Goal: Task Accomplishment & Management: Use online tool/utility

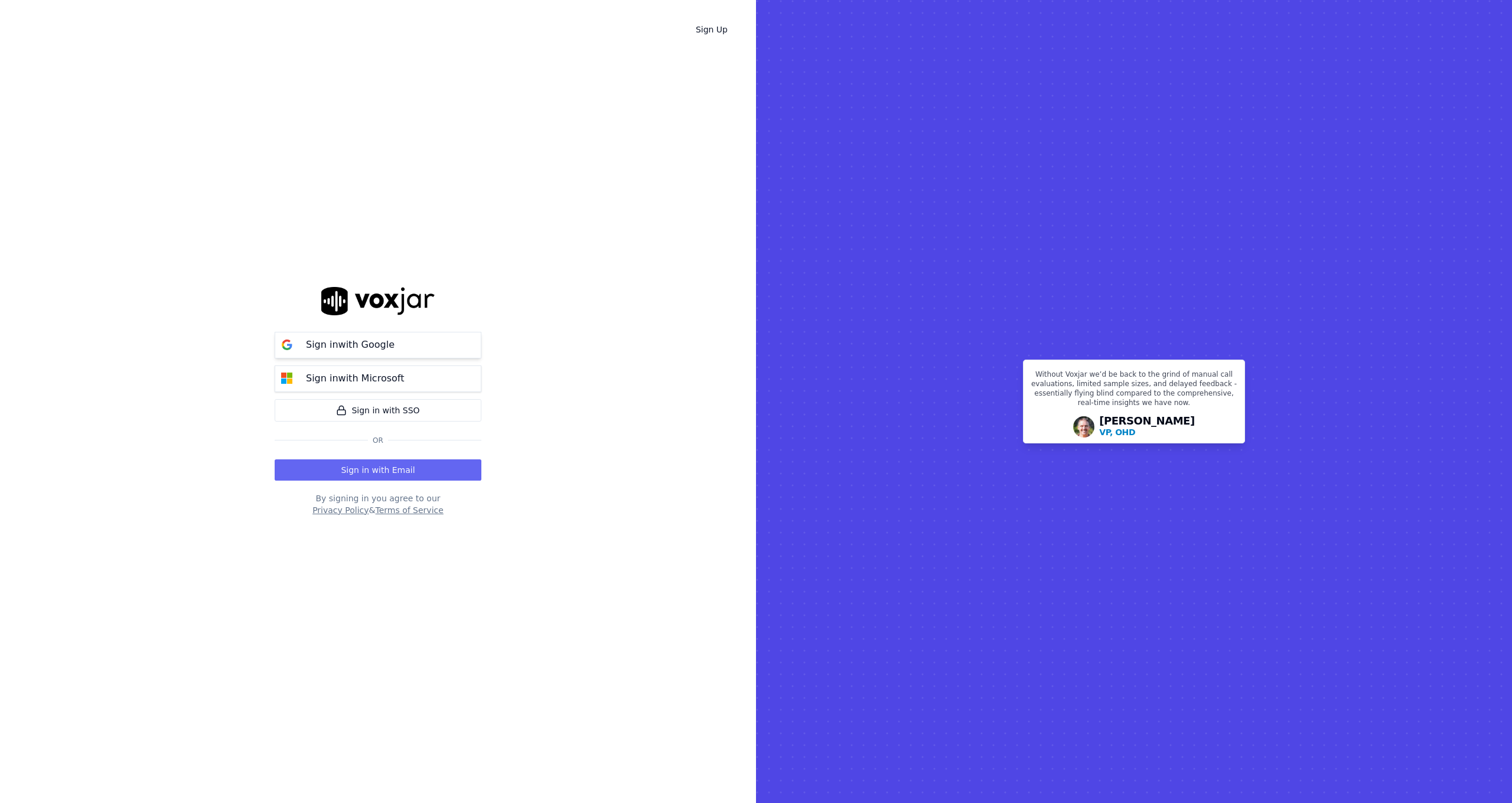
click at [446, 351] on button "Sign in with Google" at bounding box center [378, 345] width 206 height 27
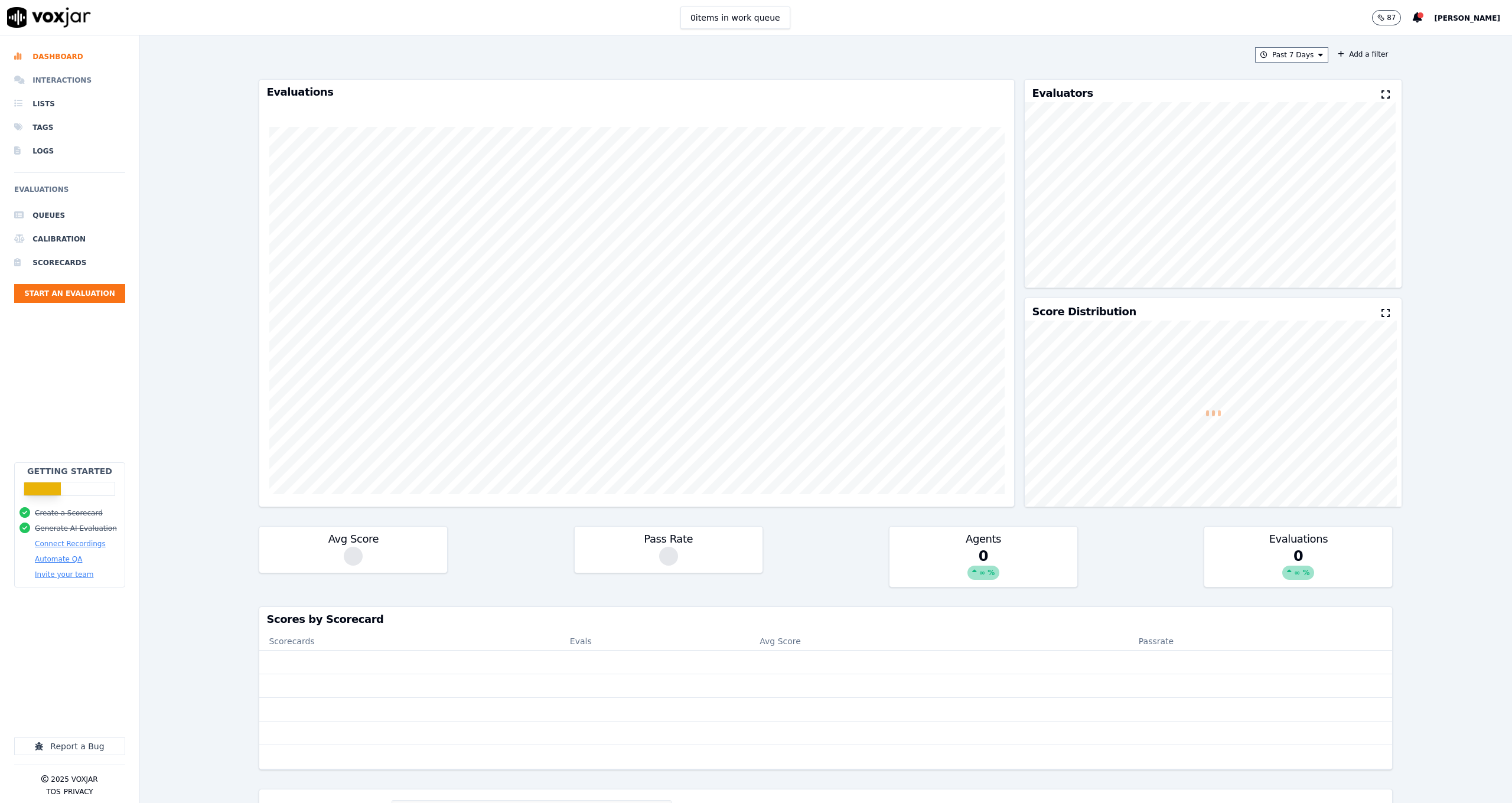
click at [81, 78] on li "Interactions" at bounding box center [69, 80] width 111 height 24
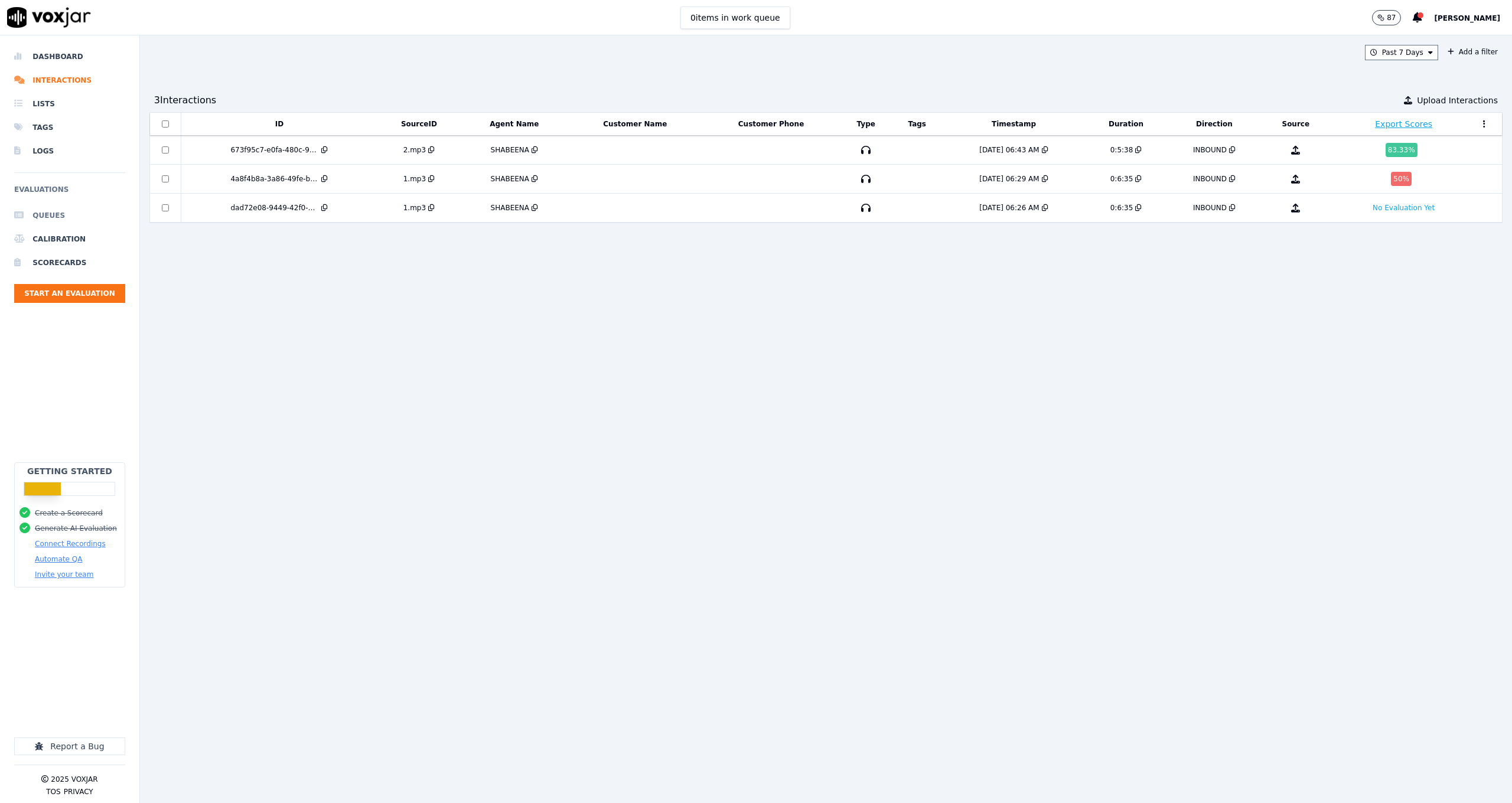
click at [69, 219] on li "Queues" at bounding box center [69, 215] width 111 height 24
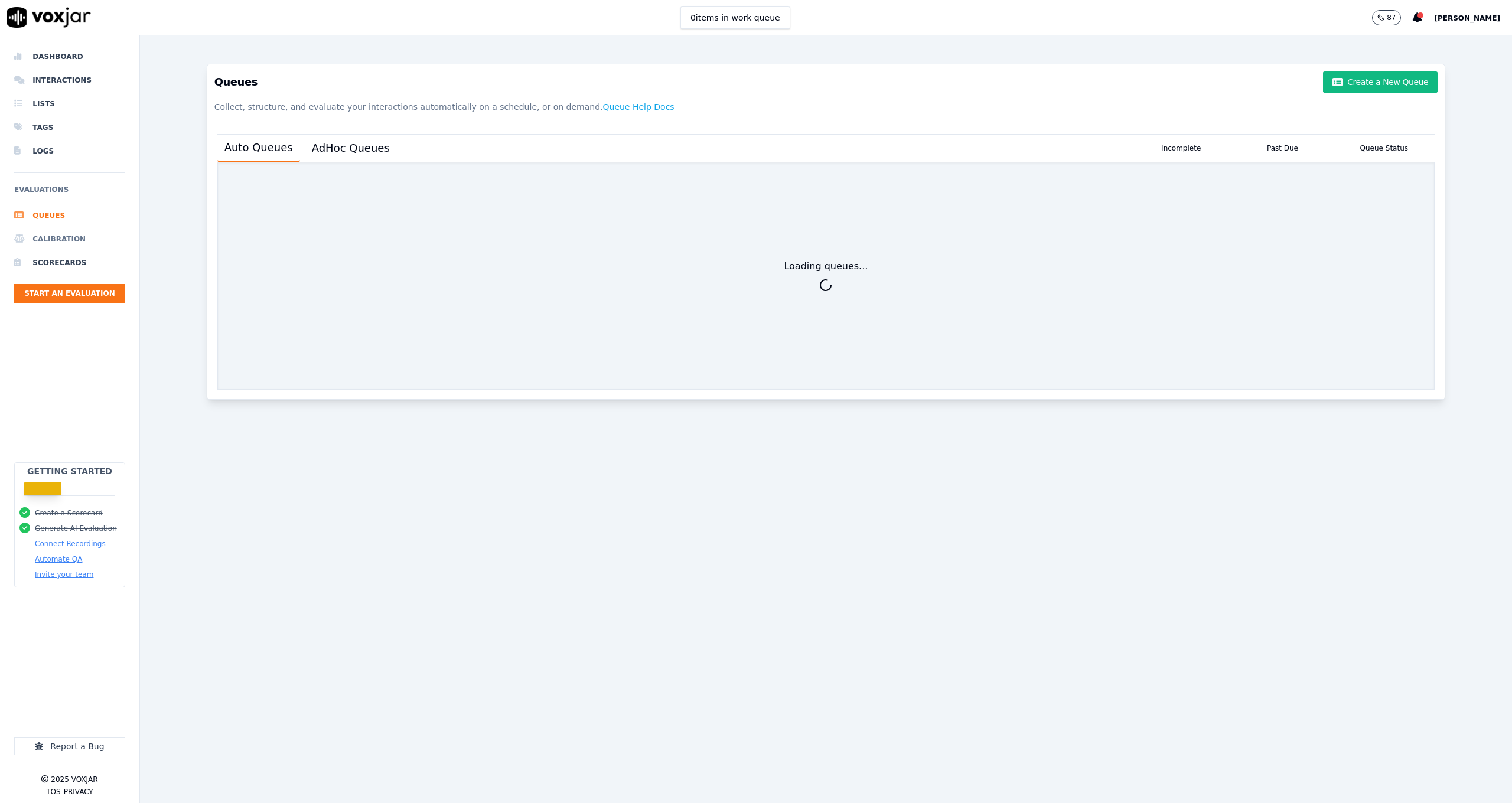
click at [71, 232] on li "Calibration" at bounding box center [69, 239] width 111 height 24
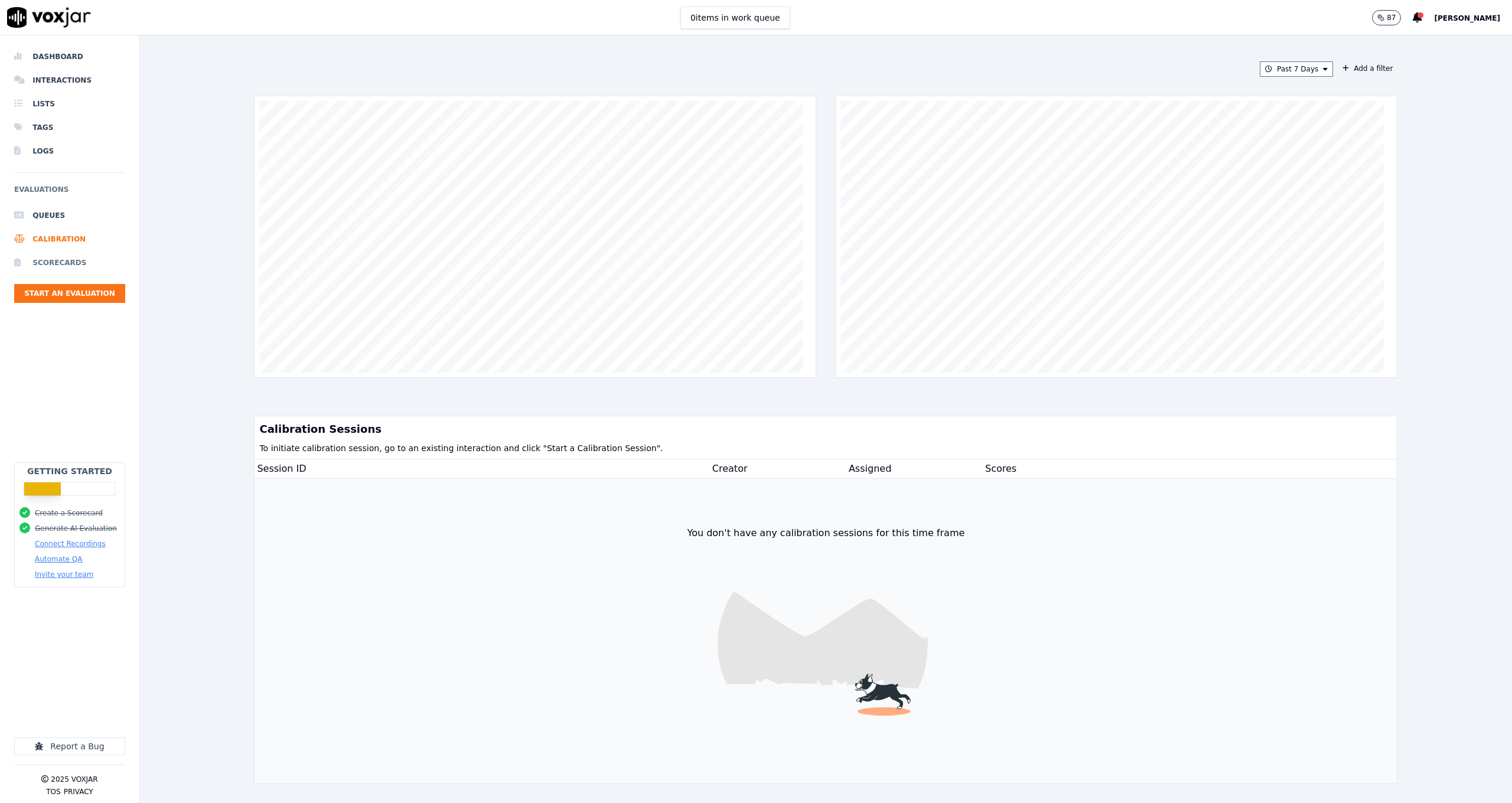
click at [77, 256] on li "Scorecards" at bounding box center [69, 263] width 111 height 24
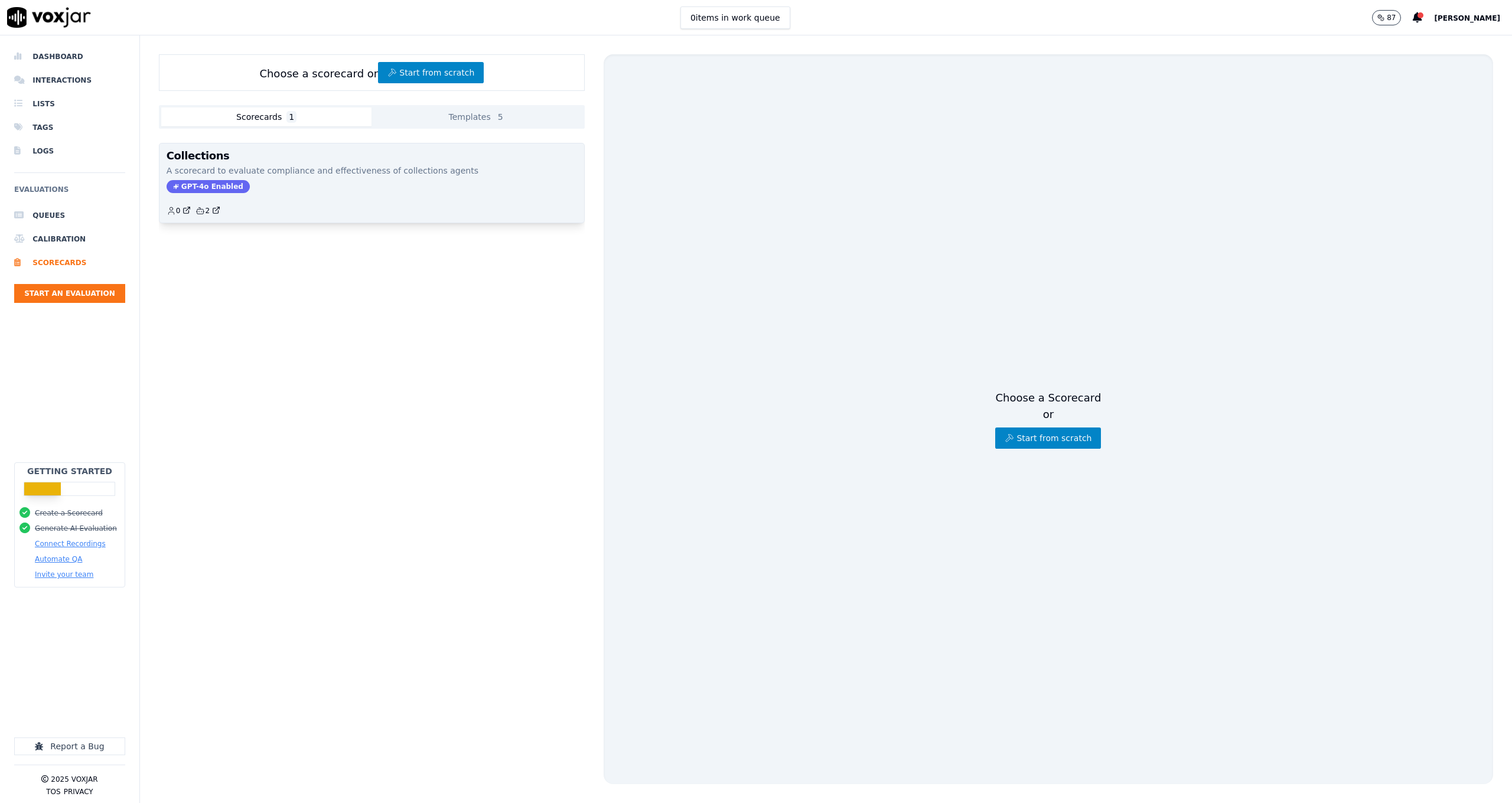
click at [311, 194] on div "Collections A scorecard to evaluate compliance and effectiveness of collections…" at bounding box center [371, 182] width 424 height 79
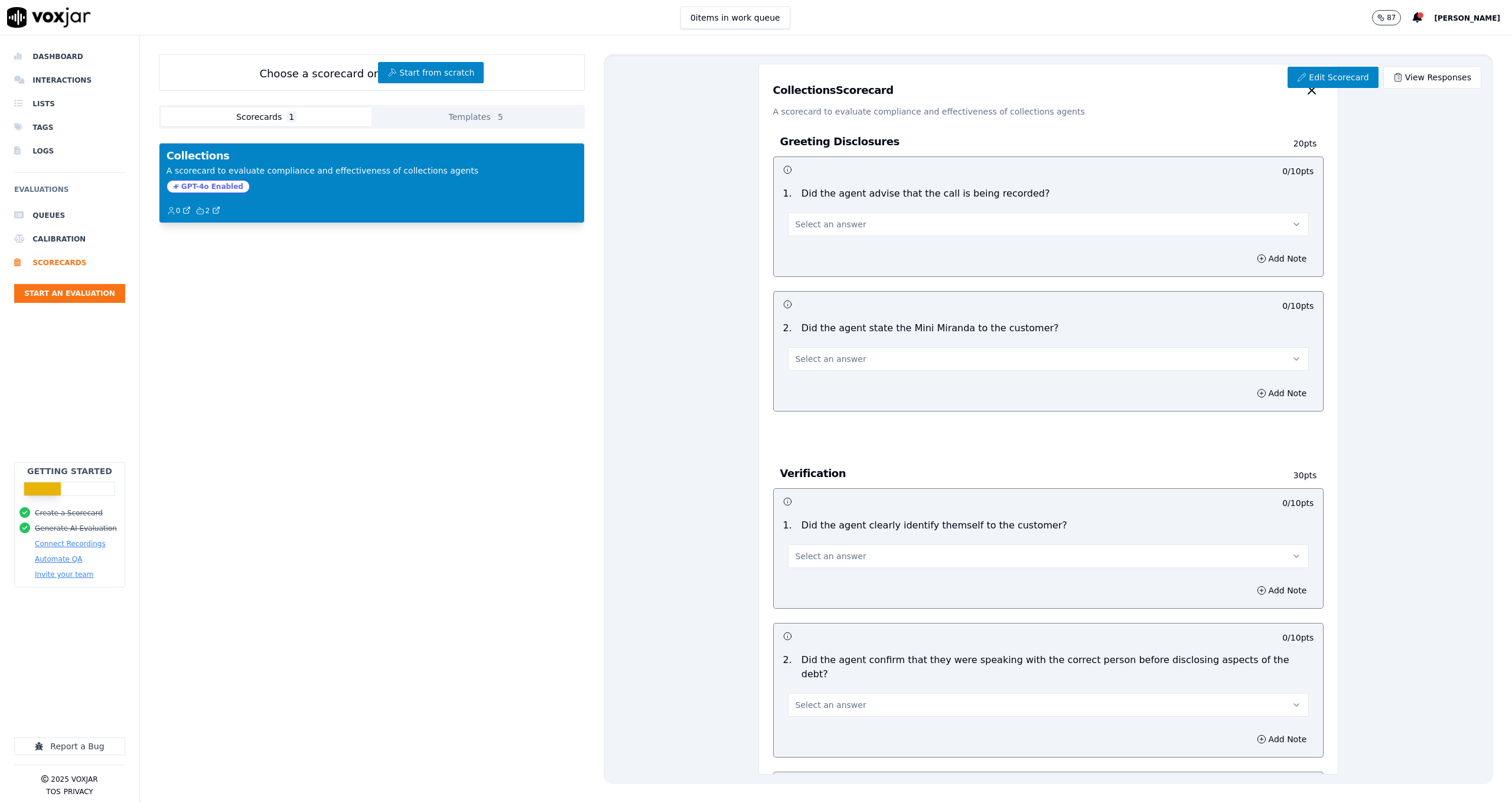
click at [1054, 369] on button "Select an answer" at bounding box center [1048, 359] width 522 height 24
click at [1053, 366] on button "Select an answer" at bounding box center [1048, 359] width 522 height 24
click at [942, 550] on button "Select an answer" at bounding box center [1048, 556] width 522 height 24
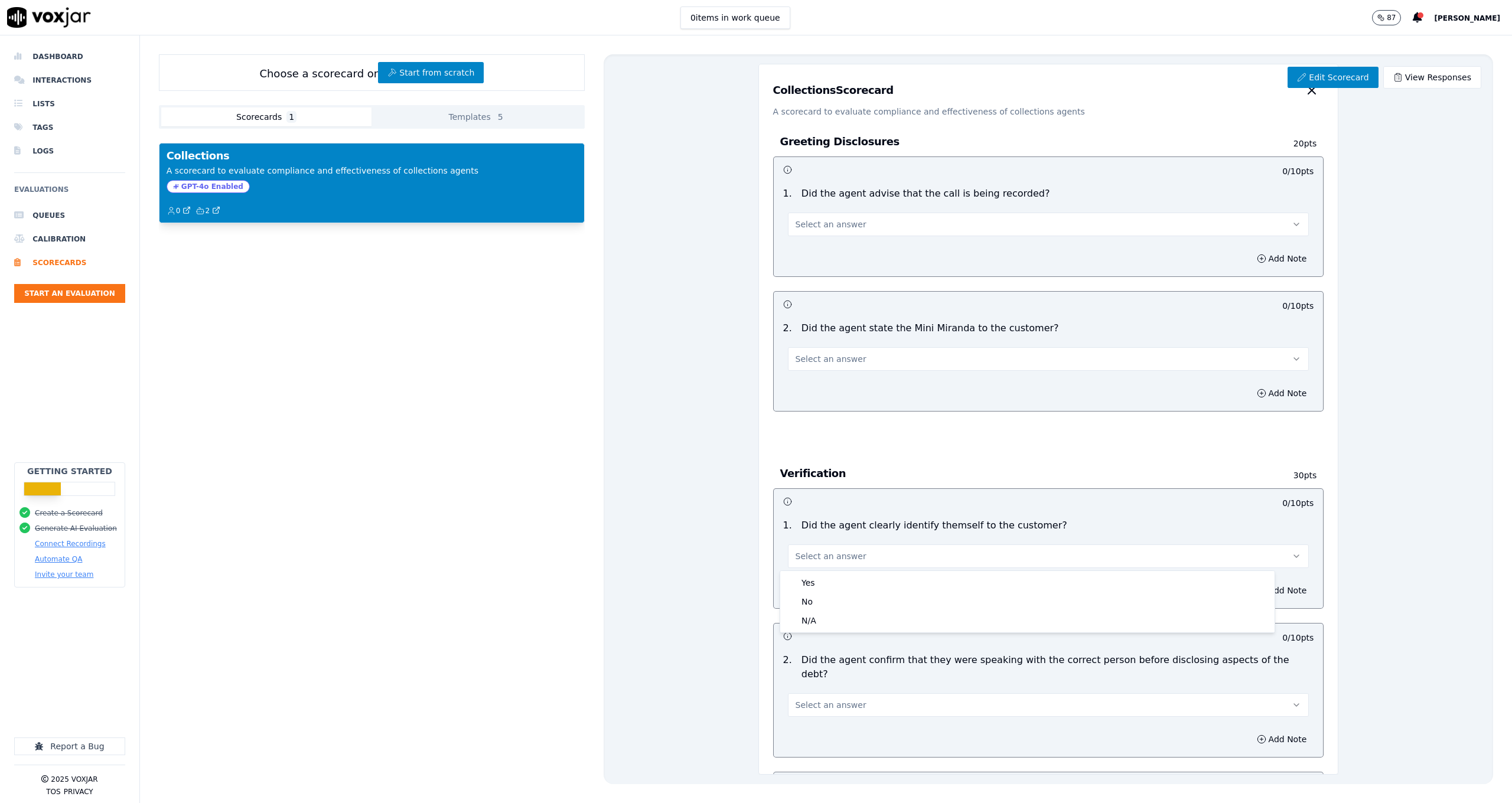
click at [942, 550] on button "Select an answer" at bounding box center [1048, 556] width 522 height 24
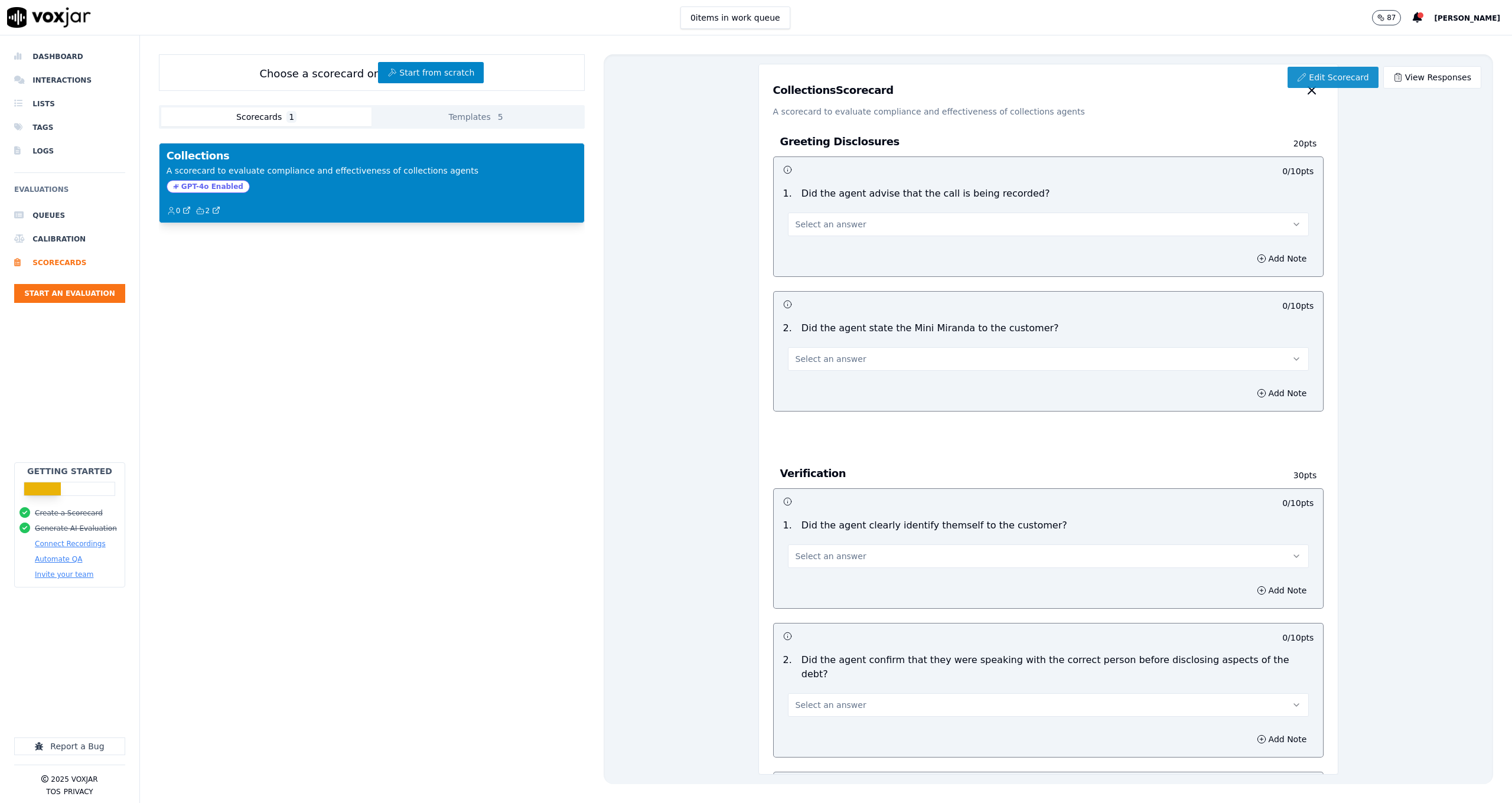
click at [1346, 84] on link "Edit Scorecard" at bounding box center [1333, 77] width 91 height 21
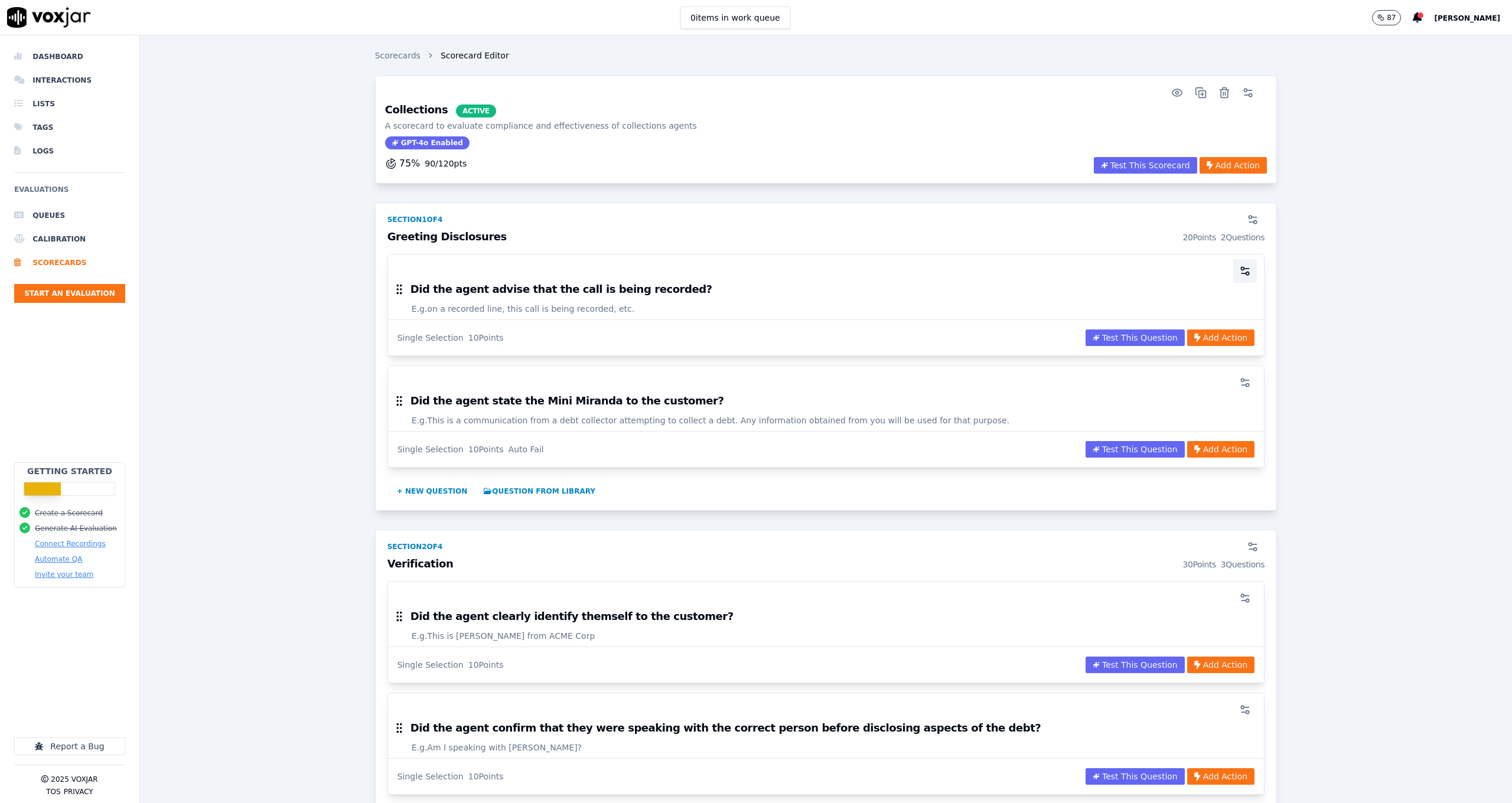
click at [1233, 266] on button "button" at bounding box center [1245, 271] width 24 height 24
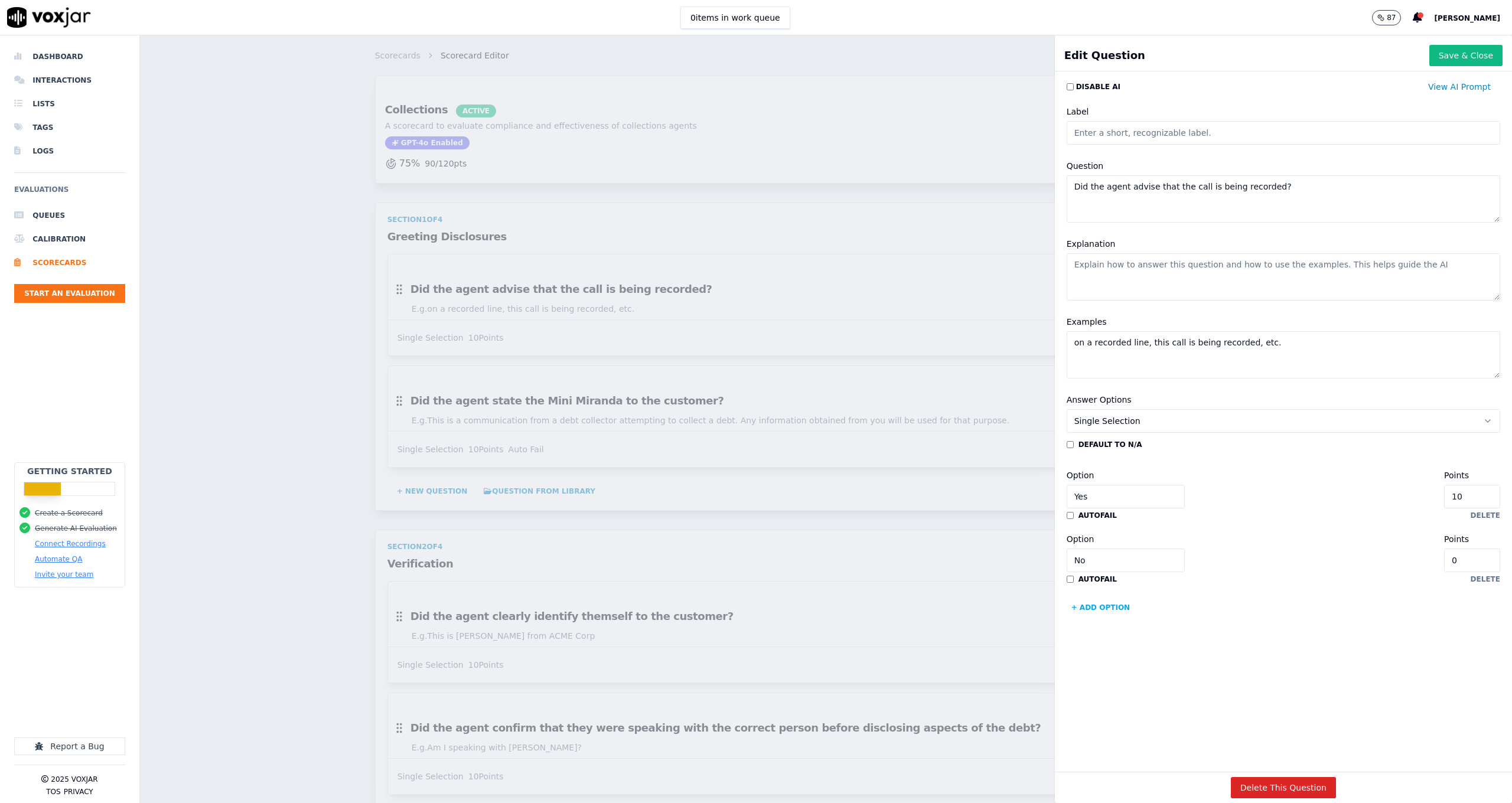
click at [1133, 428] on button "Single Selection" at bounding box center [1282, 421] width 433 height 24
click at [1122, 483] on div "Multiple Choice" at bounding box center [1259, 485] width 404 height 19
click at [1095, 603] on button "+ Add option" at bounding box center [1100, 607] width 69 height 19
click at [1094, 669] on button "+ Add option" at bounding box center [1100, 671] width 69 height 19
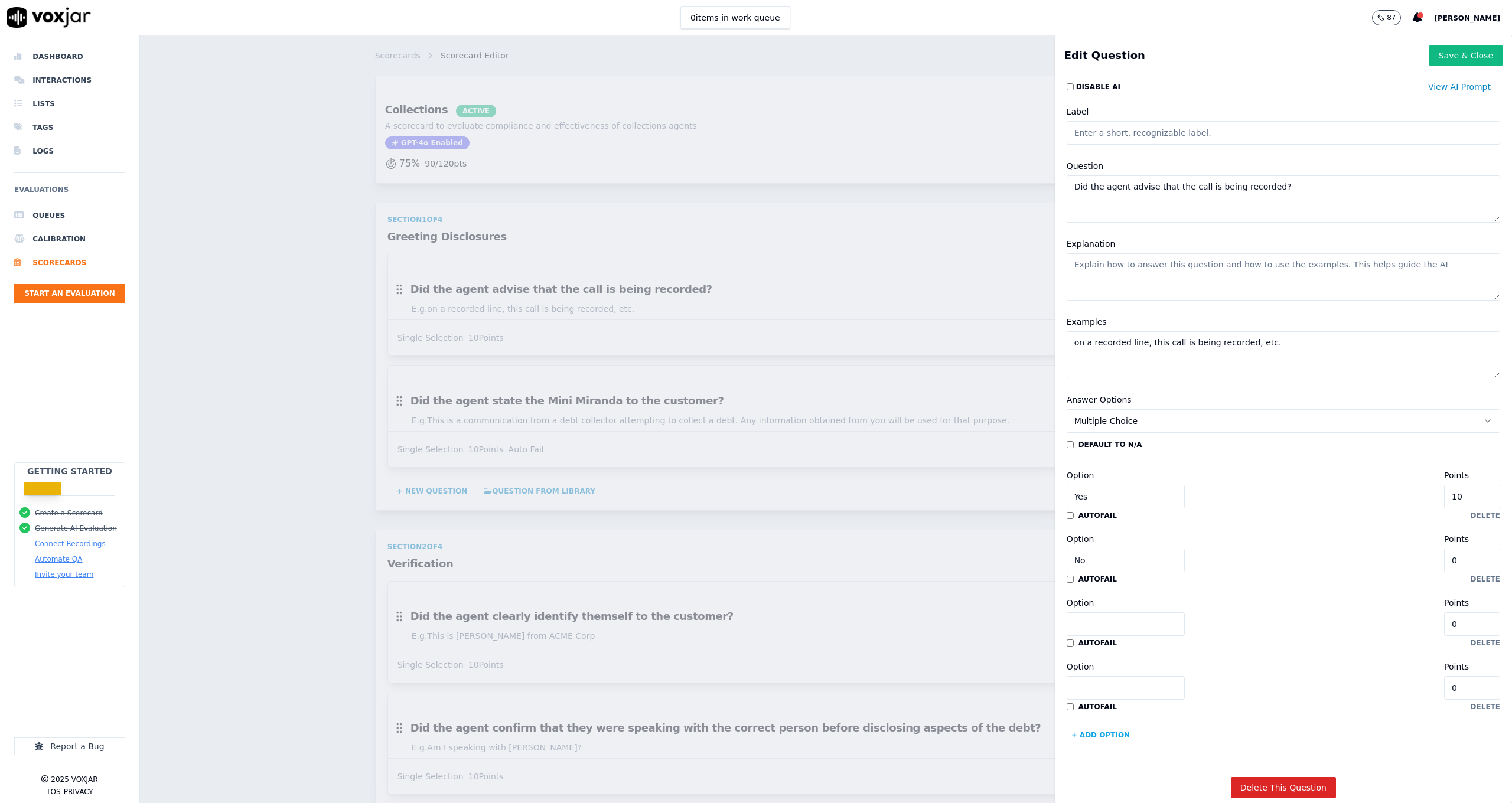
click at [1130, 410] on button "Multiple Choice" at bounding box center [1282, 421] width 433 height 24
click at [1121, 431] on div "Slider" at bounding box center [1259, 436] width 404 height 19
click at [1102, 442] on label "default to N/A" at bounding box center [1111, 444] width 64 height 10
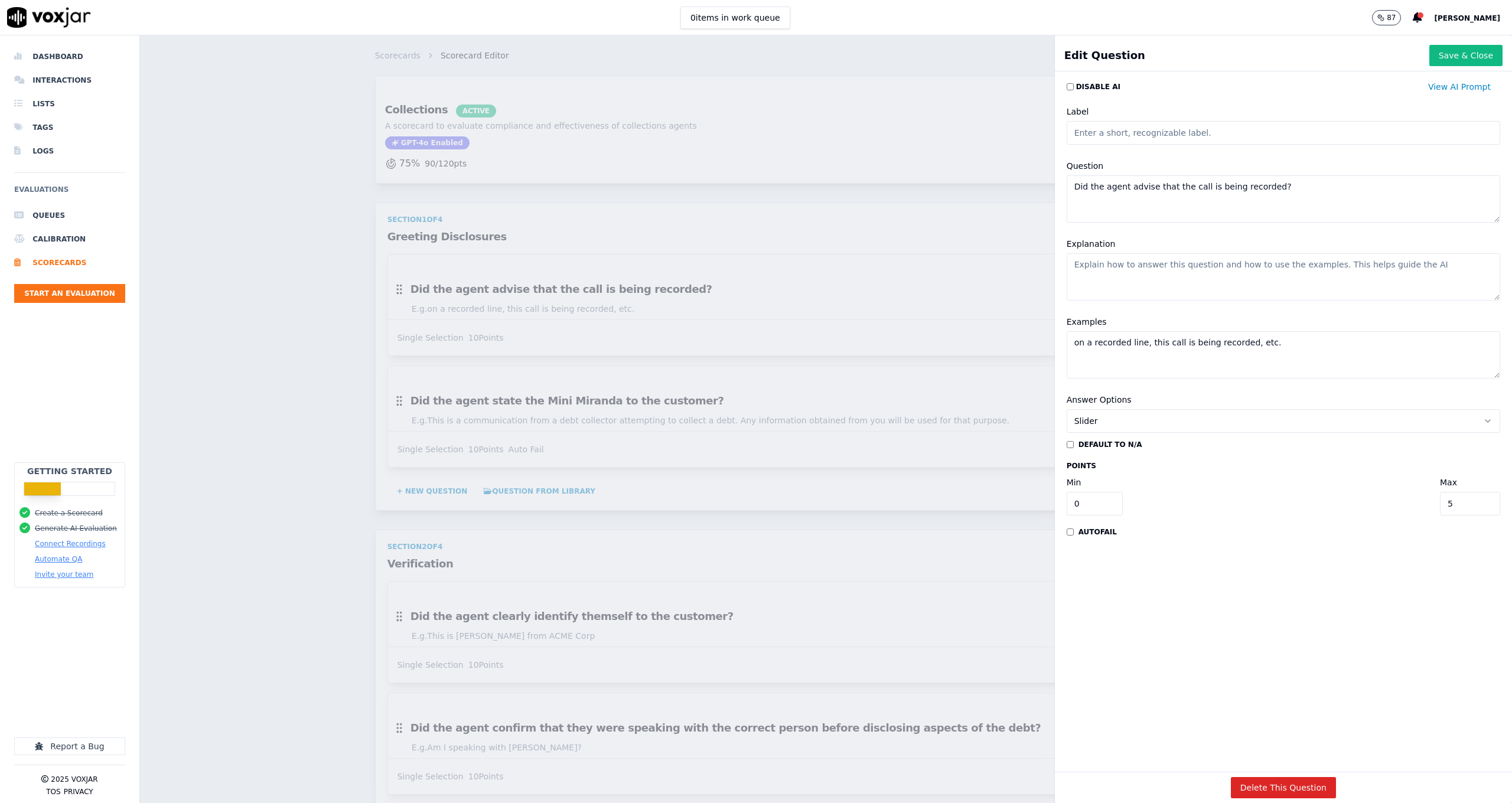
click at [1109, 421] on button "Slider" at bounding box center [1282, 421] width 433 height 24
click at [1109, 480] on div "Multiple Choice" at bounding box center [1259, 485] width 404 height 19
click at [1080, 638] on label "autofail" at bounding box center [1097, 643] width 38 height 10
click at [1079, 635] on label "autofail" at bounding box center [1097, 639] width 38 height 10
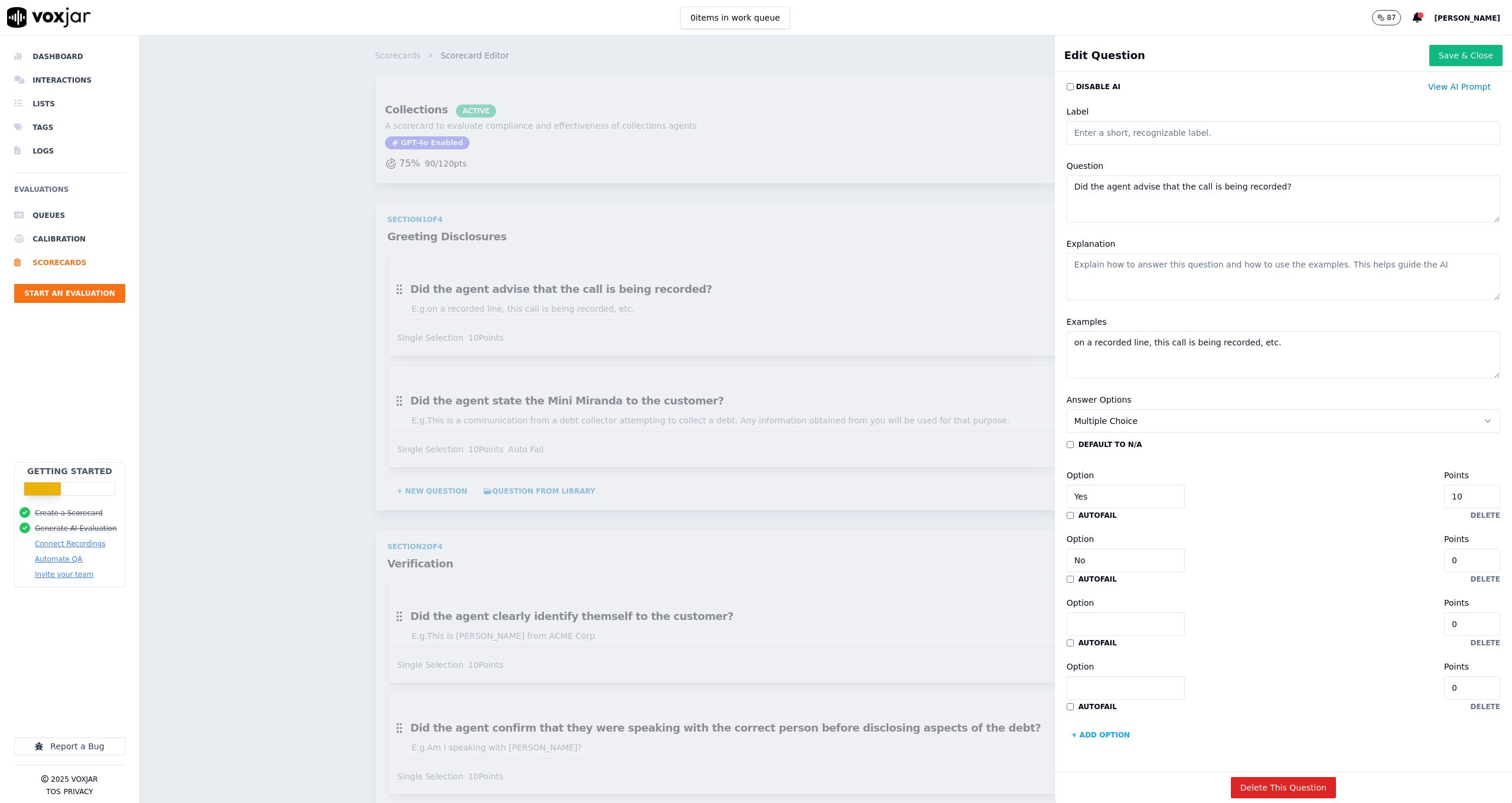
click at [1147, 393] on div "Answer Options Multiple Choice" at bounding box center [1282, 412] width 433 height 40
click at [1145, 410] on button "Multiple Choice" at bounding box center [1282, 421] width 433 height 24
click at [1138, 429] on div "Slider" at bounding box center [1259, 436] width 404 height 19
click at [1120, 441] on label "default to N/A" at bounding box center [1111, 444] width 64 height 10
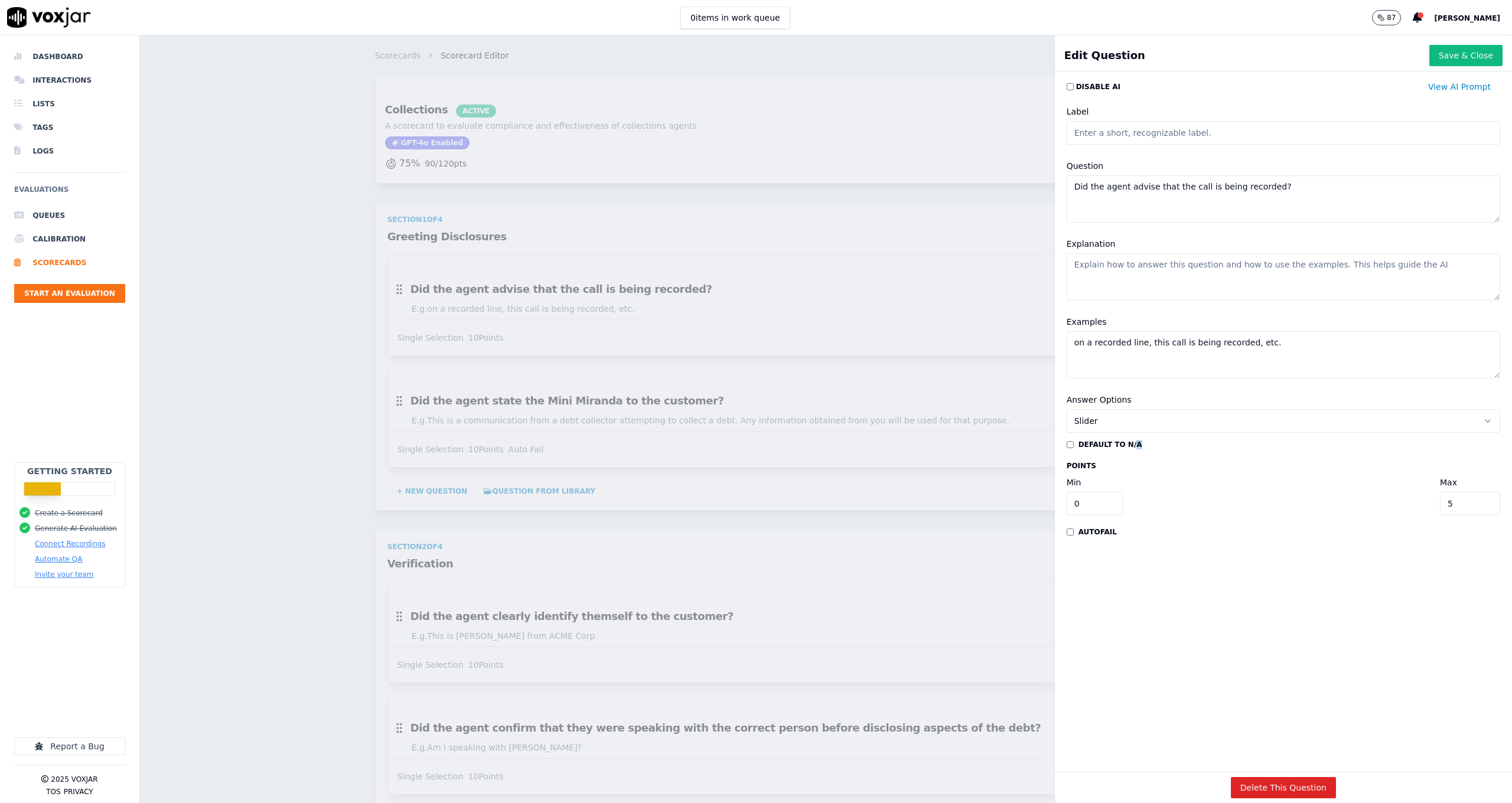
click at [1120, 441] on label "default to N/A" at bounding box center [1111, 444] width 64 height 10
click at [1124, 420] on button "Slider" at bounding box center [1282, 421] width 433 height 24
click at [1119, 449] on div "Single Selection" at bounding box center [1259, 447] width 404 height 19
click at [1117, 445] on label "default to N/A" at bounding box center [1111, 444] width 64 height 10
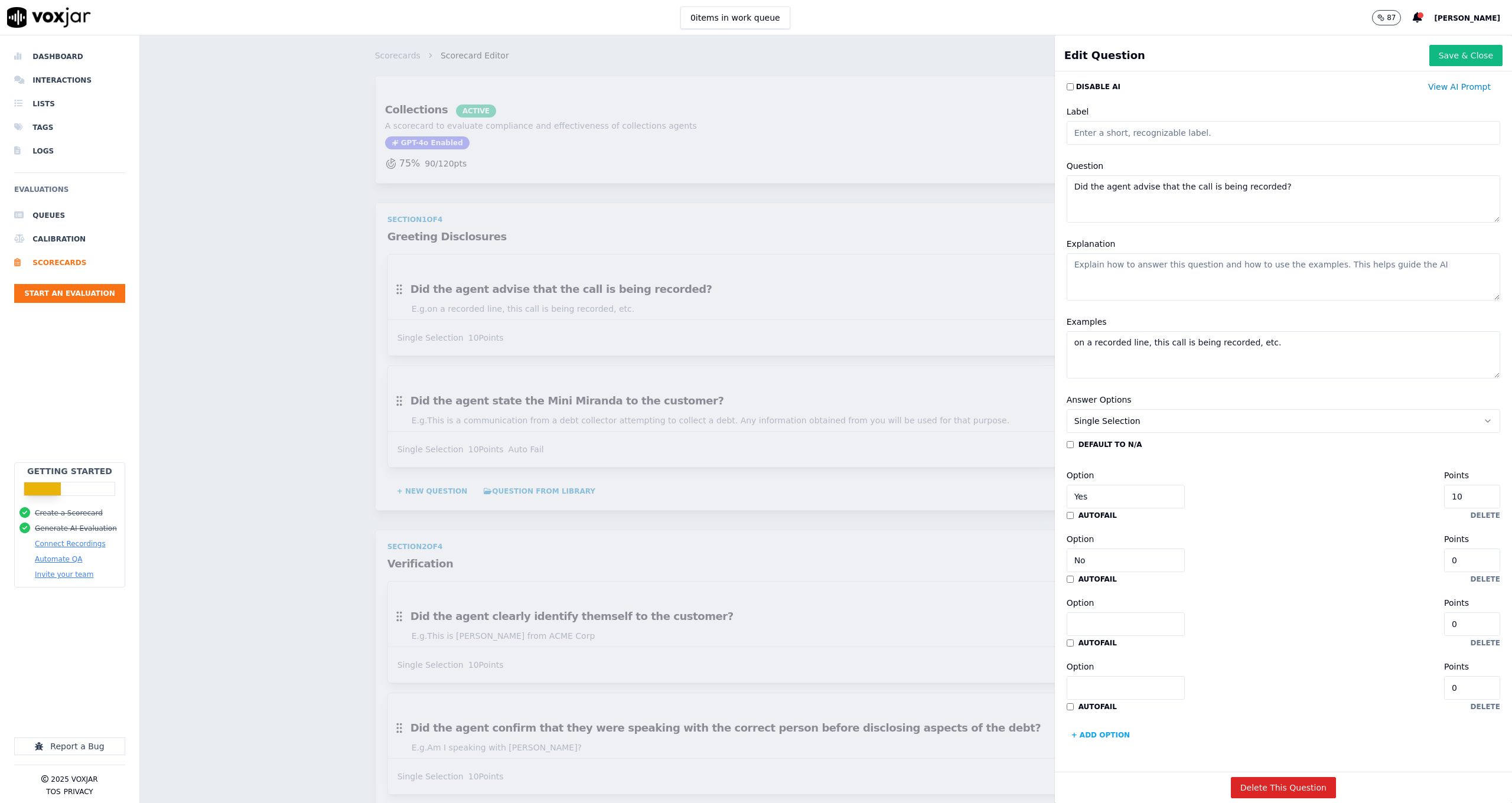
scroll to position [15, 0]
click at [1177, 410] on button "Single Selection" at bounding box center [1282, 421] width 433 height 24
click at [1134, 470] on div "Multiple Choice" at bounding box center [1259, 470] width 404 height 19
click at [1080, 555] on div "default to N/A Option Yes Points 10 autofail delete Option No Points 0 autofail…" at bounding box center [1282, 592] width 433 height 304
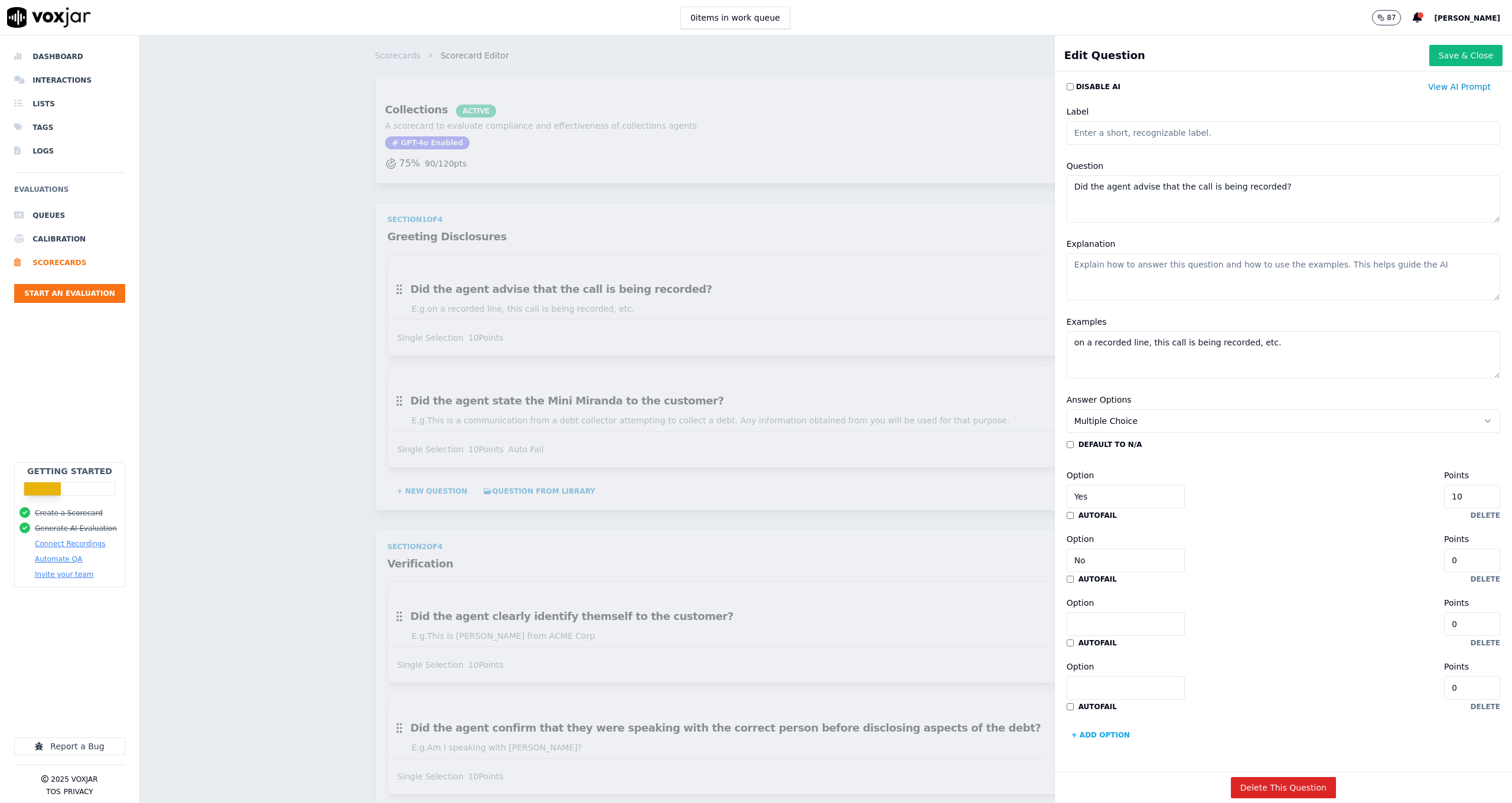
click at [1080, 575] on label "autofail" at bounding box center [1097, 580] width 38 height 10
click at [1081, 572] on label "autofail" at bounding box center [1097, 576] width 38 height 10
click at [1104, 440] on label "default to N/A" at bounding box center [1111, 444] width 64 height 10
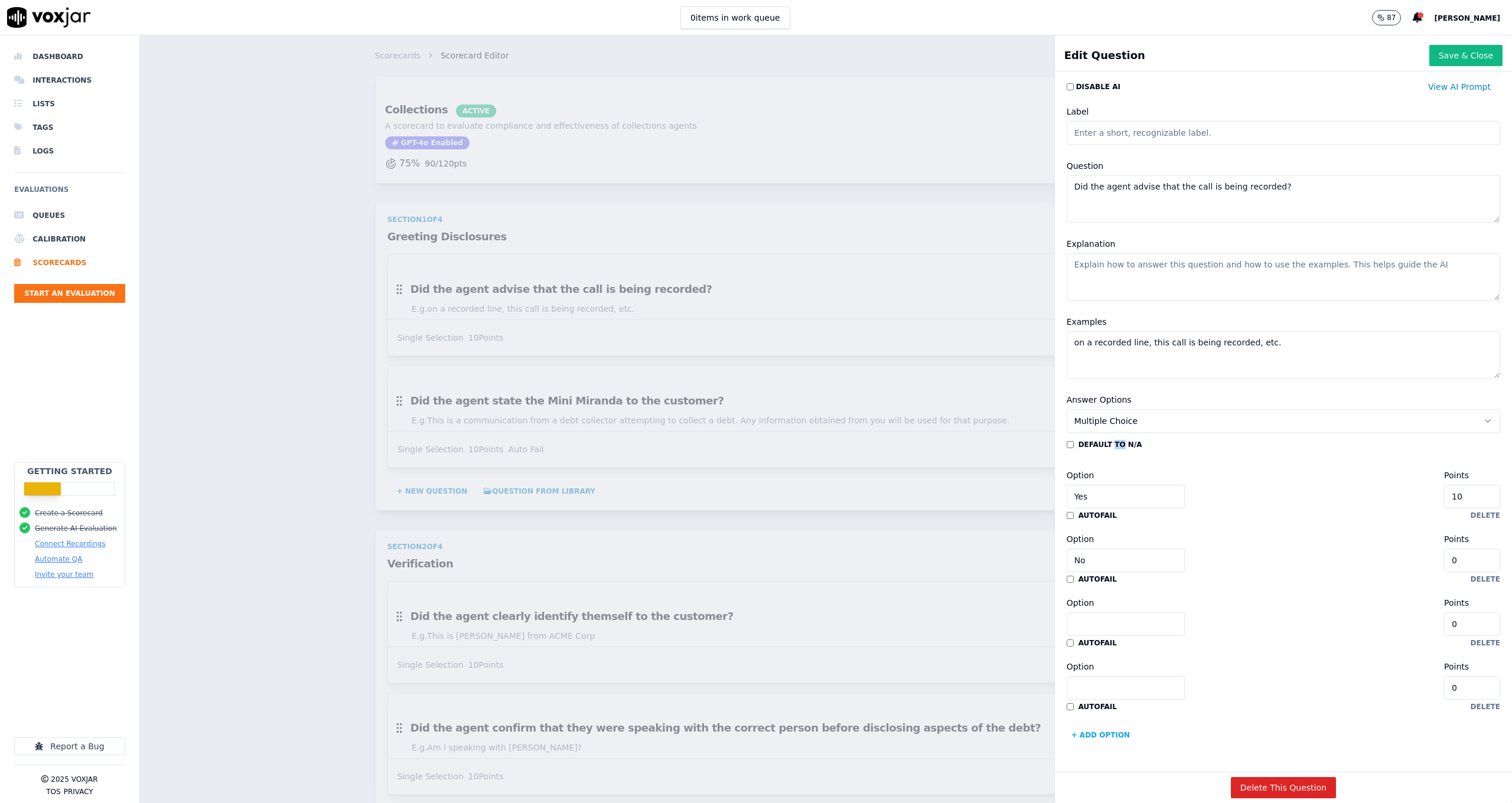
click at [1104, 440] on label "default to N/A" at bounding box center [1111, 444] width 64 height 10
click at [1098, 726] on button "+ Add option" at bounding box center [1100, 735] width 69 height 19
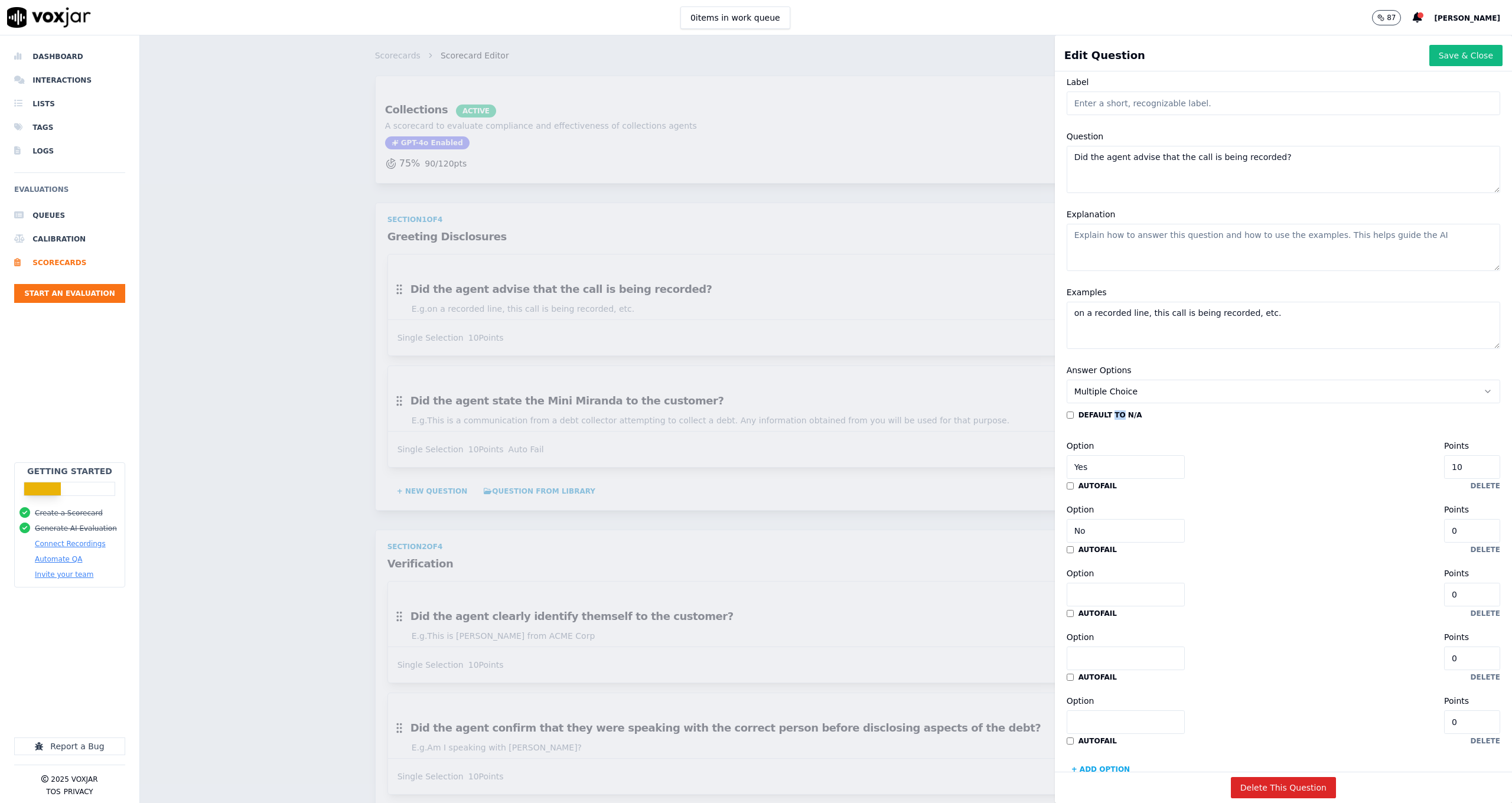
scroll to position [93, 0]
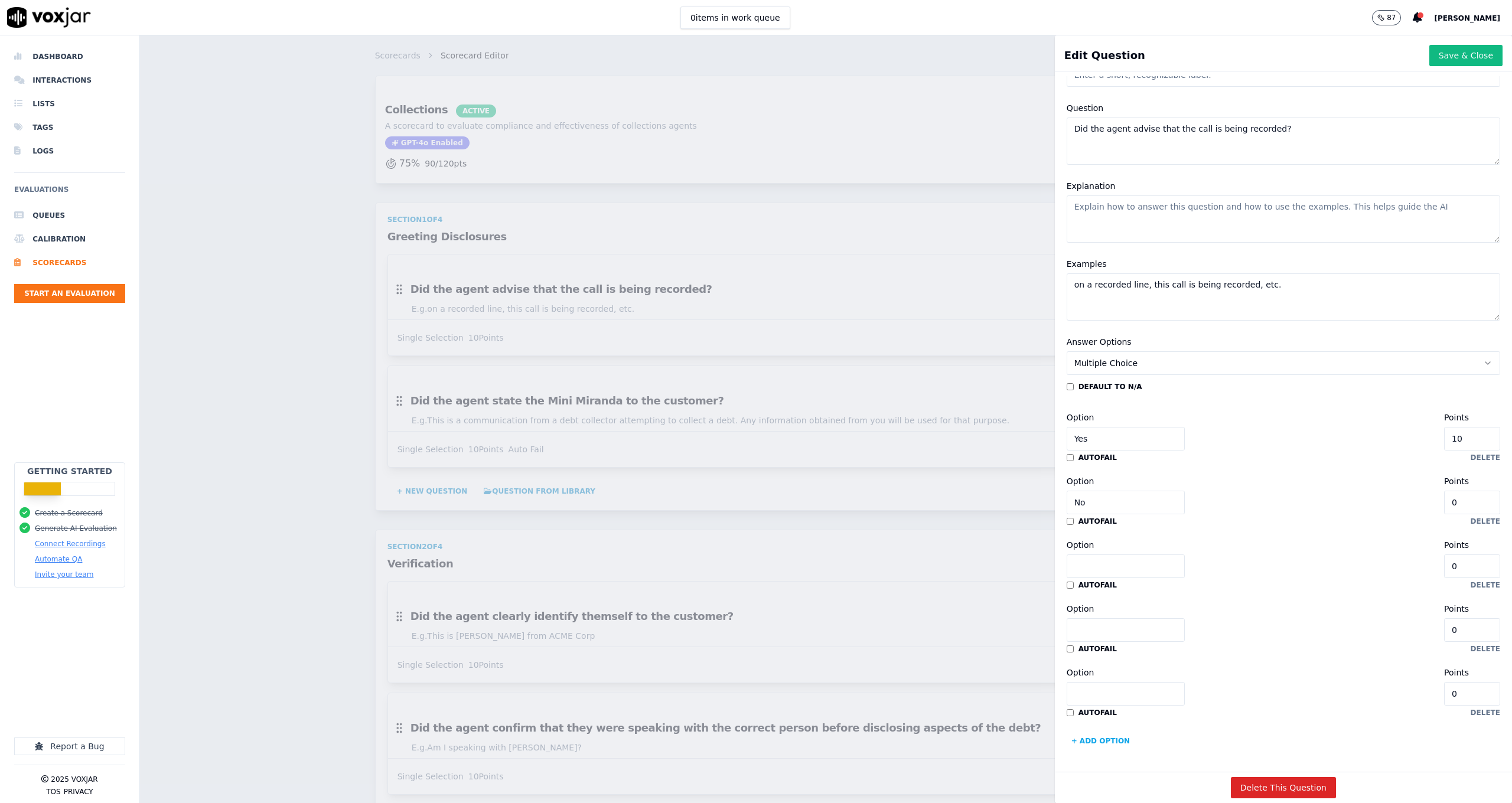
click at [1086, 619] on input "Option" at bounding box center [1125, 630] width 118 height 24
click at [1101, 682] on input "Option" at bounding box center [1125, 694] width 118 height 24
click at [1470, 709] on button "delete" at bounding box center [1484, 713] width 29 height 10
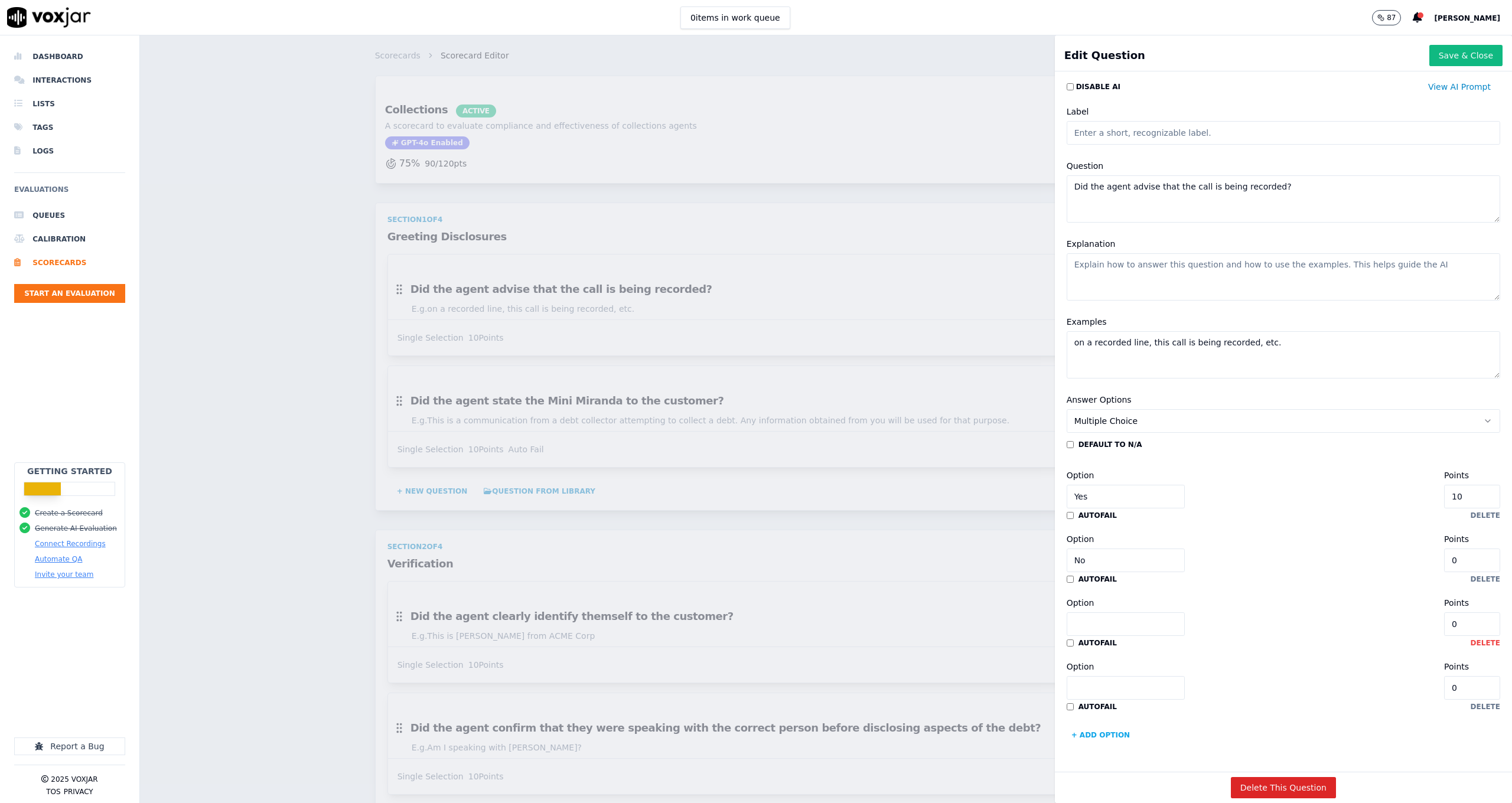
click at [1470, 638] on button "delete" at bounding box center [1484, 643] width 29 height 10
click at [1470, 642] on button "delete" at bounding box center [1484, 643] width 29 height 10
click at [1470, 577] on button "delete" at bounding box center [1484, 580] width 29 height 10
click at [1200, 431] on button "Multiple Choice" at bounding box center [1282, 421] width 433 height 24
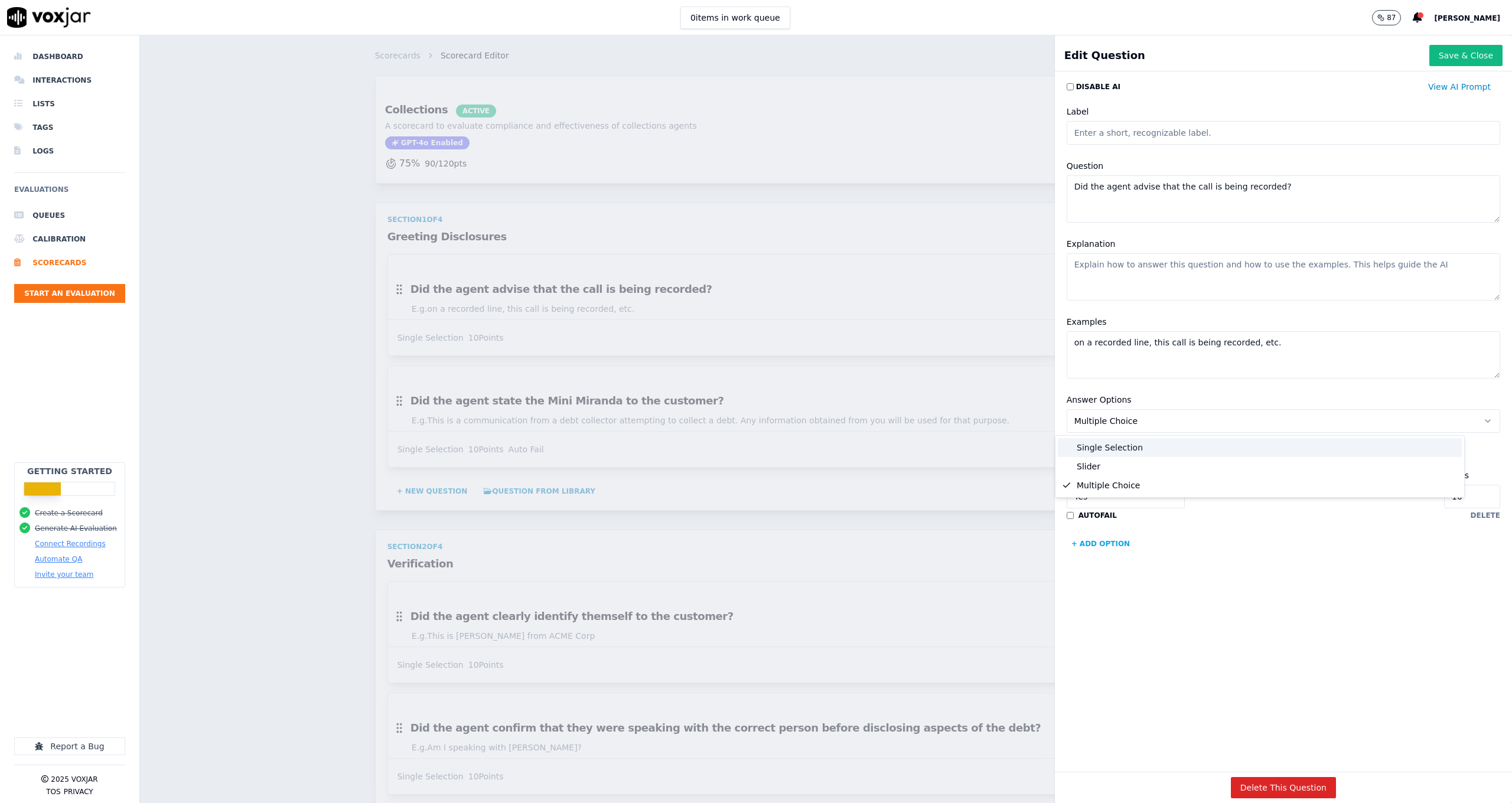
click at [1168, 450] on div "Single Selection" at bounding box center [1259, 447] width 404 height 19
click at [1138, 428] on button "Single Selection" at bounding box center [1282, 421] width 433 height 24
click at [1124, 485] on div "Multiple Choice" at bounding box center [1259, 485] width 404 height 19
click at [1097, 546] on button "+ Add option" at bounding box center [1100, 544] width 69 height 19
click at [1117, 498] on input "Yes" at bounding box center [1125, 497] width 118 height 24
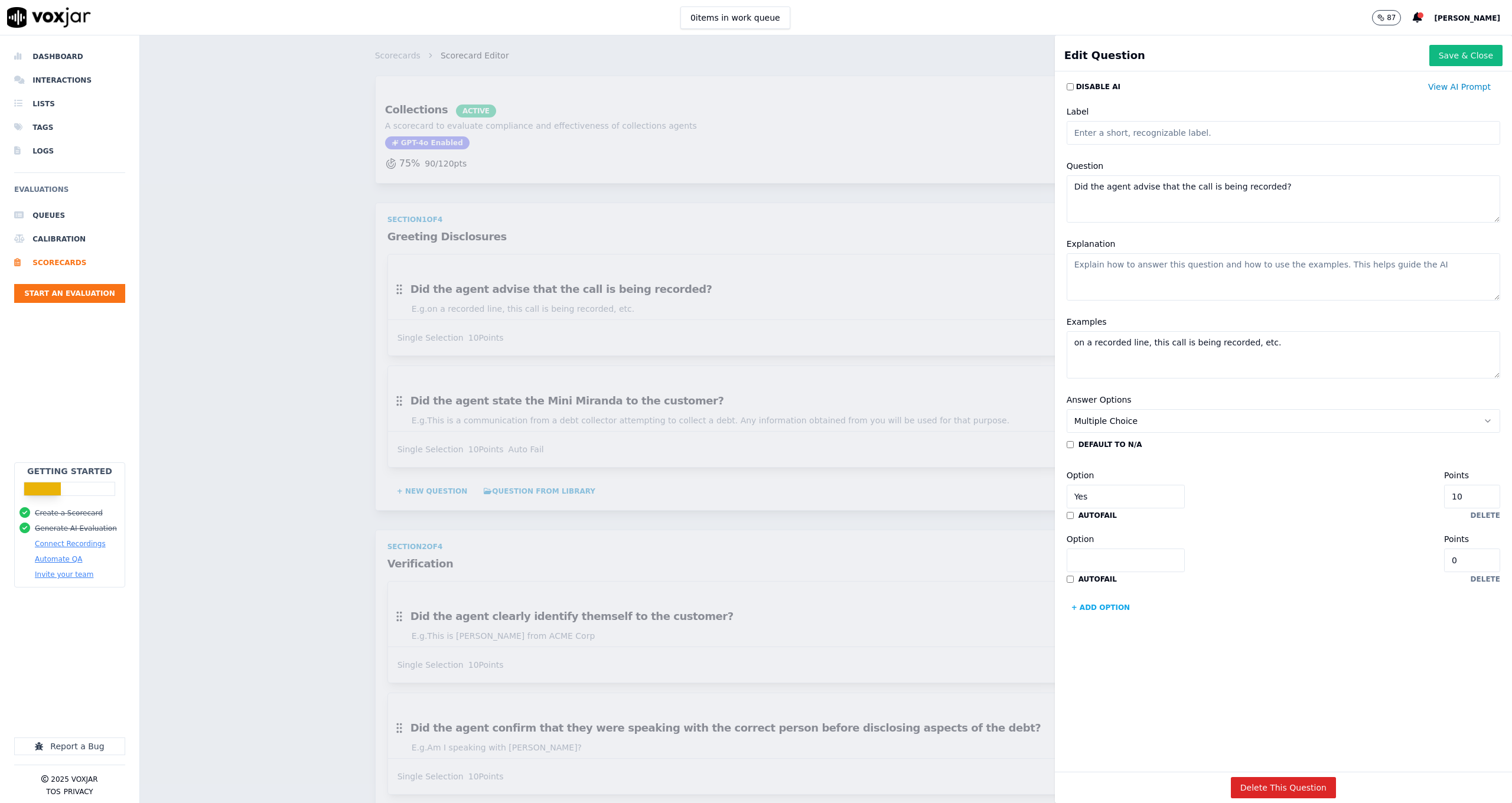
click at [1117, 498] on input "Yes" at bounding box center [1125, 497] width 118 height 24
type input "M"
type input "D"
click at [885, 252] on div "Scorecards Scorecard Editor Collections ACTIVE A scorecard to evaluate complian…" at bounding box center [825, 419] width 1371 height 768
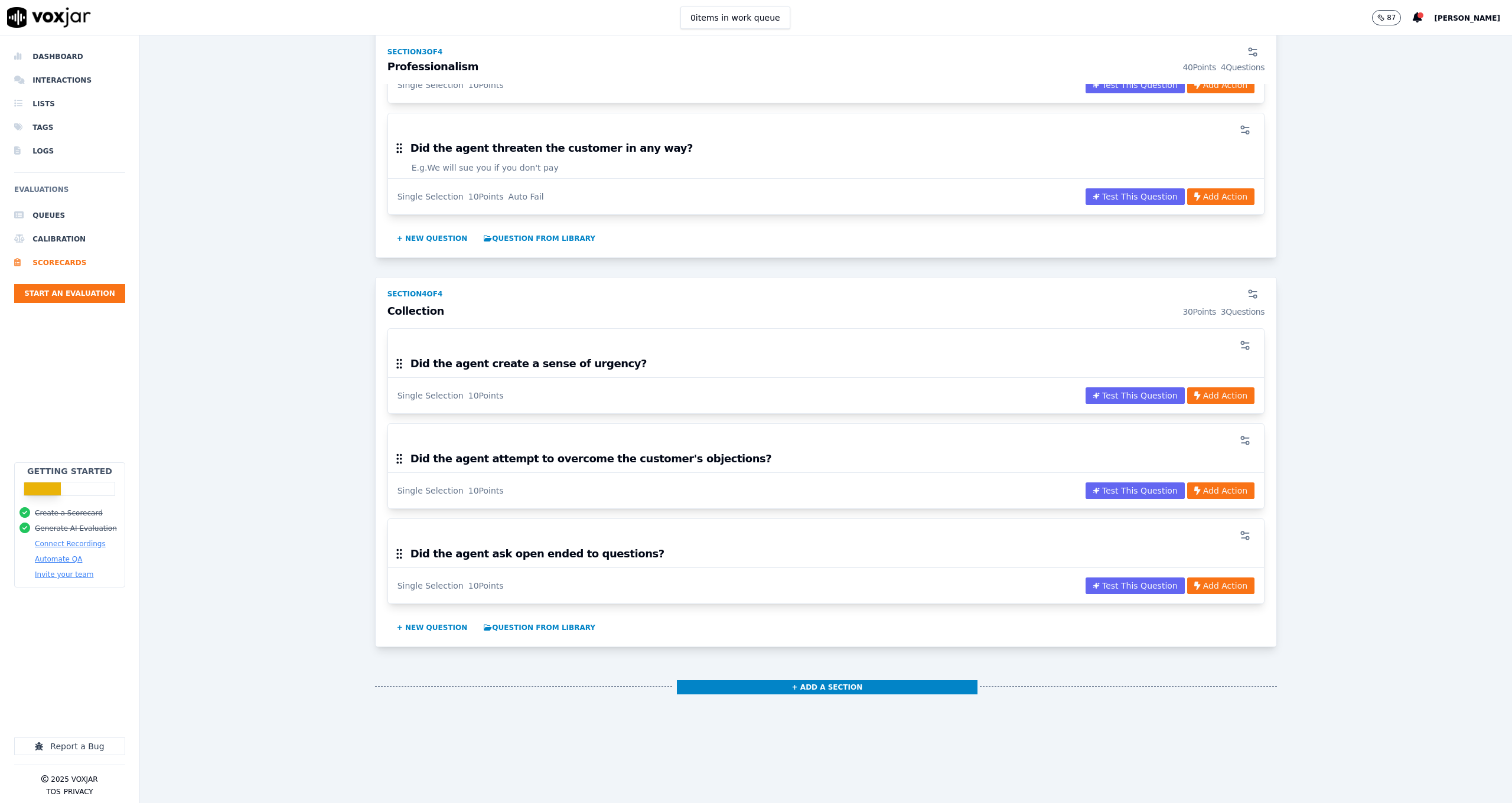
scroll to position [1238, 0]
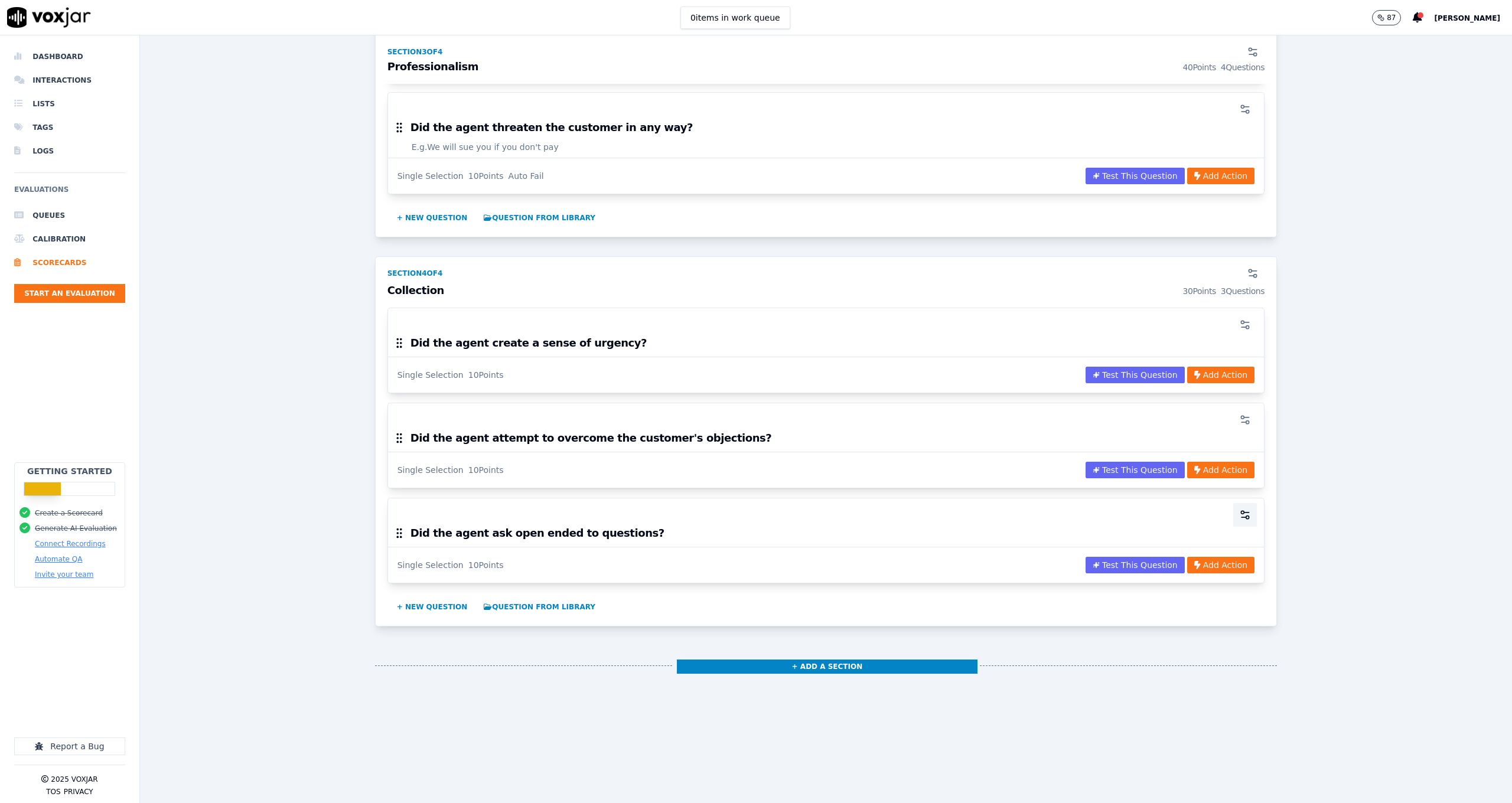
click at [1233, 503] on button "button" at bounding box center [1245, 515] width 24 height 24
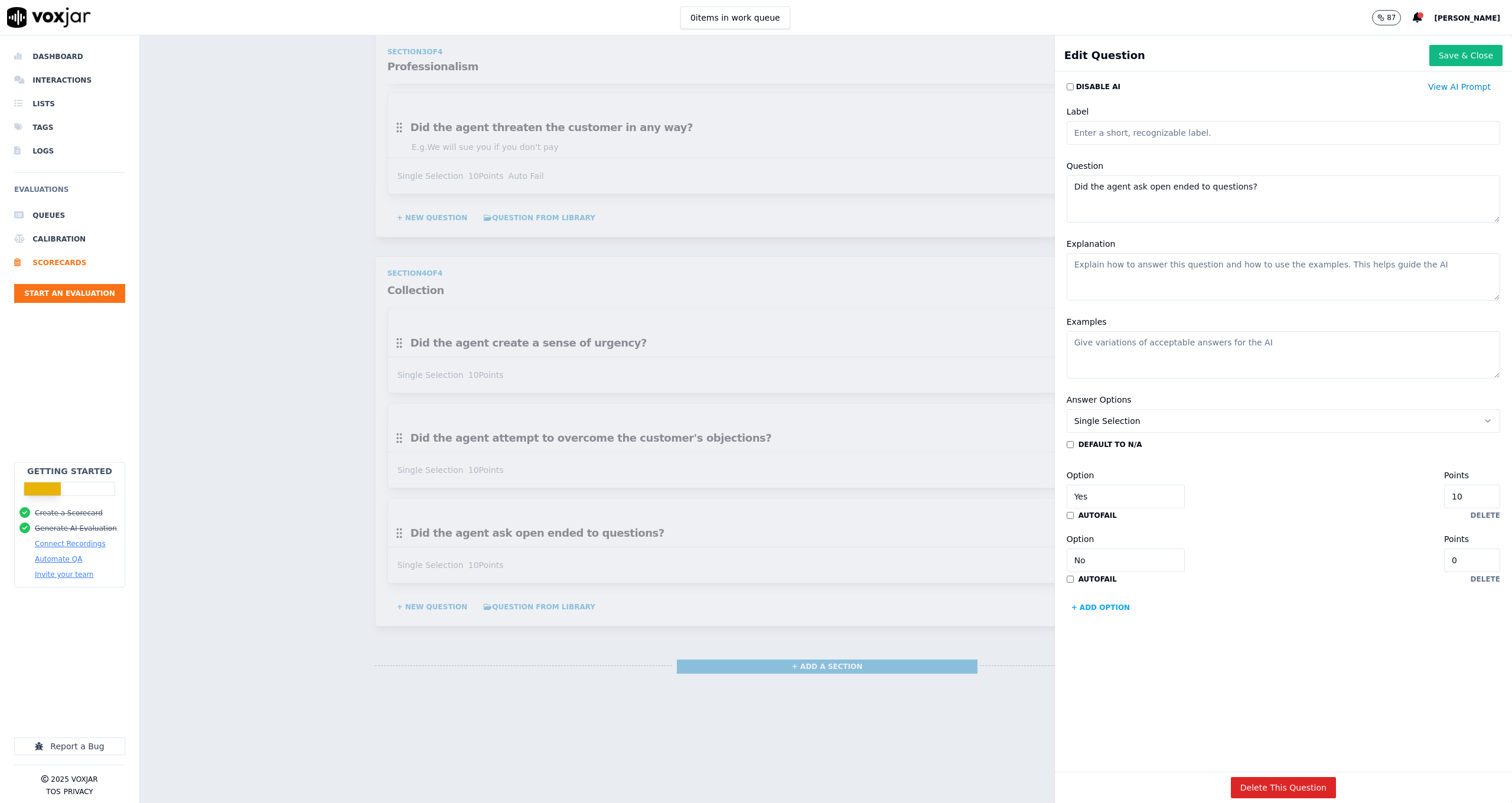
click at [918, 463] on div "Scorecards Scorecard Editor Collections ACTIVE A scorecard to evaluate complian…" at bounding box center [825, 419] width 1371 height 768
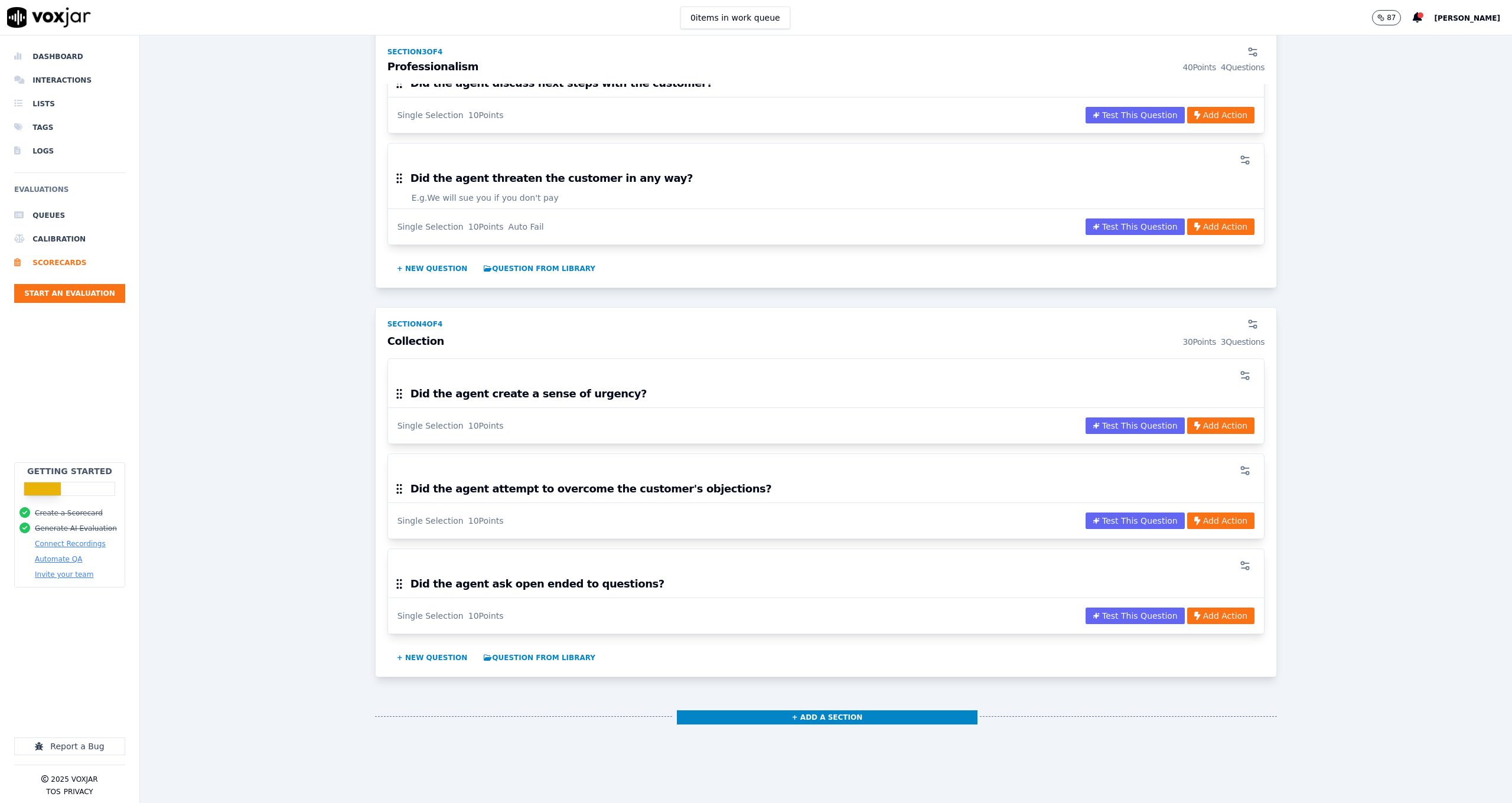
scroll to position [1158, 0]
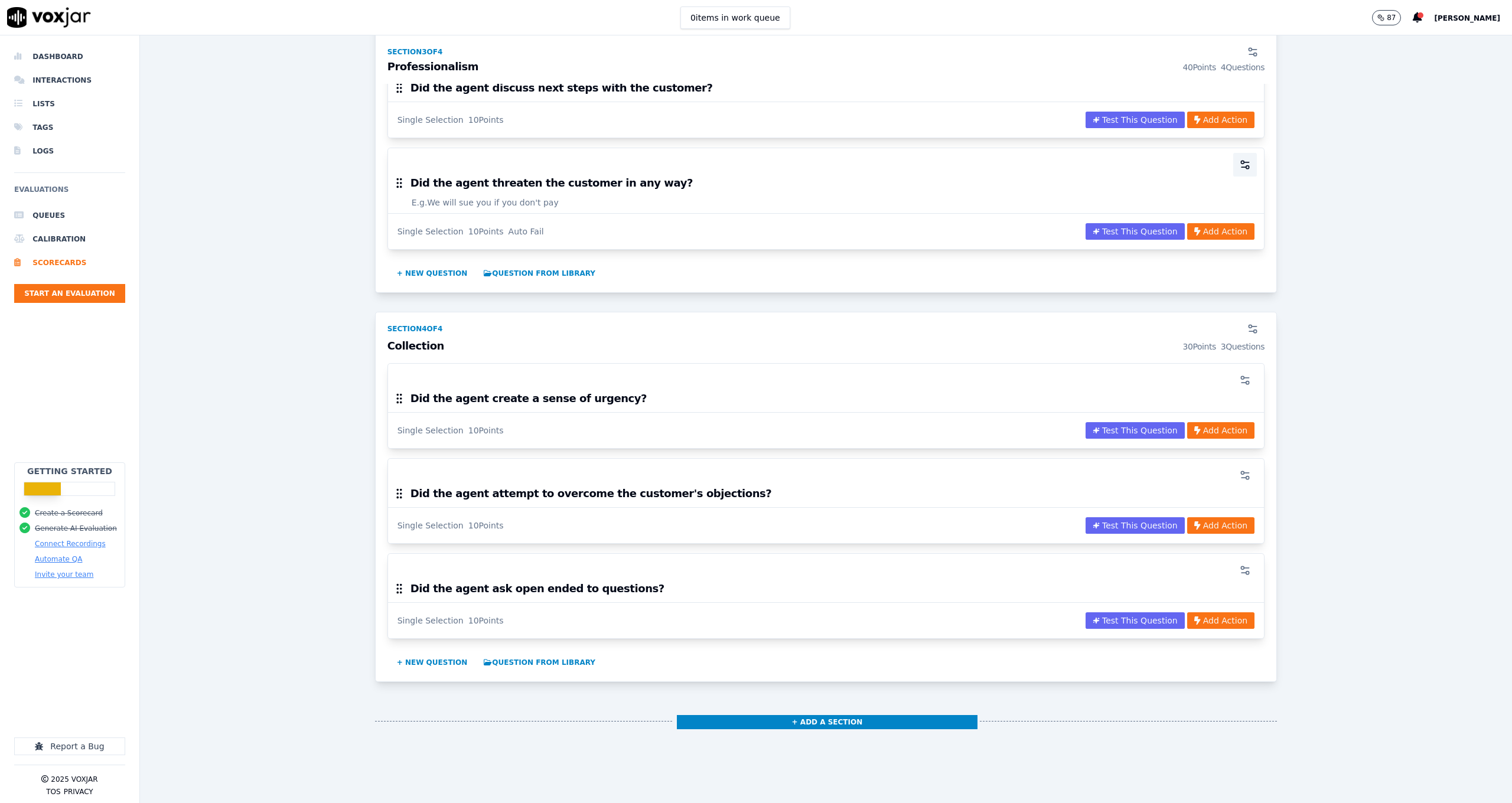
click at [1246, 166] on circle "button" at bounding box center [1247, 166] width 3 height 3
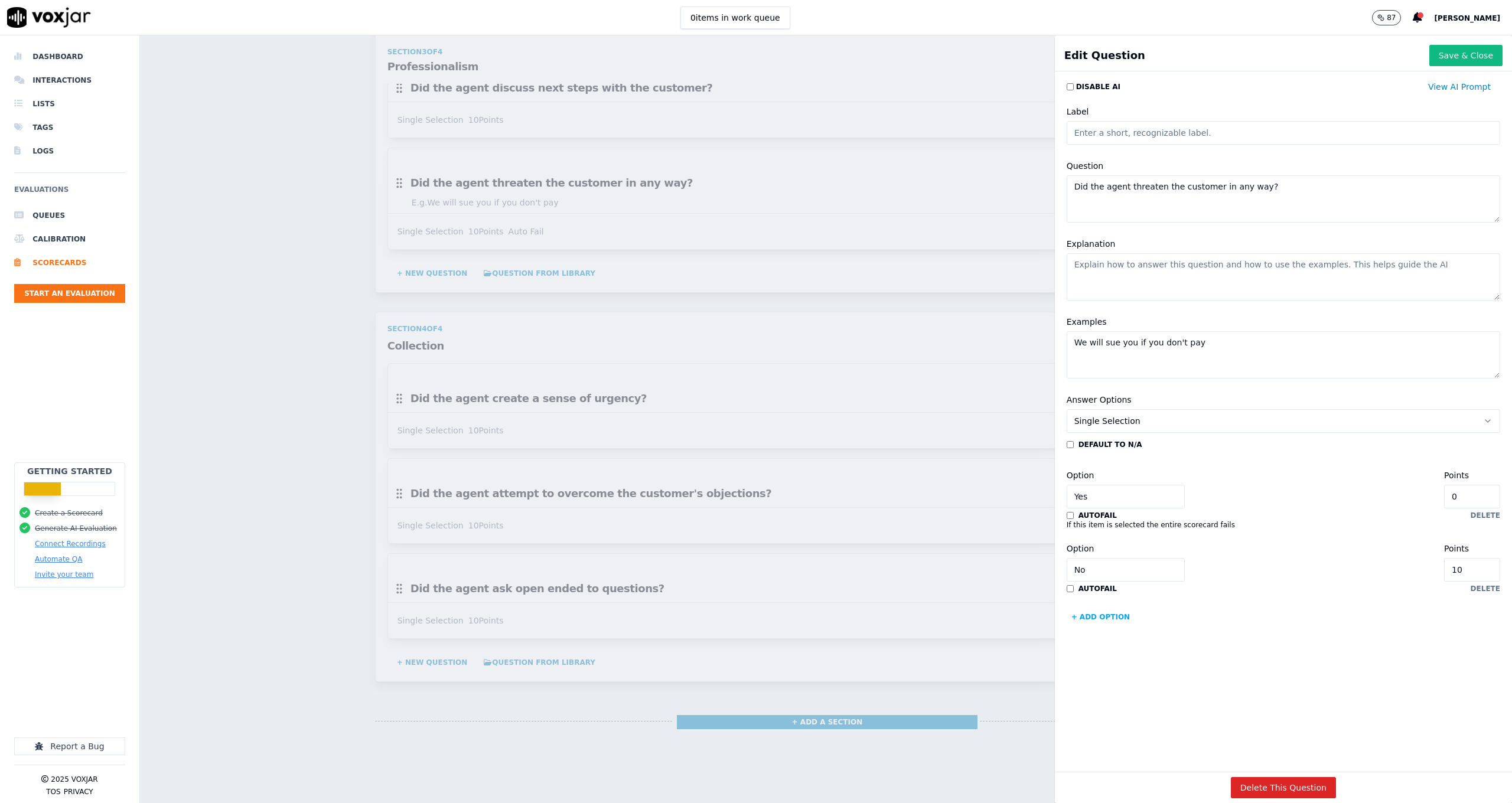
click at [903, 404] on div "Scorecards Scorecard Editor Collections ACTIVE A scorecard to evaluate complian…" at bounding box center [825, 419] width 1371 height 768
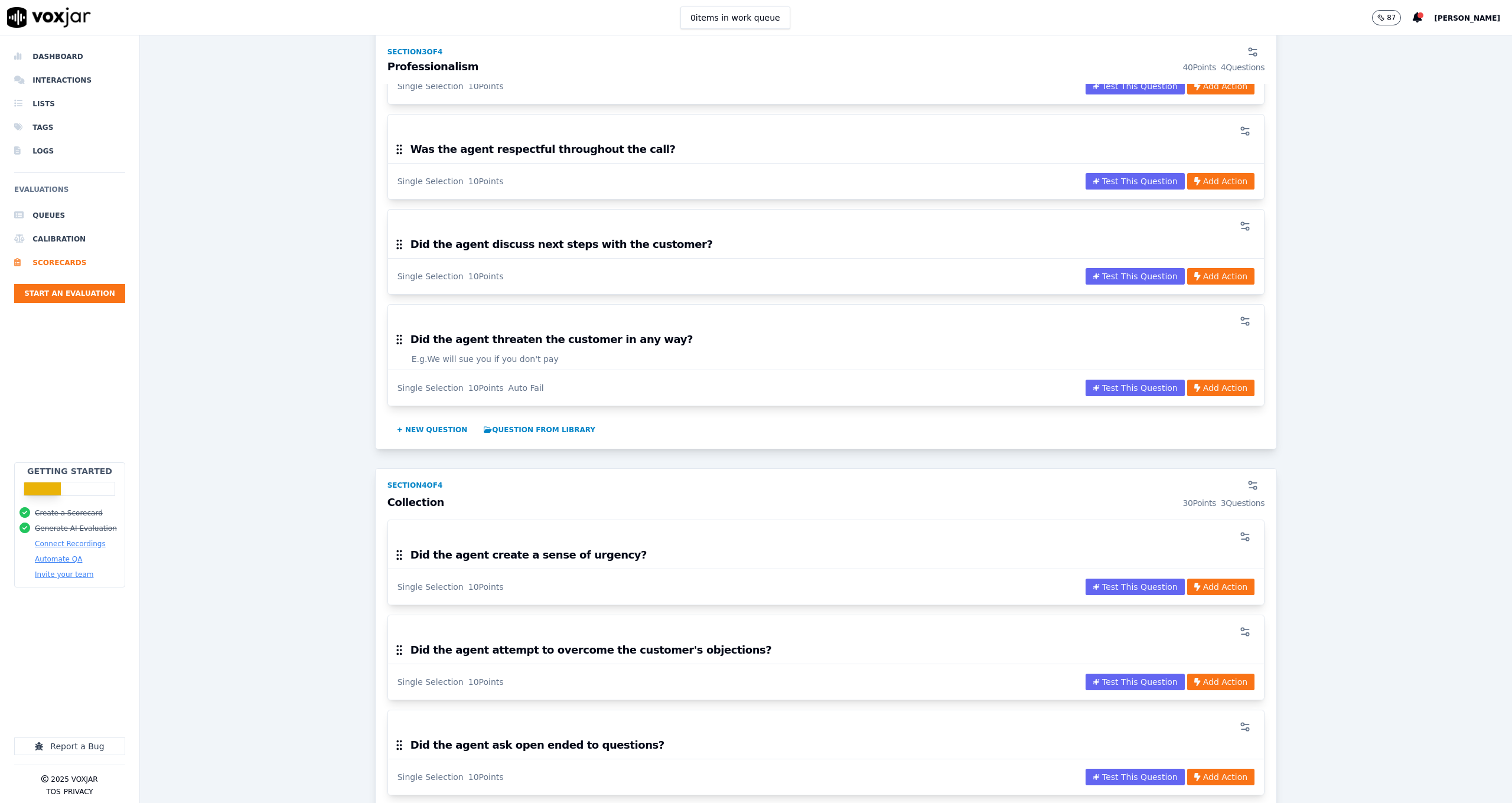
scroll to position [994, 0]
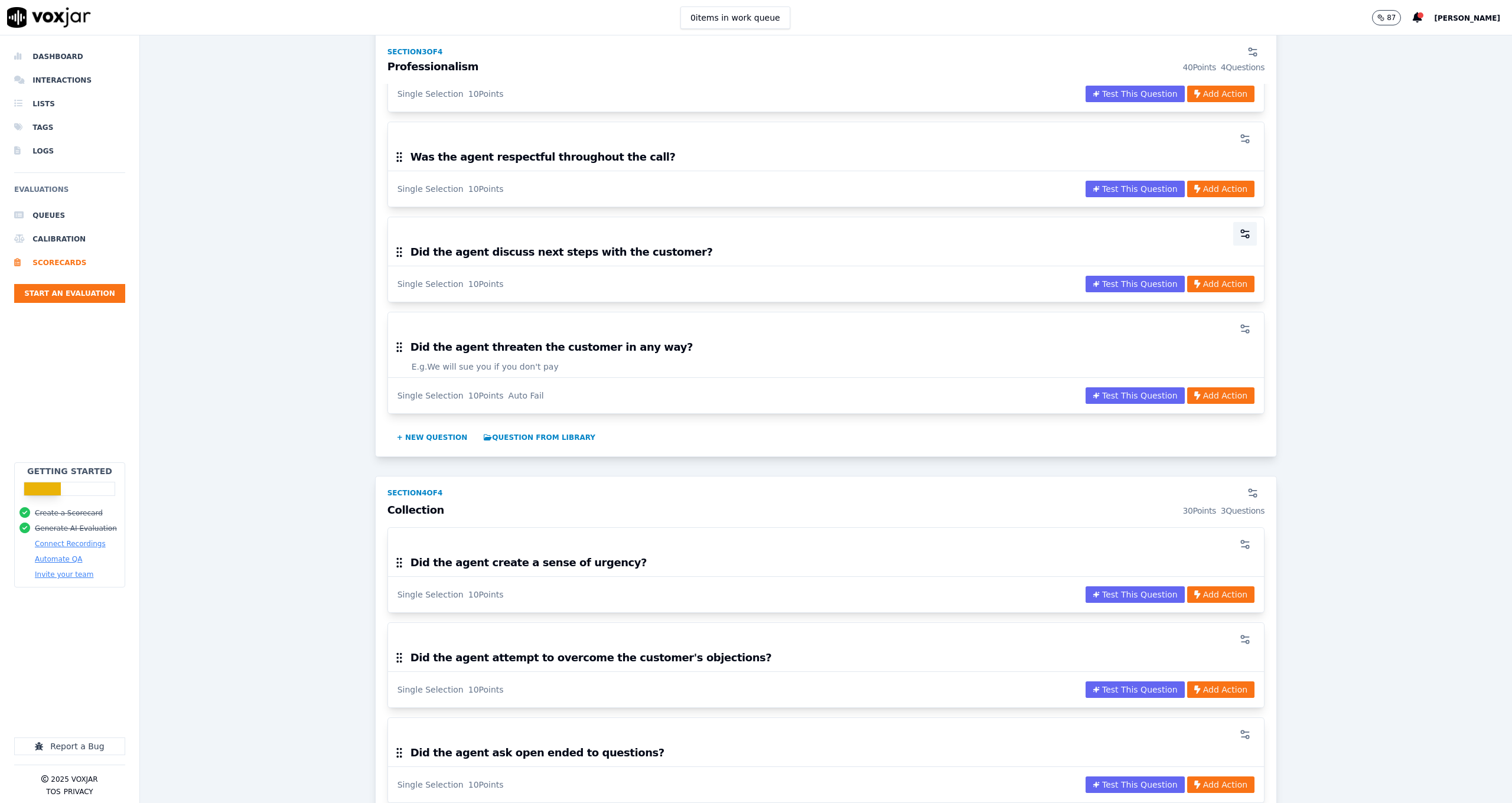
click at [1233, 230] on button "button" at bounding box center [1245, 234] width 24 height 24
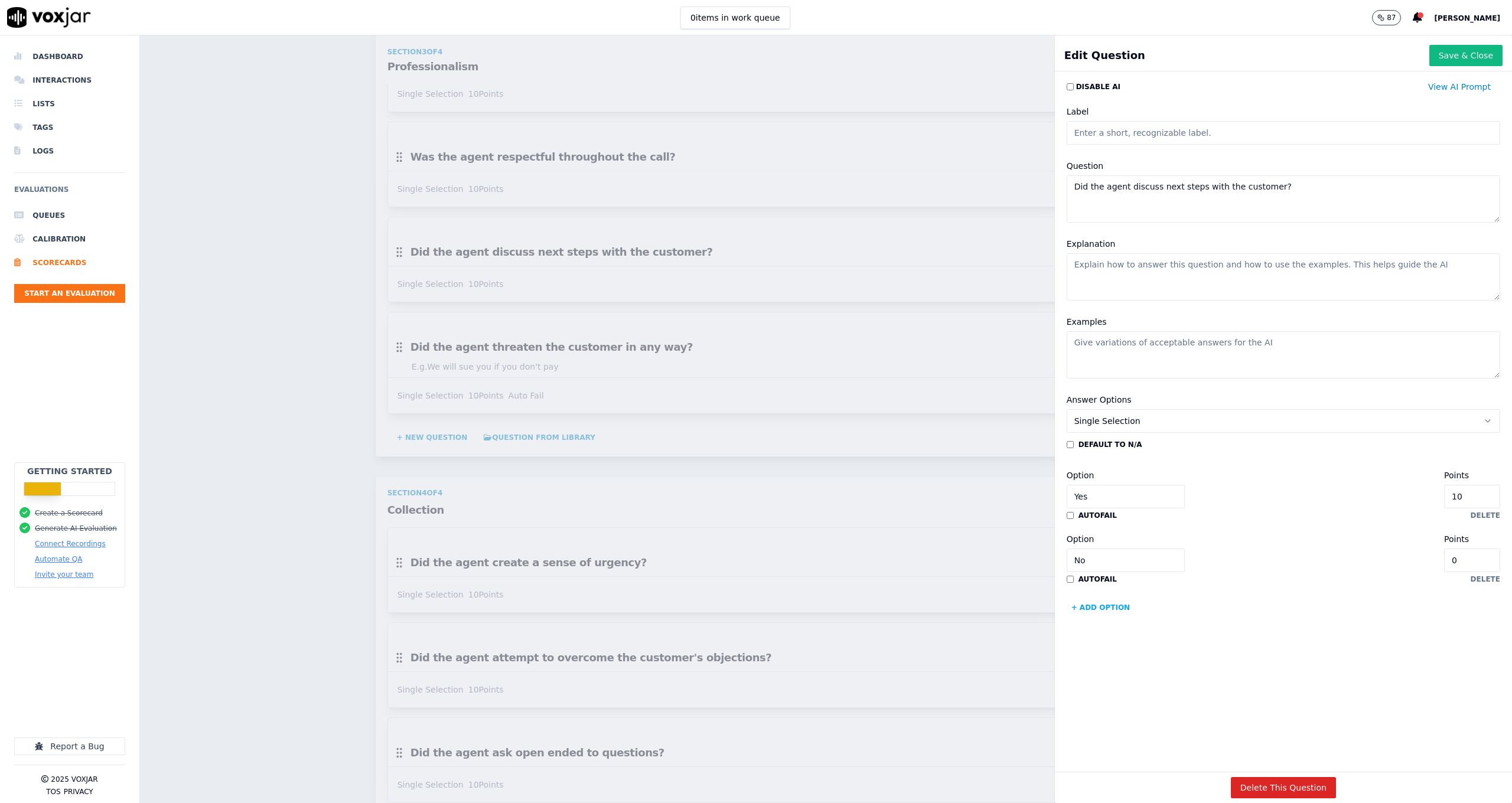
click at [1096, 602] on button "+ Add option" at bounding box center [1100, 607] width 69 height 19
click at [1096, 615] on input "Option" at bounding box center [1125, 624] width 118 height 24
click at [1146, 420] on button "Single Selection" at bounding box center [1282, 421] width 433 height 24
click at [1120, 483] on div "Multiple Choice" at bounding box center [1259, 485] width 404 height 19
click at [1131, 422] on button "Multiple Choice" at bounding box center [1282, 421] width 433 height 24
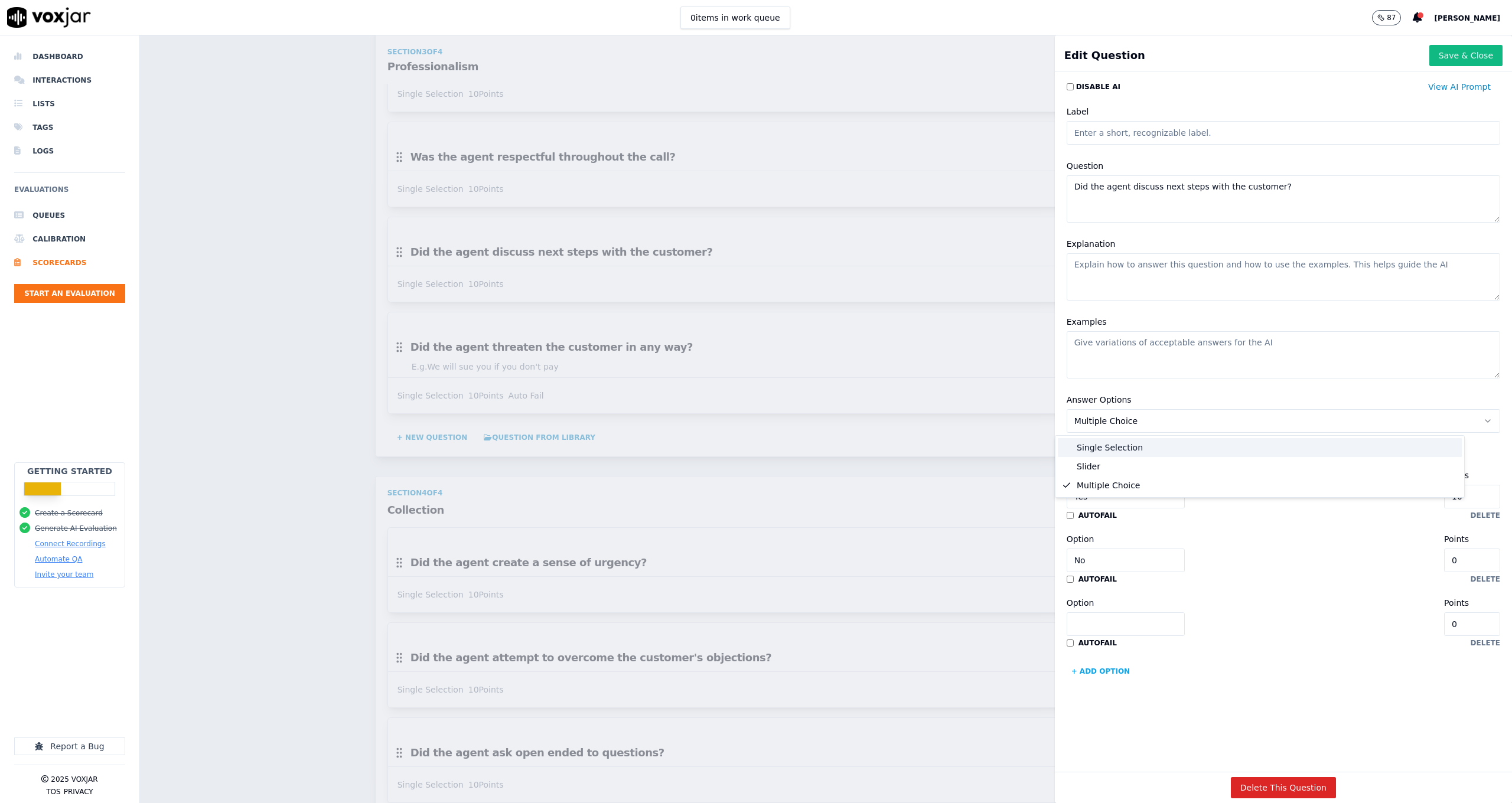
click at [1122, 444] on div "Single Selection" at bounding box center [1259, 447] width 404 height 19
click at [1470, 640] on button "delete" at bounding box center [1484, 643] width 29 height 10
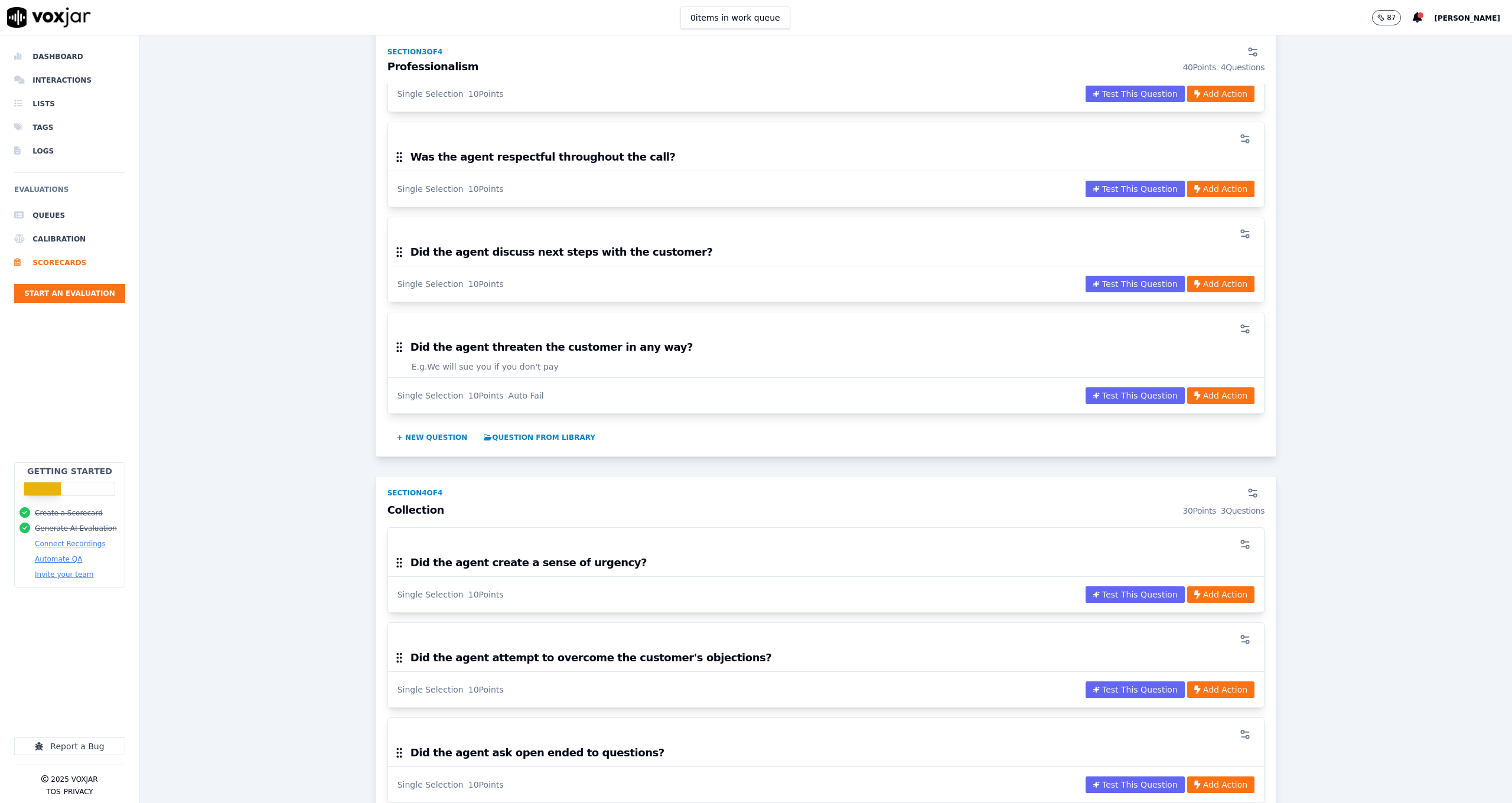
click at [938, 310] on div "Scorecards Scorecard Editor Collections ACTIVE A scorecard to evaluate complian…" at bounding box center [825, 419] width 1371 height 768
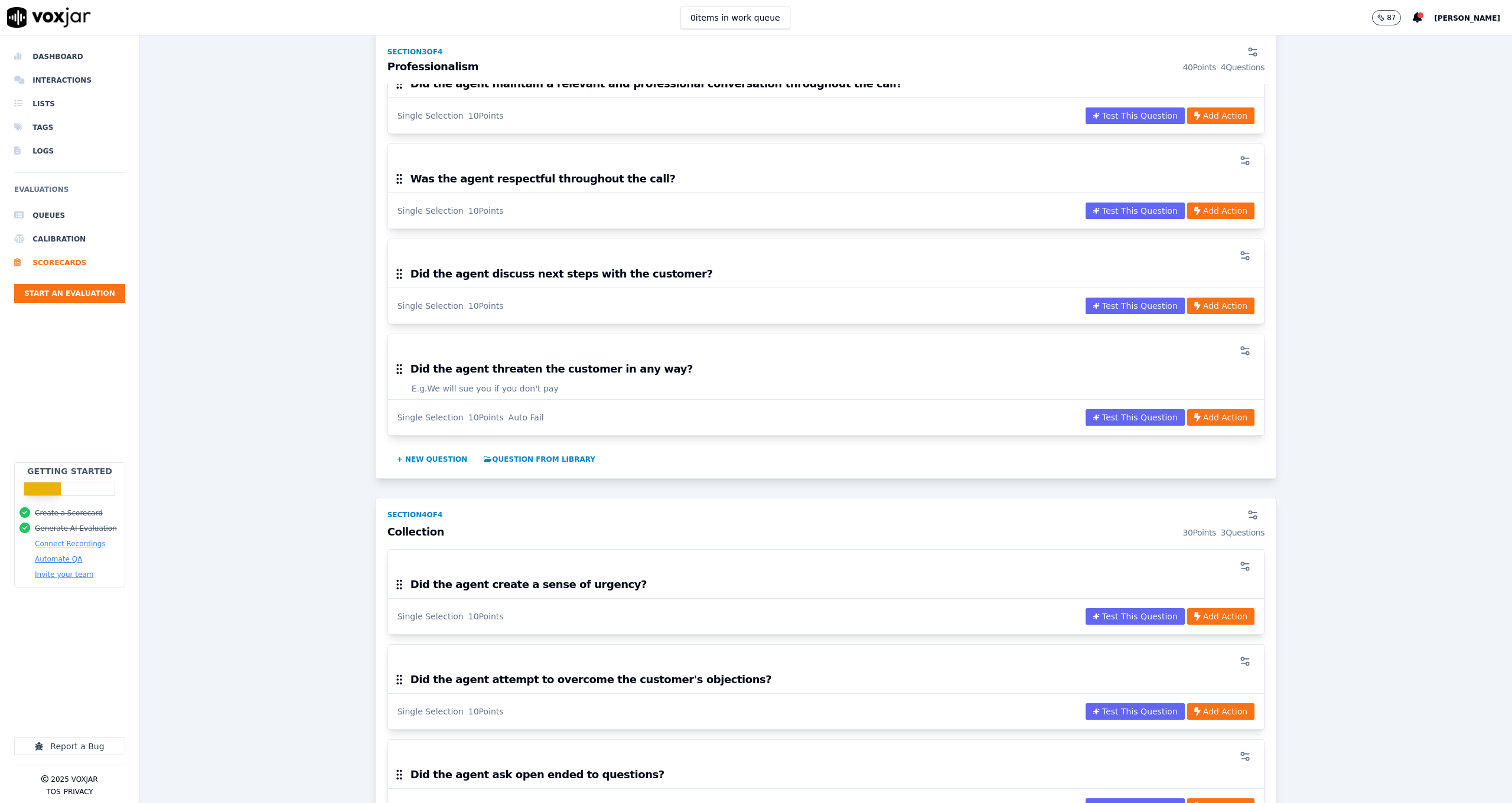
scroll to position [959, 0]
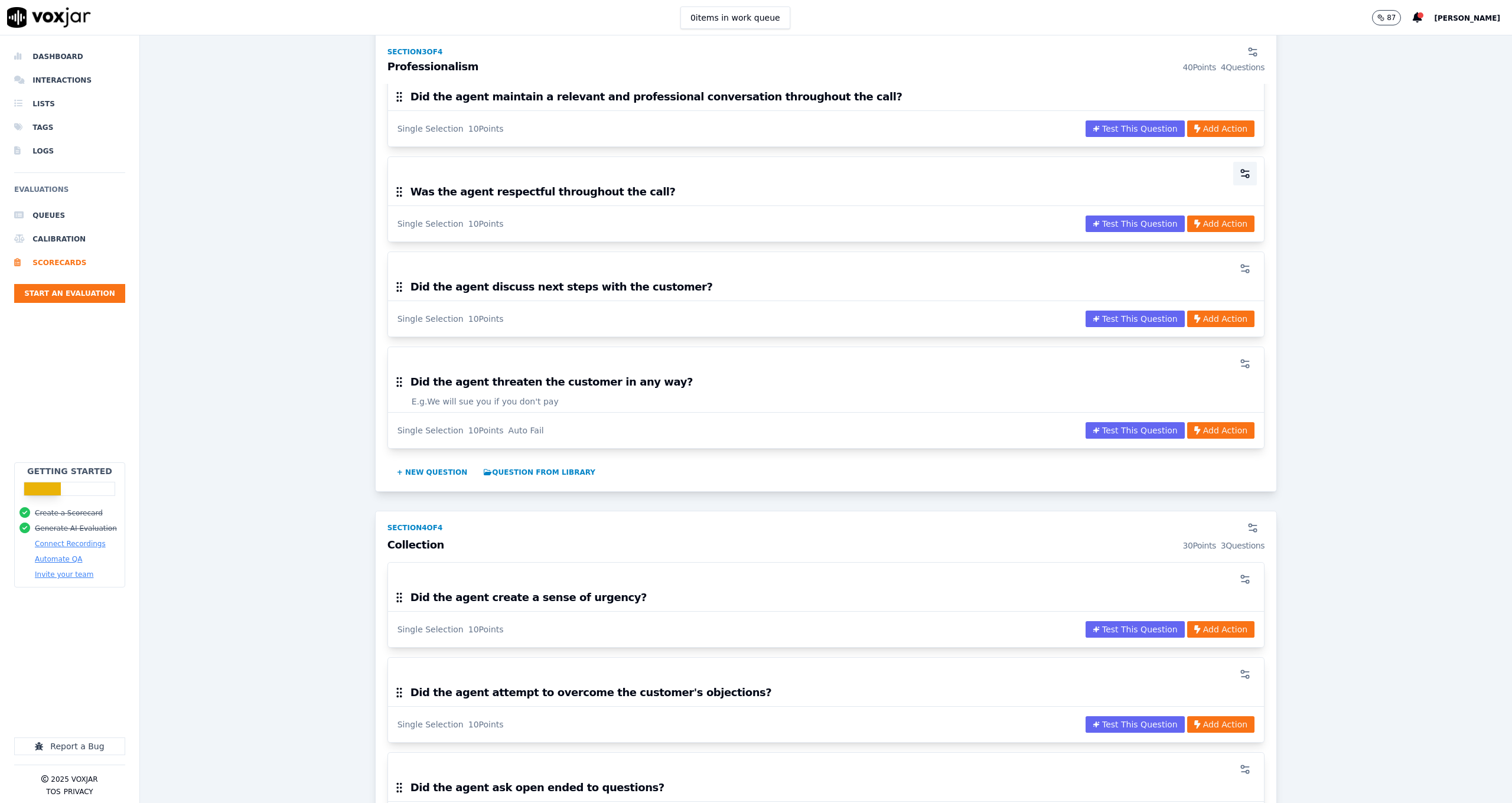
click at [1239, 176] on icon "button" at bounding box center [1244, 173] width 12 height 12
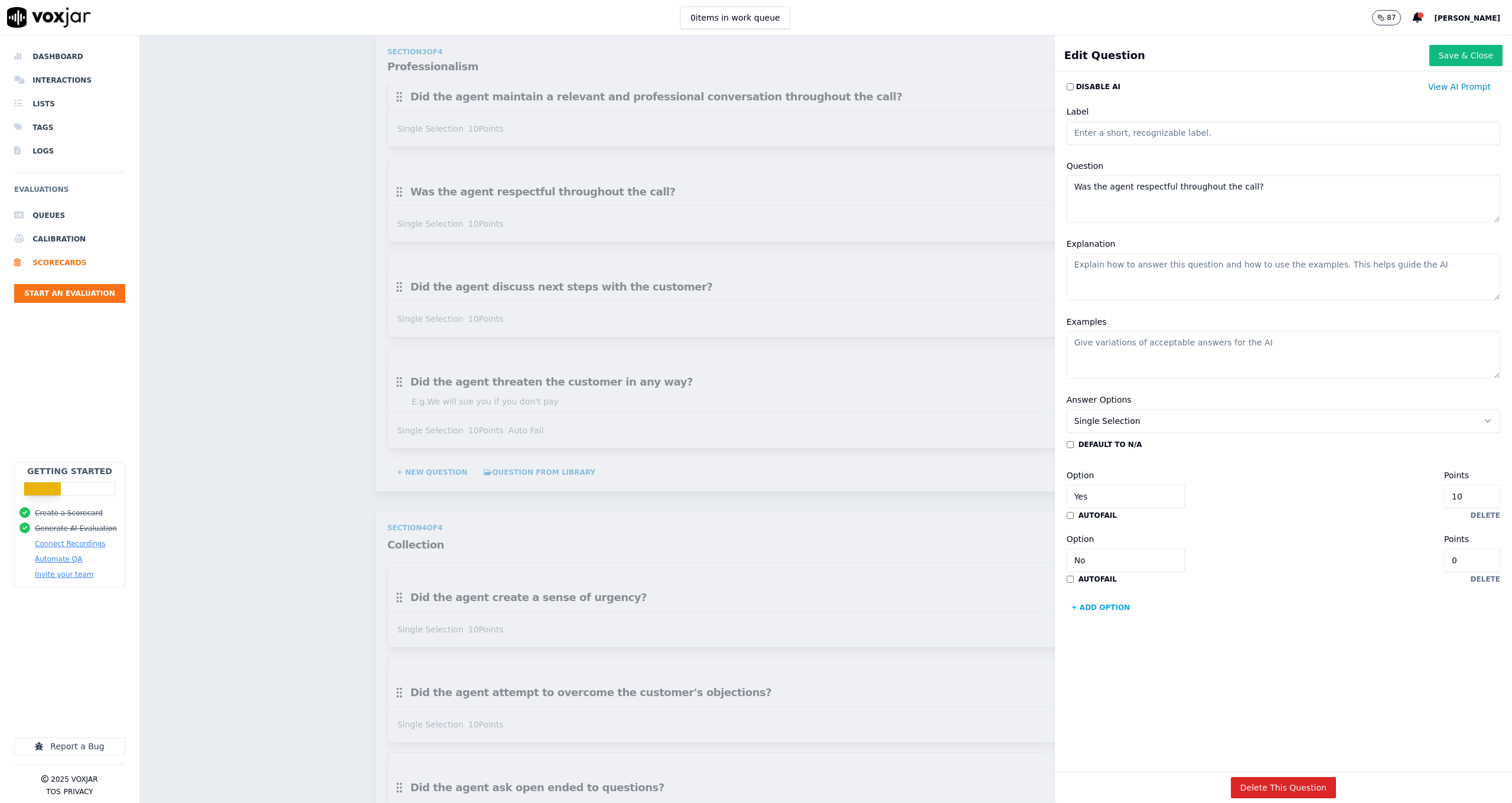
click at [775, 231] on div "Scorecards Scorecard Editor Collections ACTIVE A scorecard to evaluate complian…" at bounding box center [825, 419] width 1371 height 768
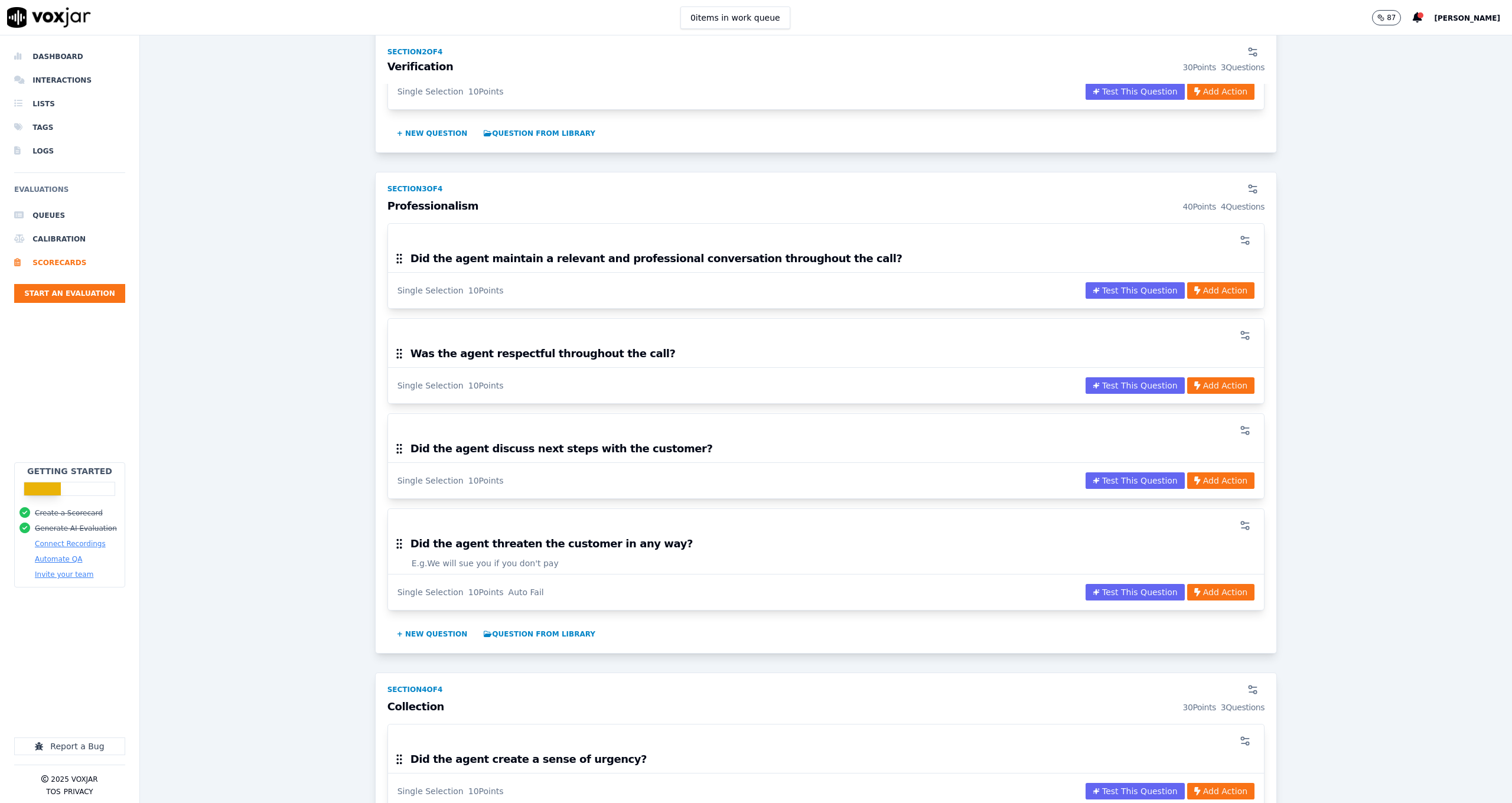
scroll to position [753, 0]
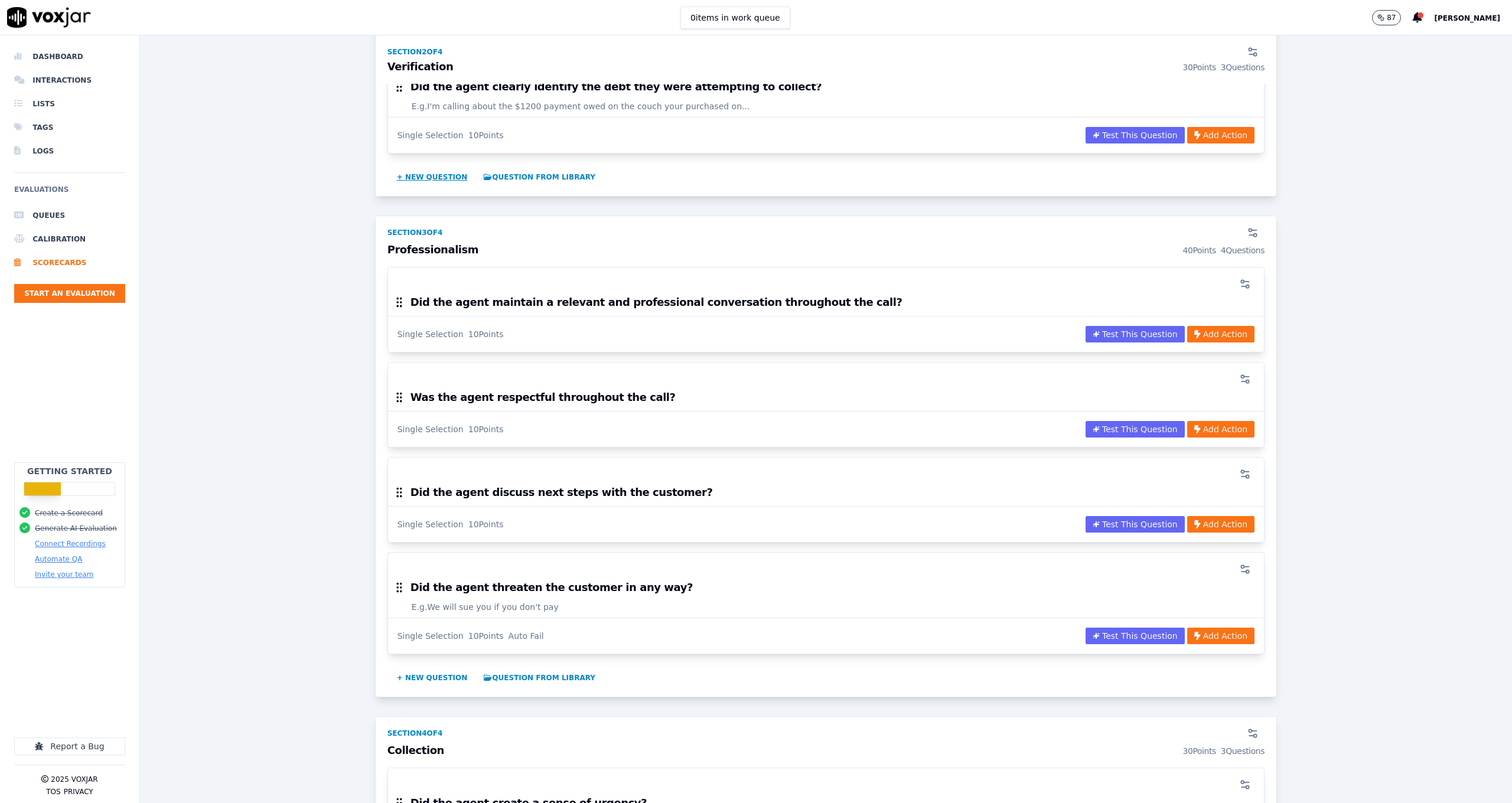
click at [432, 174] on button "+ New question" at bounding box center [433, 176] width 80 height 19
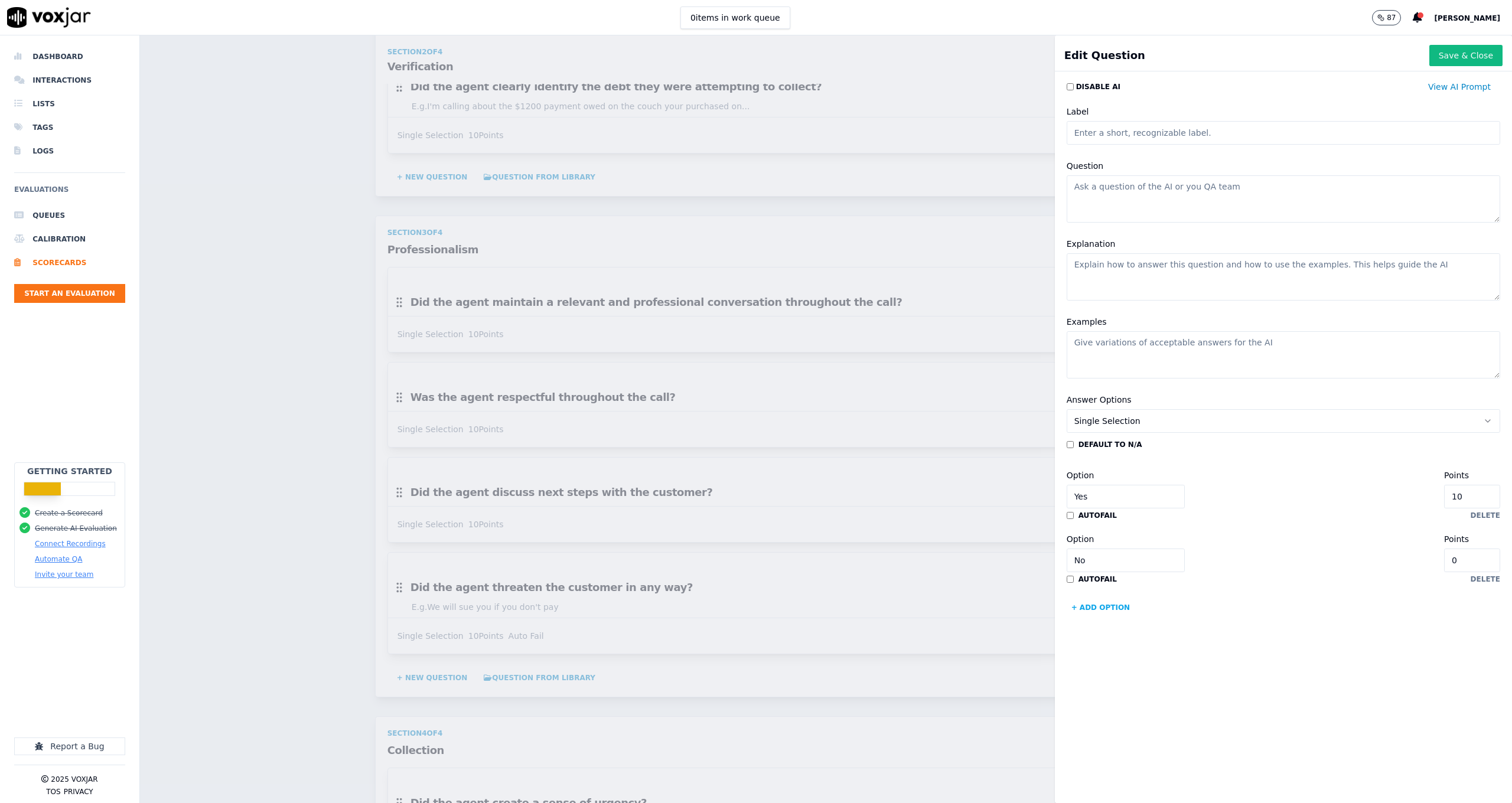
click at [1110, 133] on input "Label" at bounding box center [1282, 133] width 433 height 24
click at [821, 268] on div "Scorecards Scorecard Editor Collections ACTIVE A scorecard to evaluate complian…" at bounding box center [825, 419] width 1371 height 768
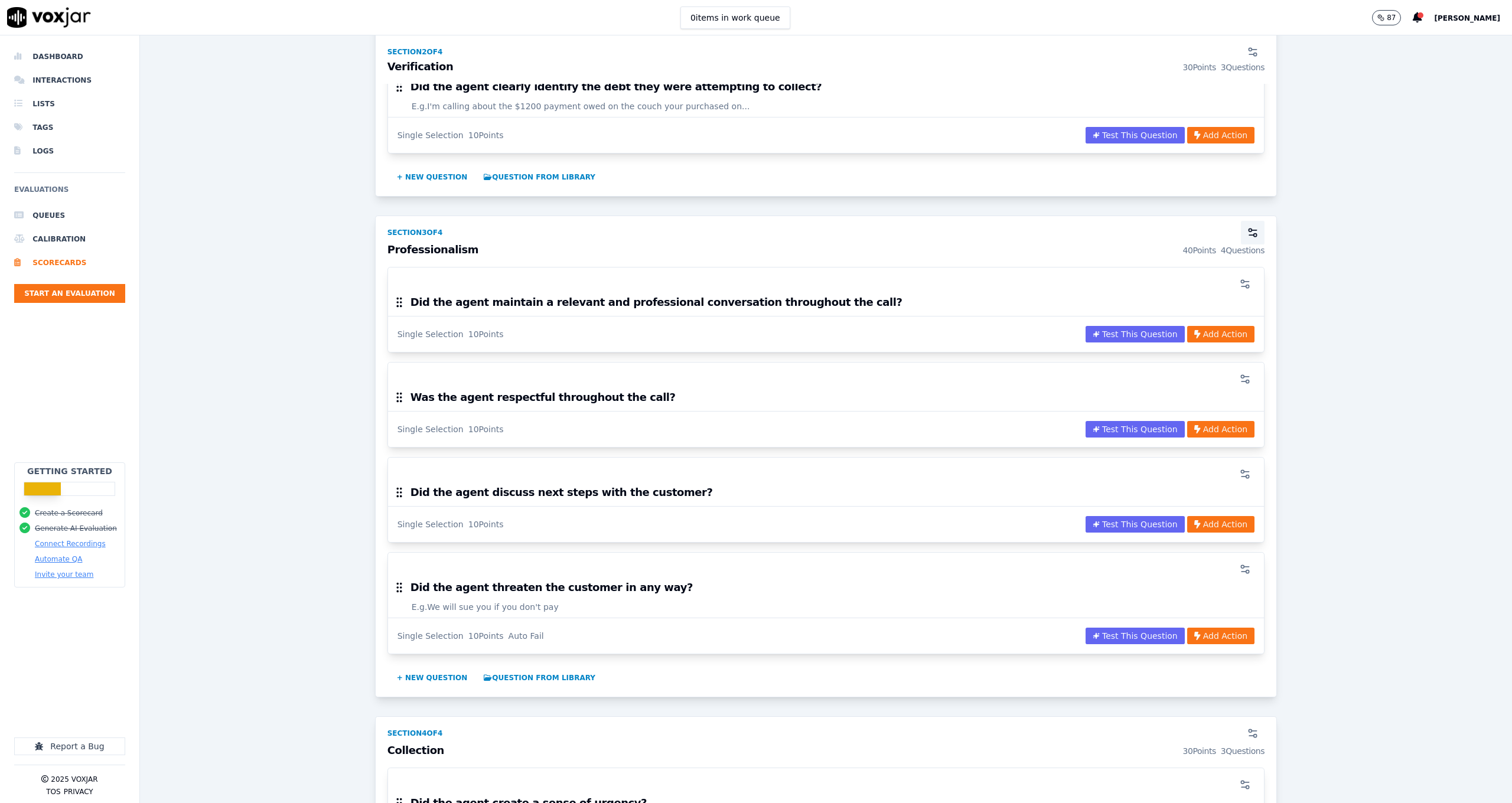
click at [1247, 227] on icon "button" at bounding box center [1252, 232] width 12 height 12
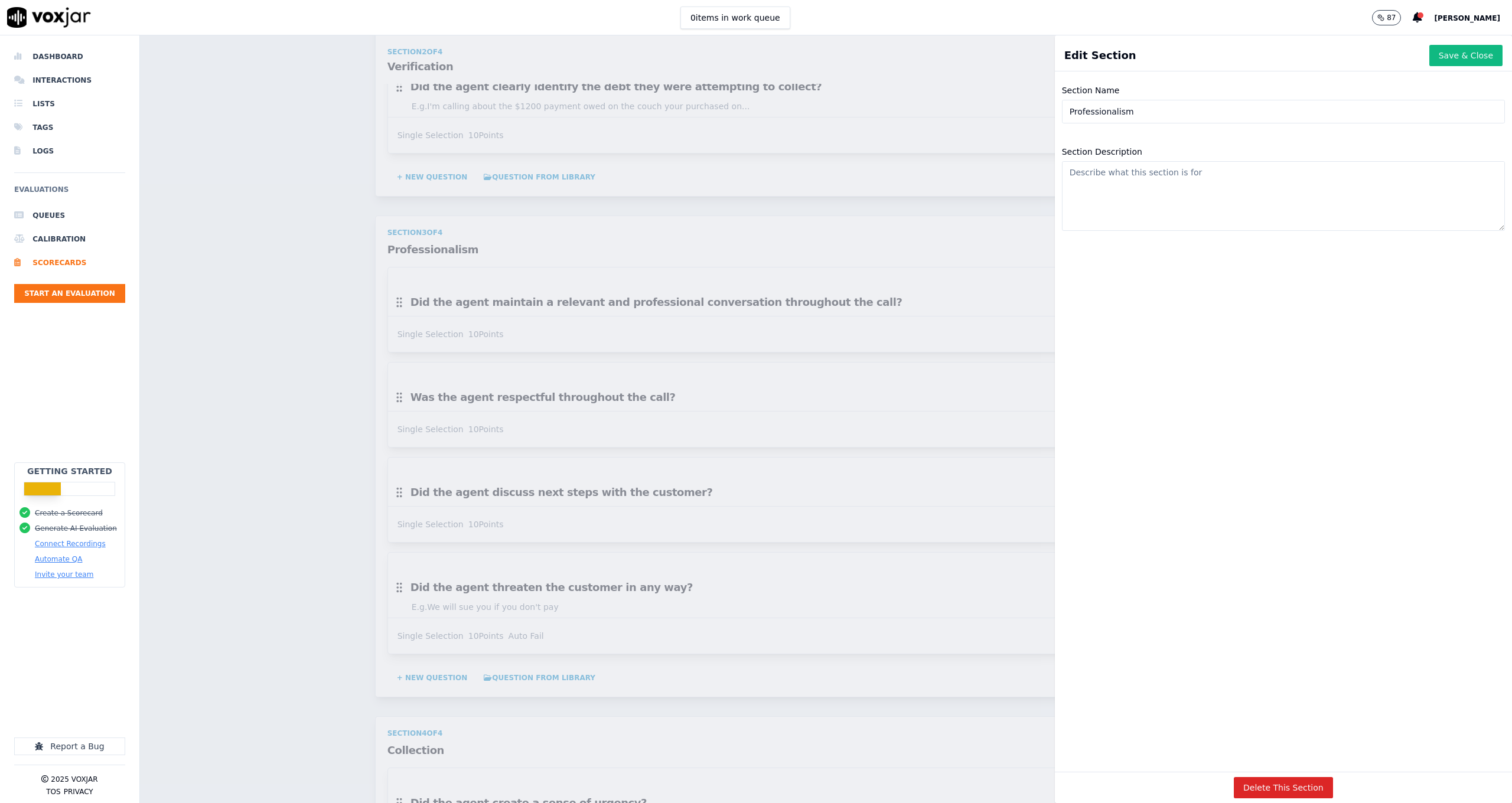
click at [955, 238] on div "Scorecards Scorecard Editor Collections ACTIVE A scorecard to evaluate complian…" at bounding box center [825, 419] width 1371 height 768
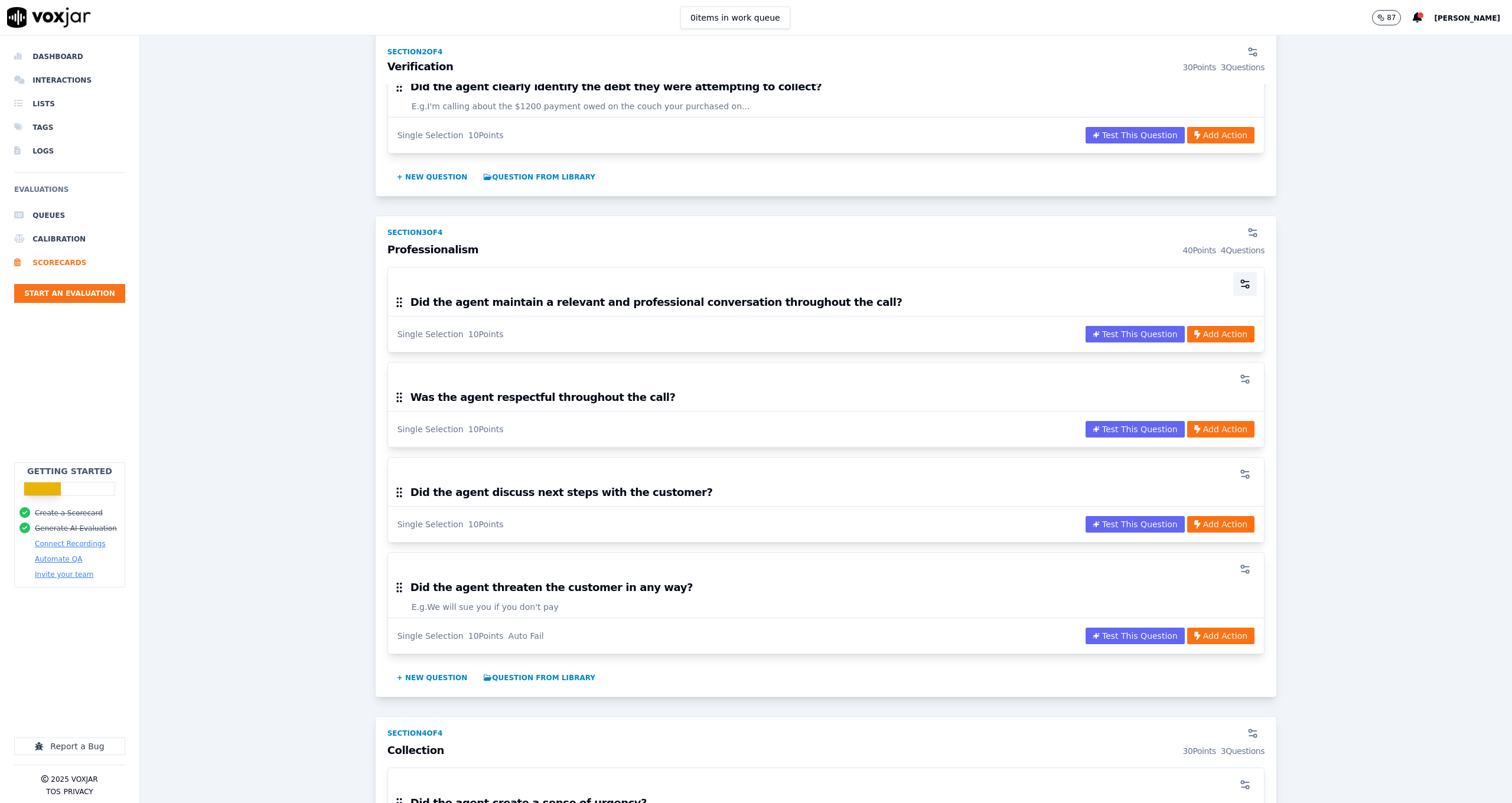
click at [1239, 284] on icon "button" at bounding box center [1244, 284] width 12 height 12
click at [902, 275] on div "Scorecards Scorecard Editor Collections ACTIVE A scorecard to evaluate complian…" at bounding box center [825, 419] width 1371 height 768
click at [416, 179] on button "+ New question" at bounding box center [433, 176] width 80 height 19
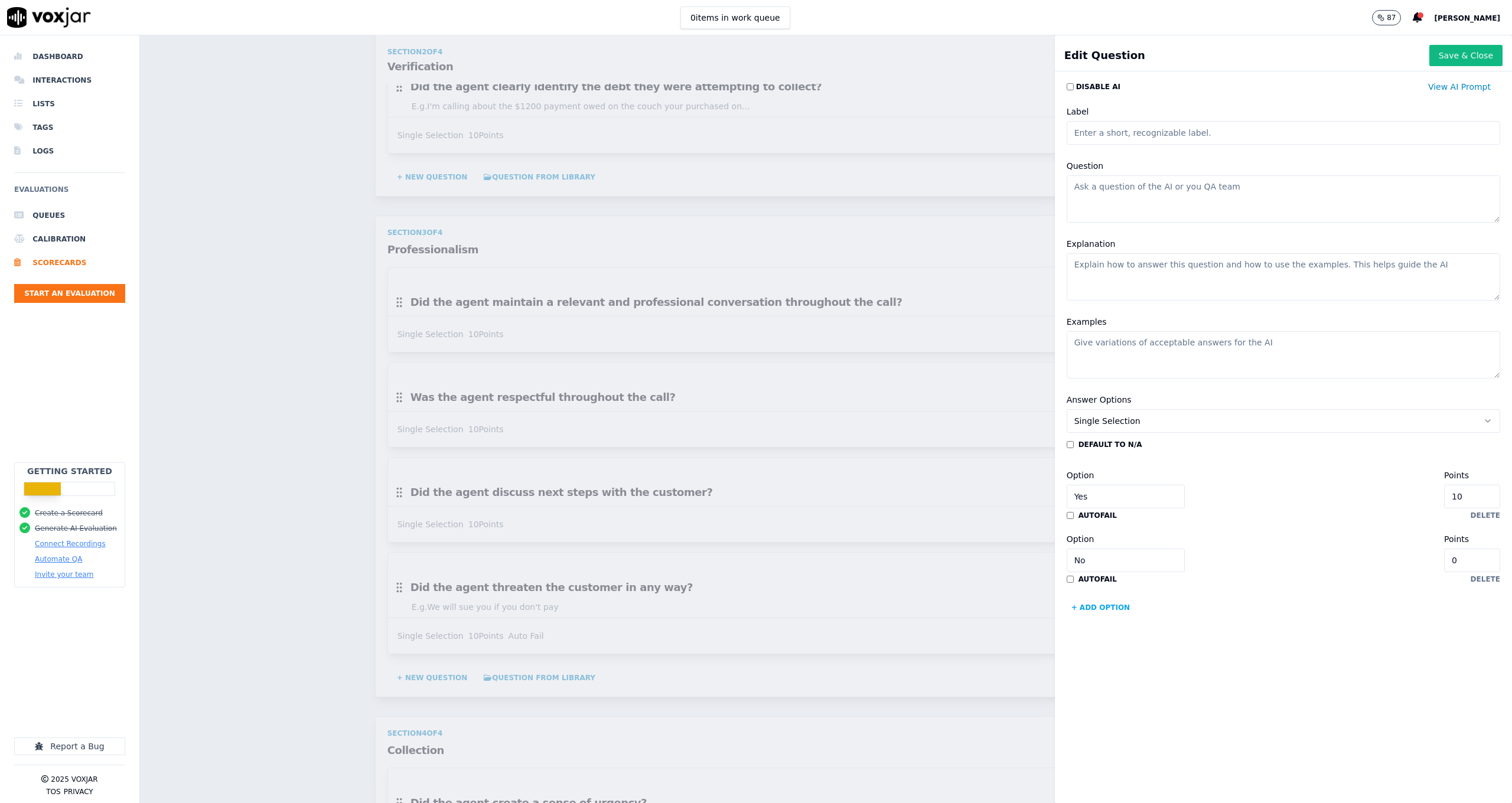
click at [1139, 201] on textarea "Question" at bounding box center [1282, 199] width 433 height 47
type textarea "What arguments were used?"
click at [1115, 412] on button "Single Selection" at bounding box center [1282, 421] width 433 height 24
click at [1115, 485] on div "Multiple Choice" at bounding box center [1259, 485] width 404 height 19
click at [1117, 494] on input "Yes" at bounding box center [1125, 497] width 118 height 24
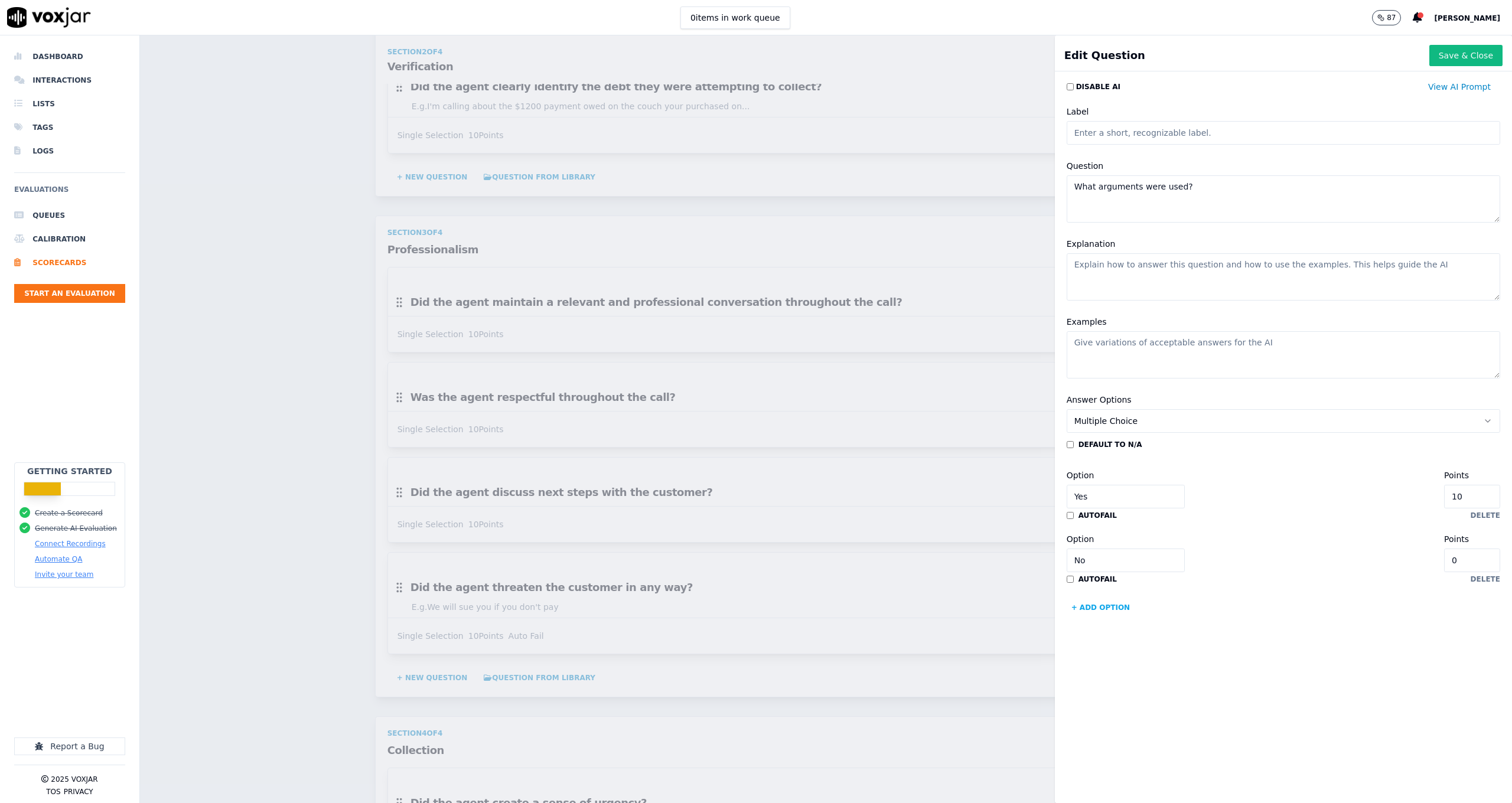
click at [1098, 498] on input "Yes" at bounding box center [1125, 497] width 118 height 24
paste input "Maintaining Credit History (positive history, trust) Access to New Loans (new l…"
drag, startPoint x: 1166, startPoint y: 497, endPoint x: 1081, endPoint y: 495, distance: 85.0
click at [1082, 495] on input "Maintaining Credit History (positive history, trust) Access to New Loans (new l…" at bounding box center [1125, 497] width 118 height 24
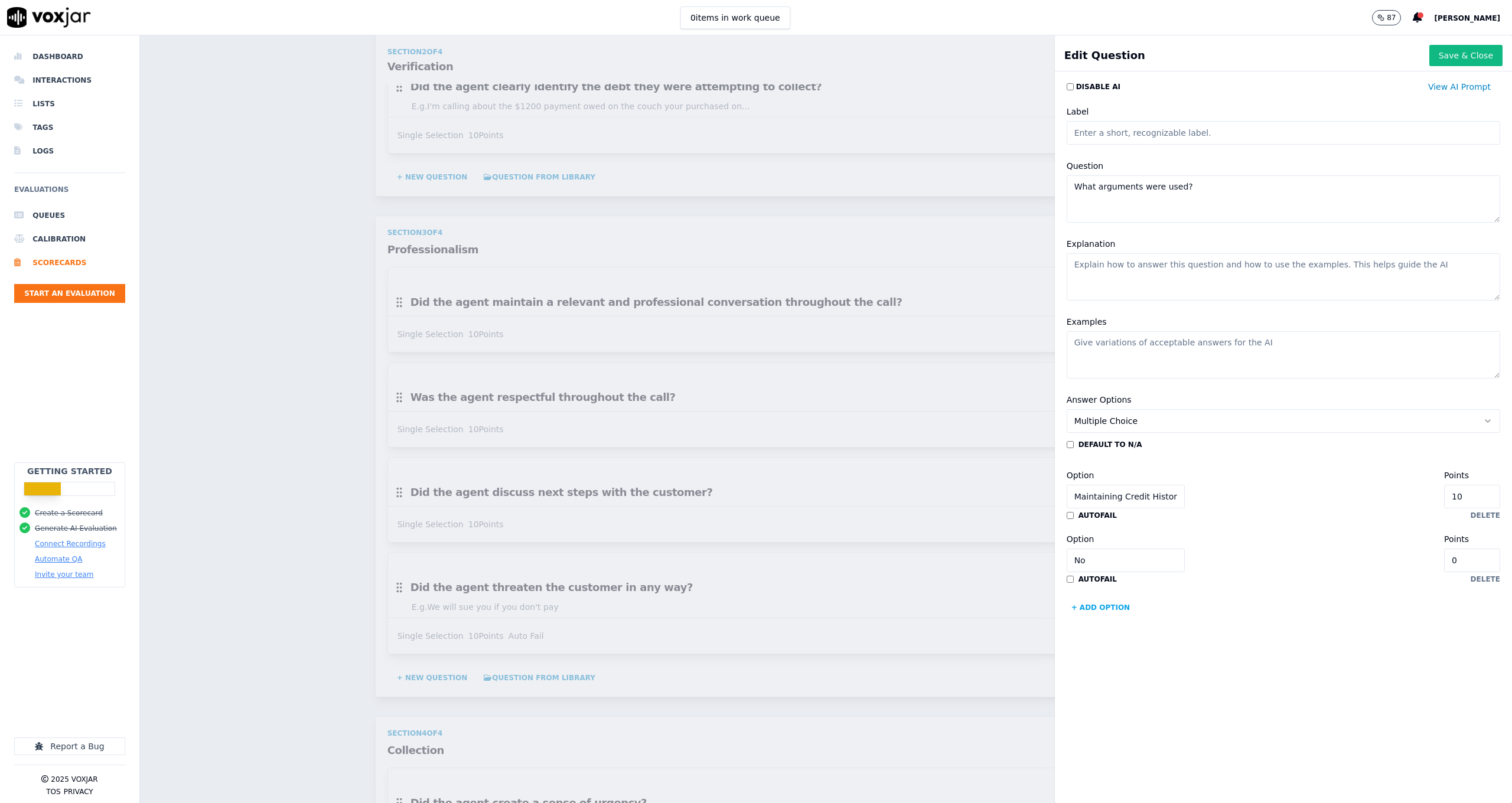
type input "Maintaining Credit History"
click at [1158, 528] on div "default to N/A Option Maintaining Credit History Points 10 autofail delete Opti…" at bounding box center [1282, 528] width 433 height 177
click at [1095, 557] on input "No" at bounding box center [1125, 560] width 118 height 24
click at [1095, 556] on input "No" at bounding box center [1125, 560] width 118 height 24
click at [1103, 559] on input "No" at bounding box center [1125, 560] width 118 height 24
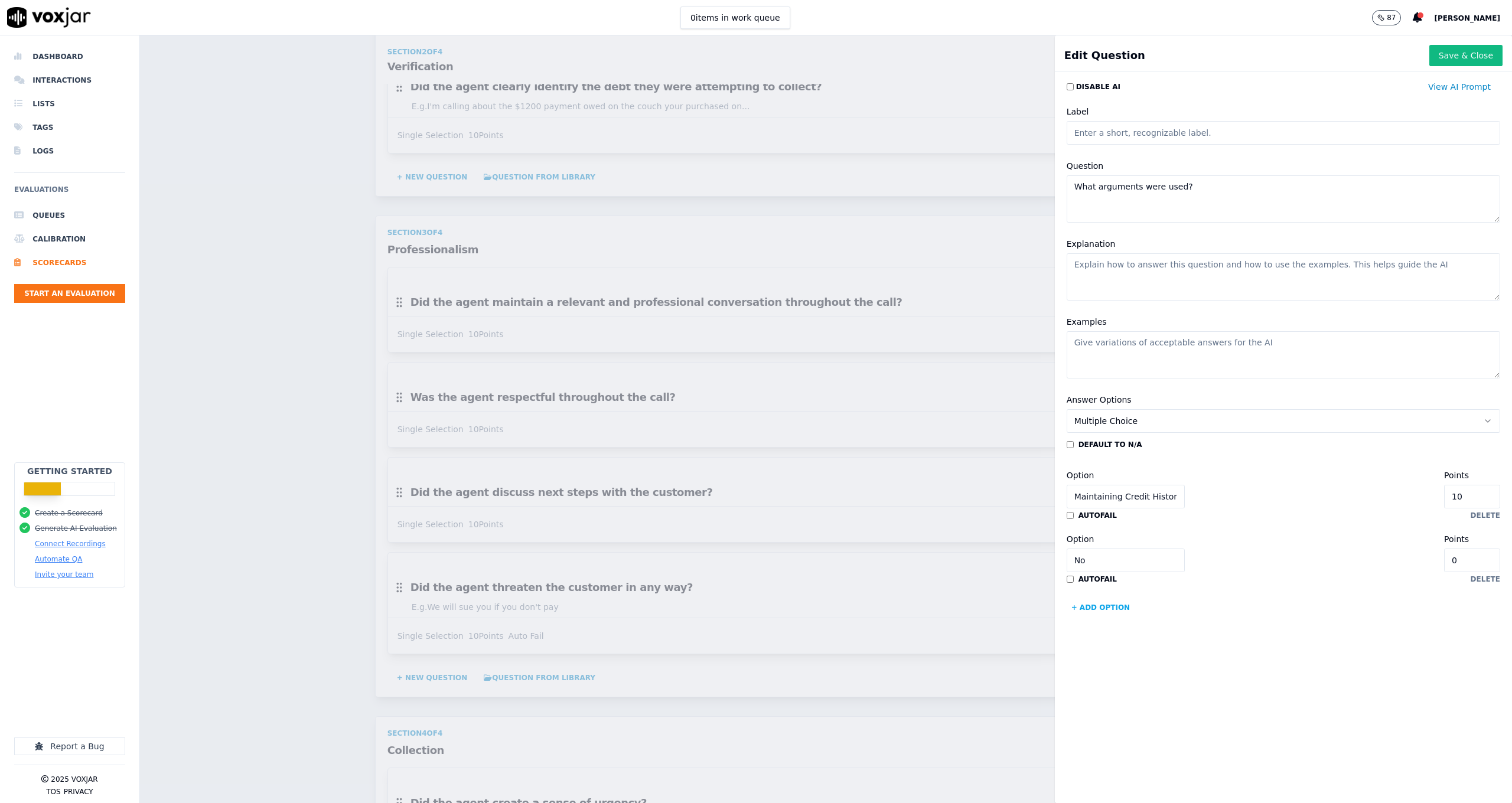
click at [1103, 559] on input "No" at bounding box center [1125, 560] width 118 height 24
paste input "Access to New Loans"
type input "Access to New Loans"
click at [1104, 604] on button "+ Add option" at bounding box center [1100, 607] width 69 height 19
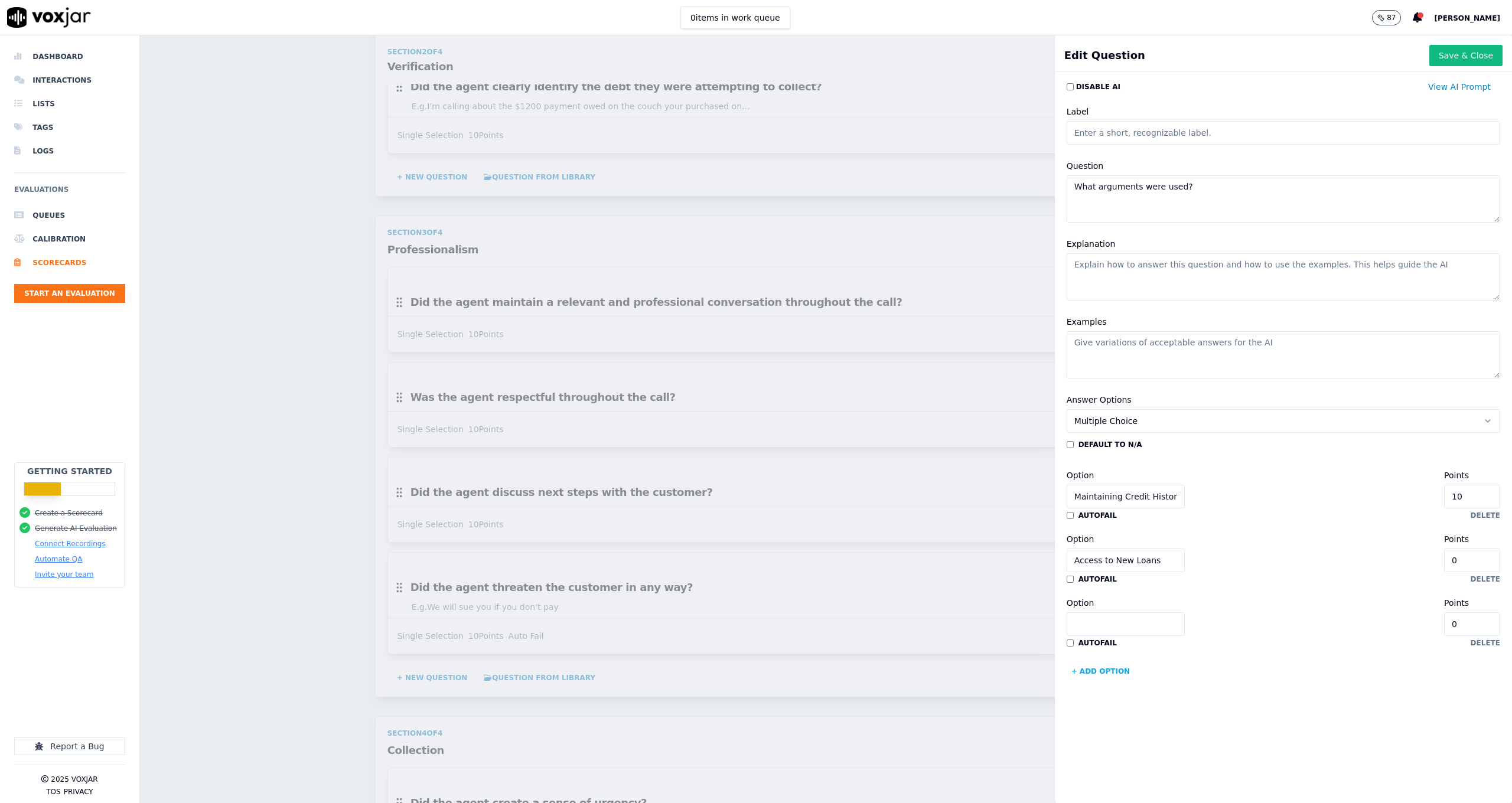
click at [1124, 620] on input "Option" at bounding box center [1125, 624] width 118 height 24
paste input "Company Loyalty"
type input "Company Loyalty"
click at [1111, 672] on button "+ Add option" at bounding box center [1100, 671] width 69 height 19
click at [1119, 685] on input "Option" at bounding box center [1125, 688] width 118 height 24
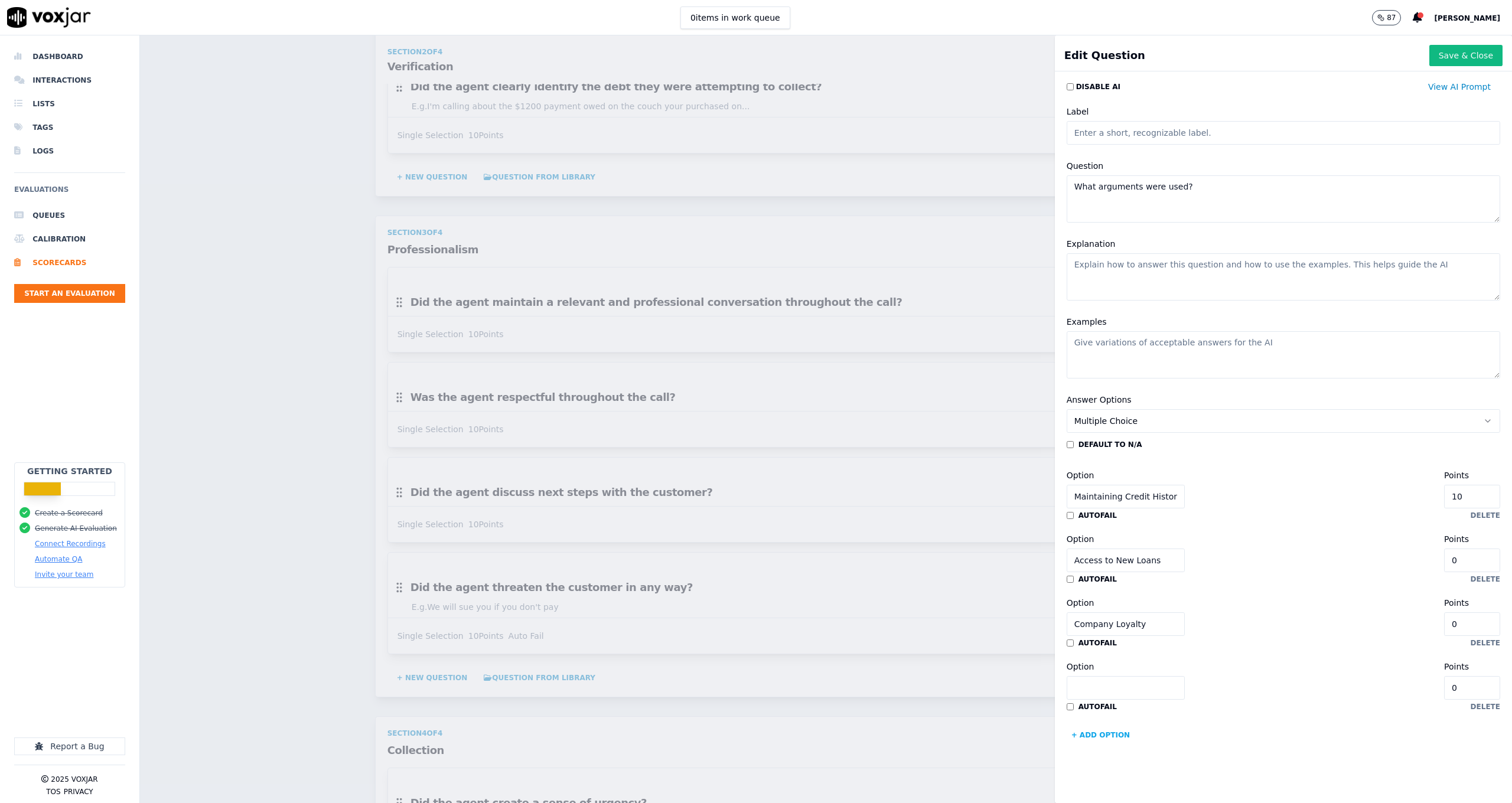
paste input "Increase in the amount of debt"
type input "Increase in the amount of debt"
click at [1209, 648] on div "default to N/A Option Maintaining Credit History Points 10 autofail delete Opti…" at bounding box center [1282, 592] width 433 height 304
click at [1429, 55] on button "Save & Close" at bounding box center [1466, 55] width 73 height 21
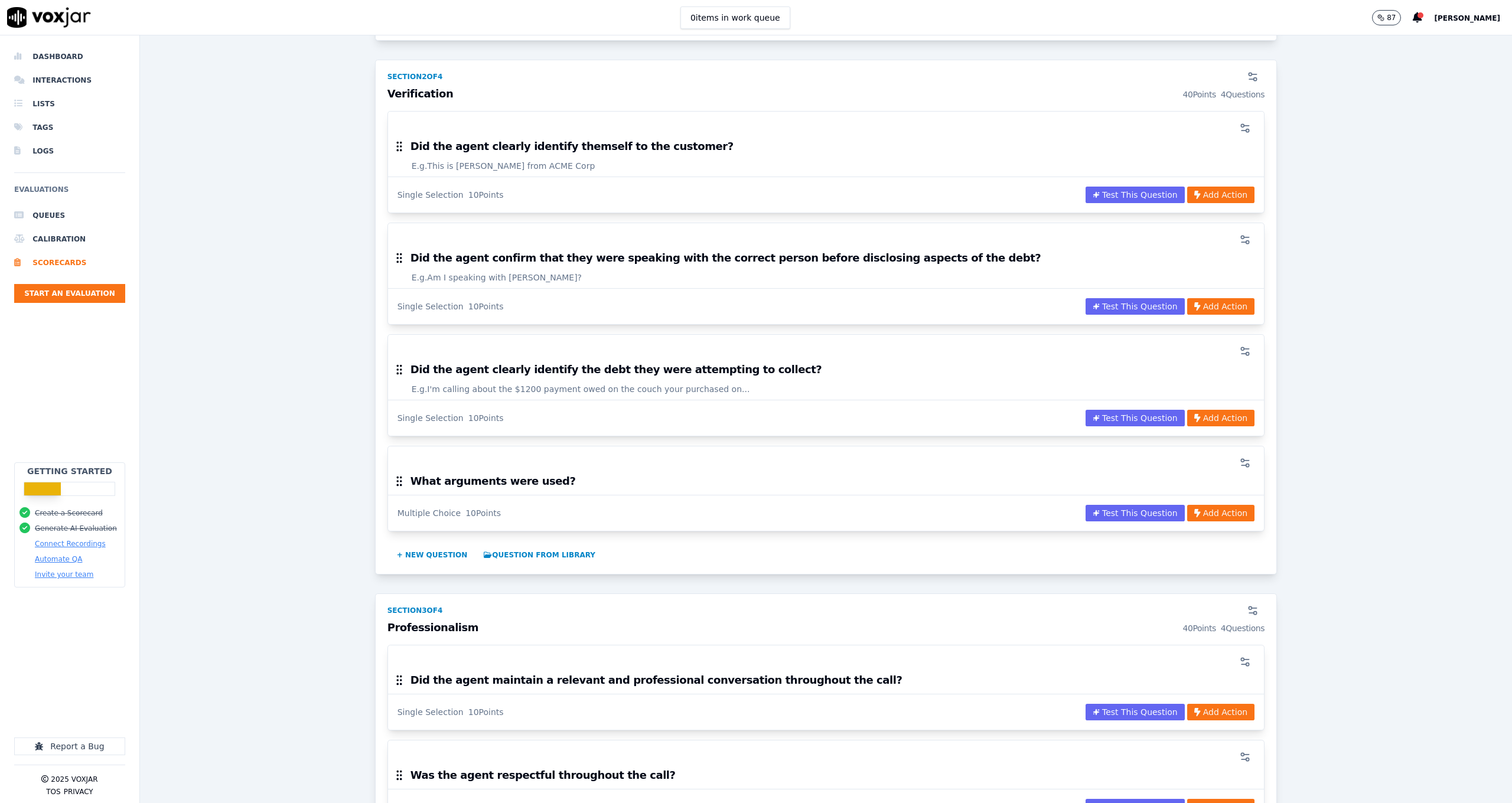
scroll to position [0, 0]
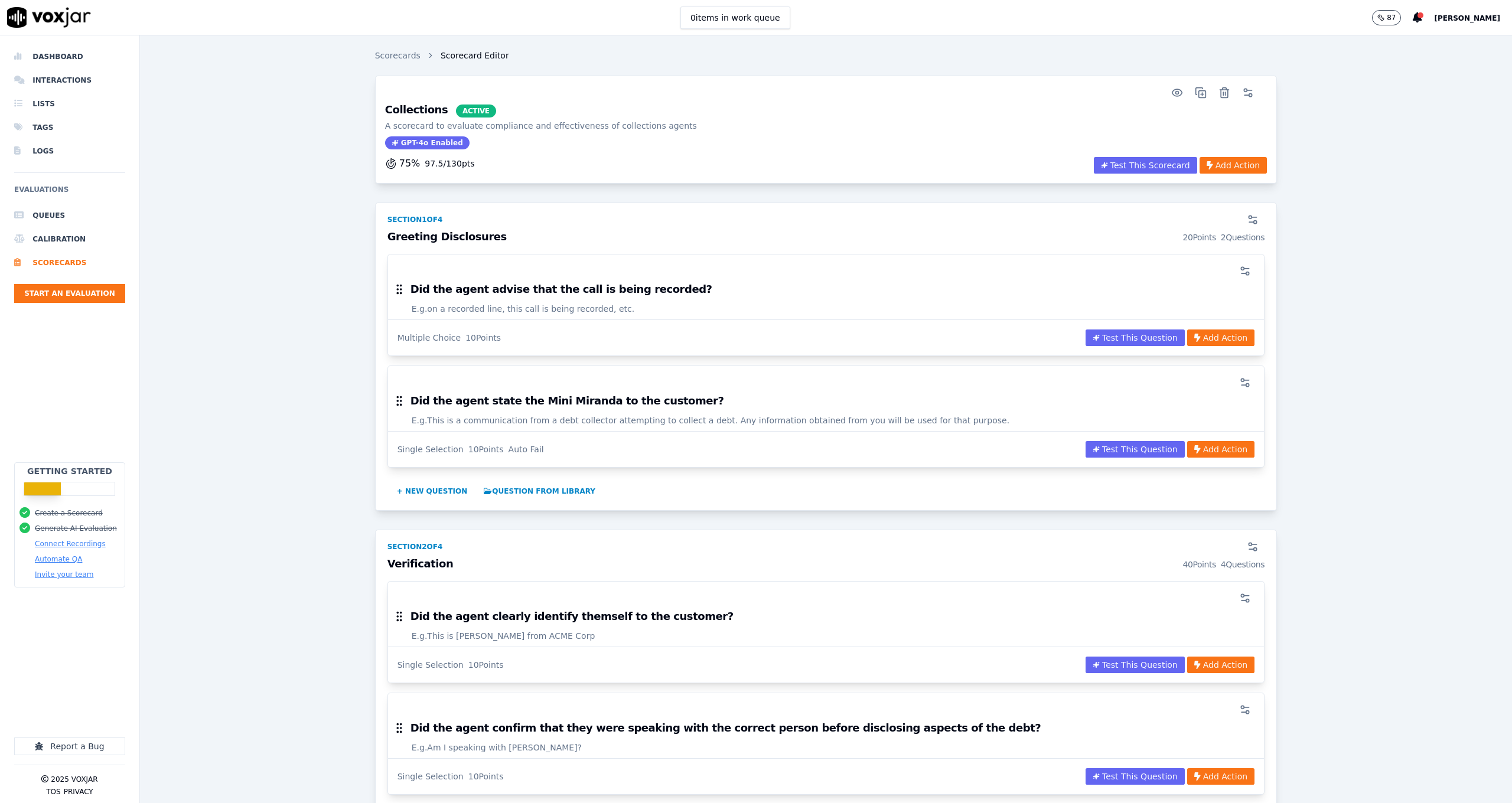
click at [791, 140] on div "Collections ACTIVE A scorecard to evaluate compliance and effectiveness of coll…" at bounding box center [826, 130] width 896 height 52
click at [109, 288] on button "Start an Evaluation" at bounding box center [69, 293] width 111 height 19
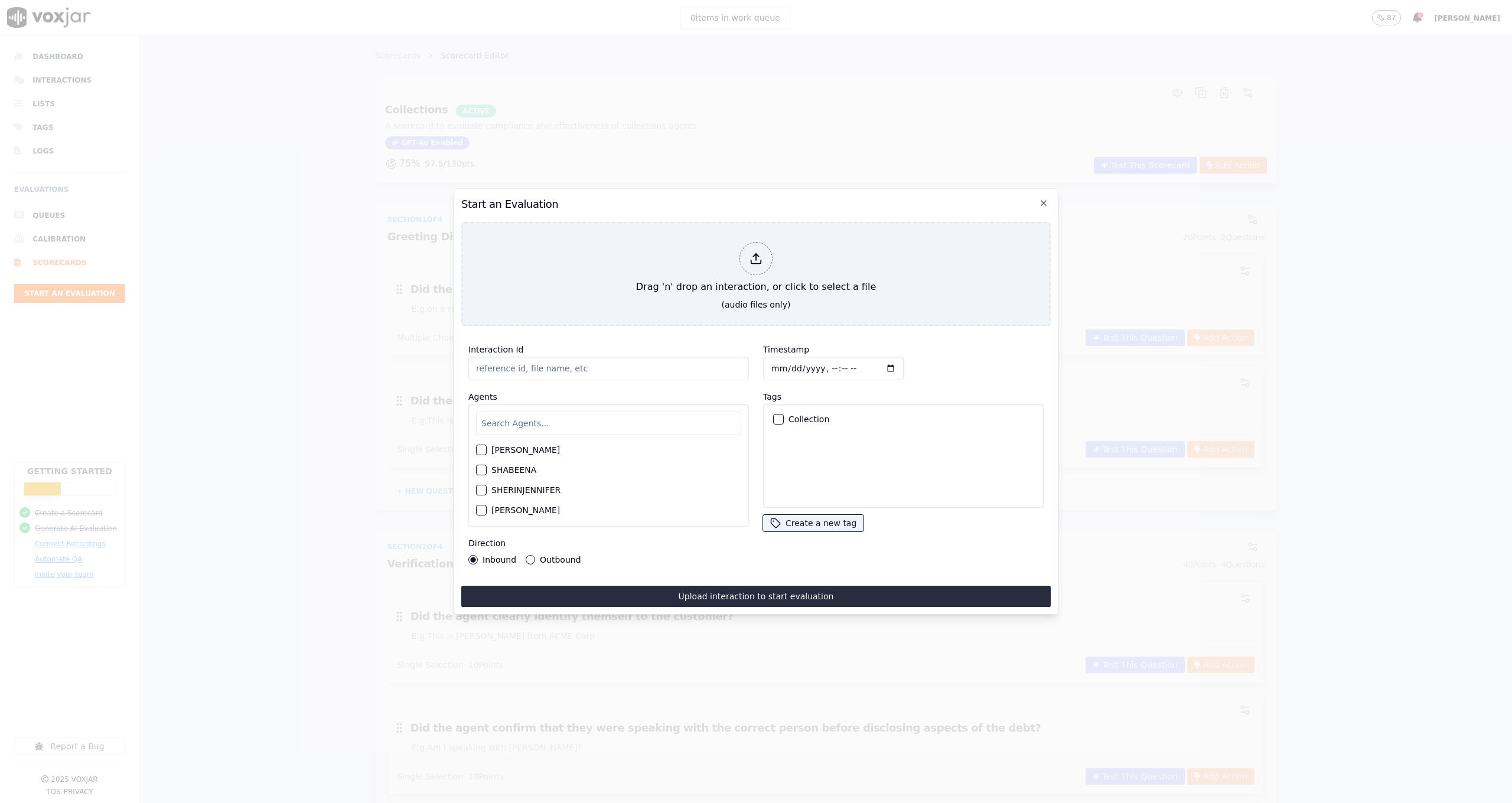
paste input "270825_8089085021_Recording_6.mp3.mp3"
type input "270825_8089085021_Recording_6.mp3.mp3"
click at [671, 378] on div "Interaction Id 270825_8089085021_Recording_6.mp3.mp3 Agents JINISH SHABEENA SHE…" at bounding box center [608, 453] width 295 height 236
click at [596, 423] on input "text" at bounding box center [609, 424] width 265 height 24
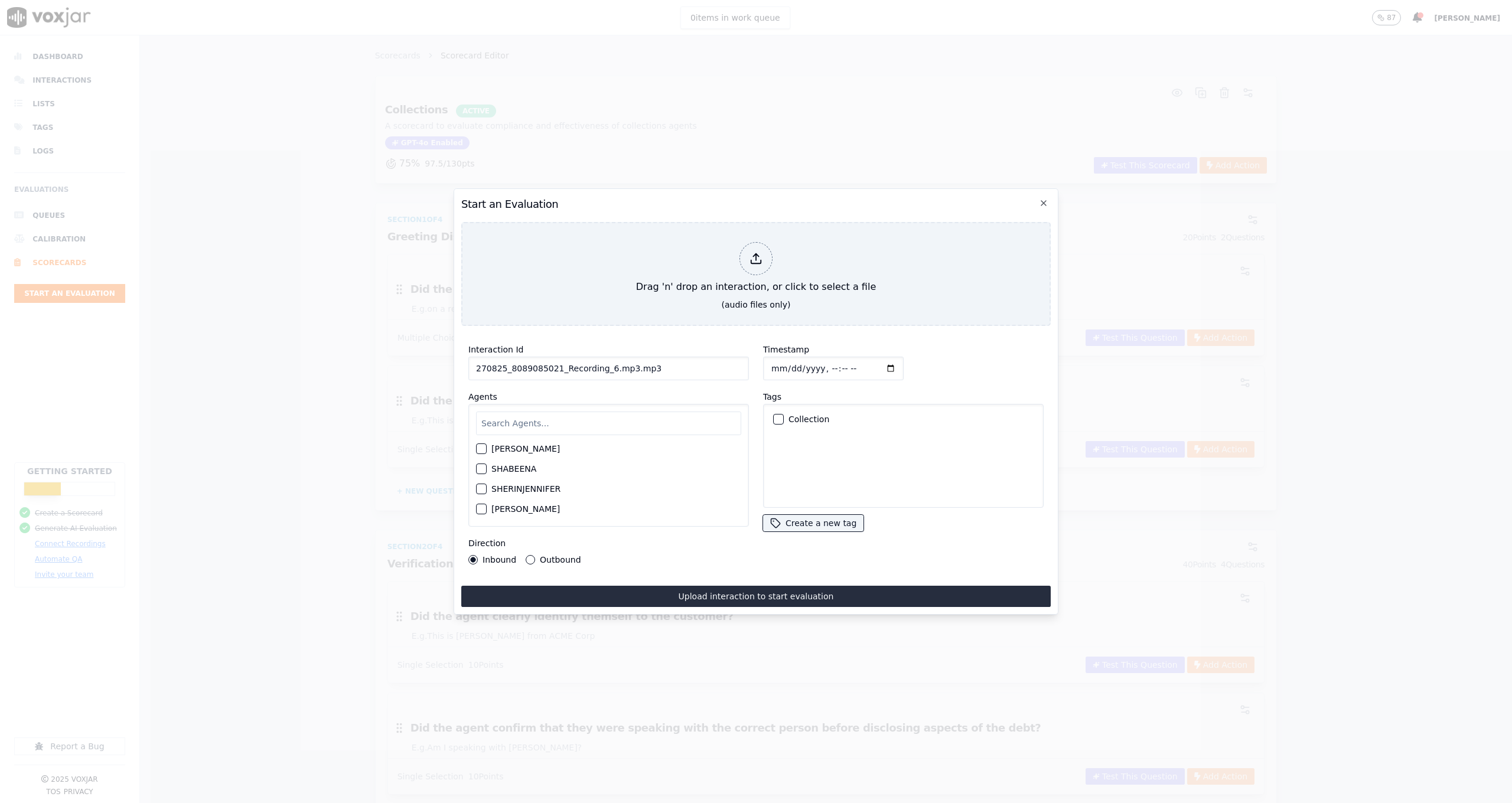
click at [799, 415] on label "Collection" at bounding box center [809, 418] width 41 height 8
click at [784, 414] on button "Collection" at bounding box center [779, 419] width 11 height 11
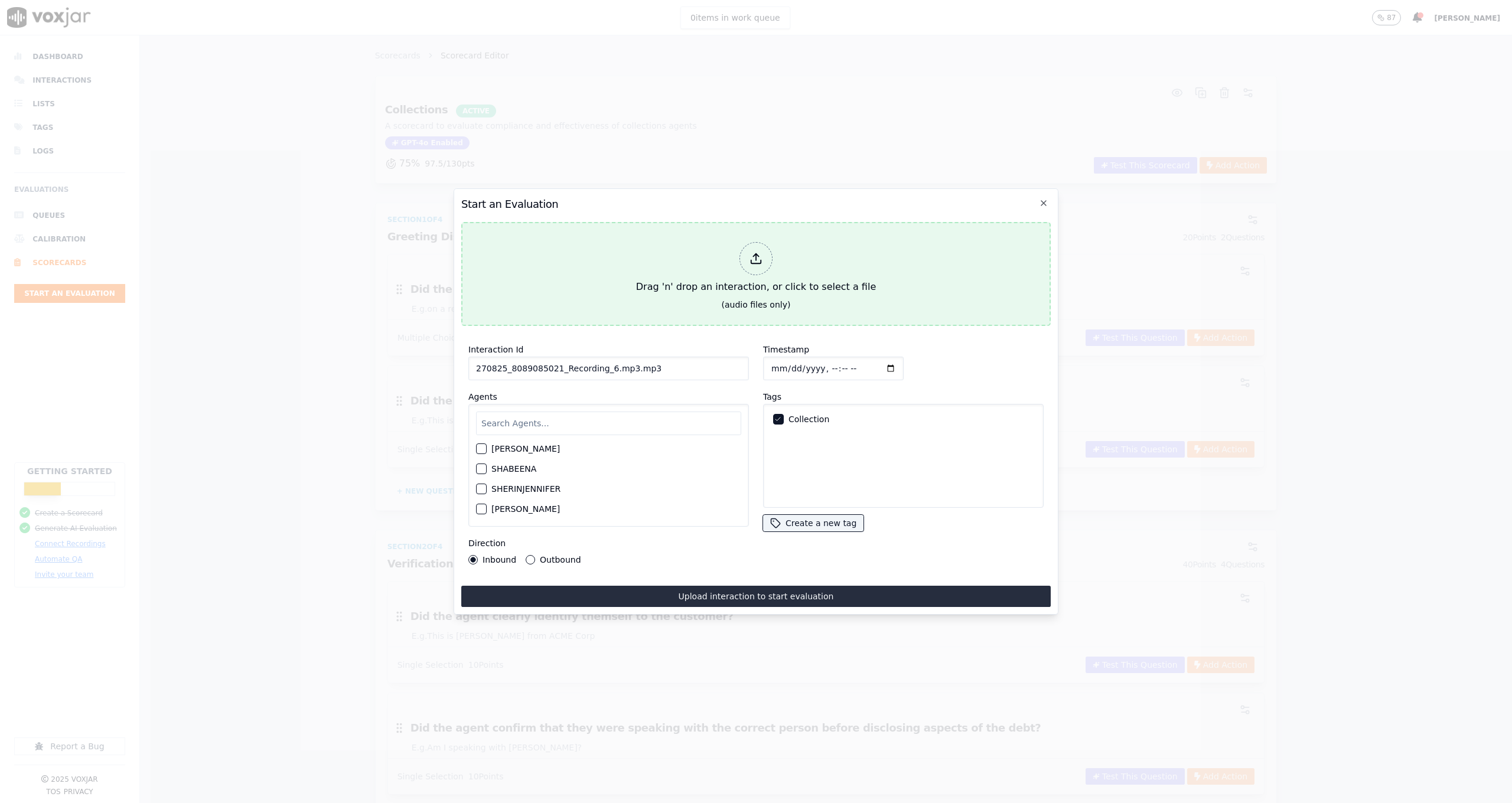
click at [755, 264] on div at bounding box center [756, 258] width 33 height 33
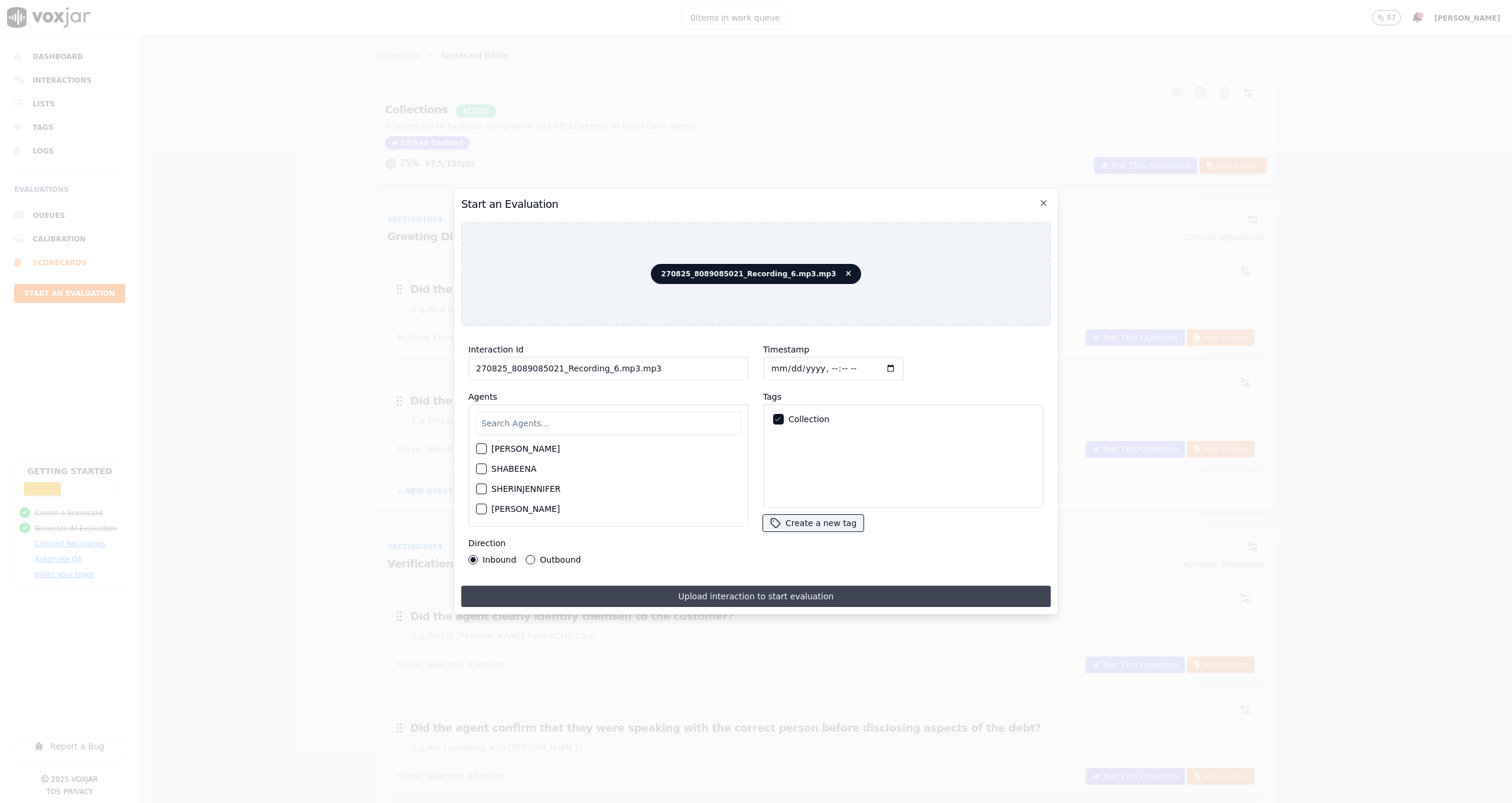
click at [853, 590] on button "Upload interaction to start evaluation" at bounding box center [756, 596] width 589 height 21
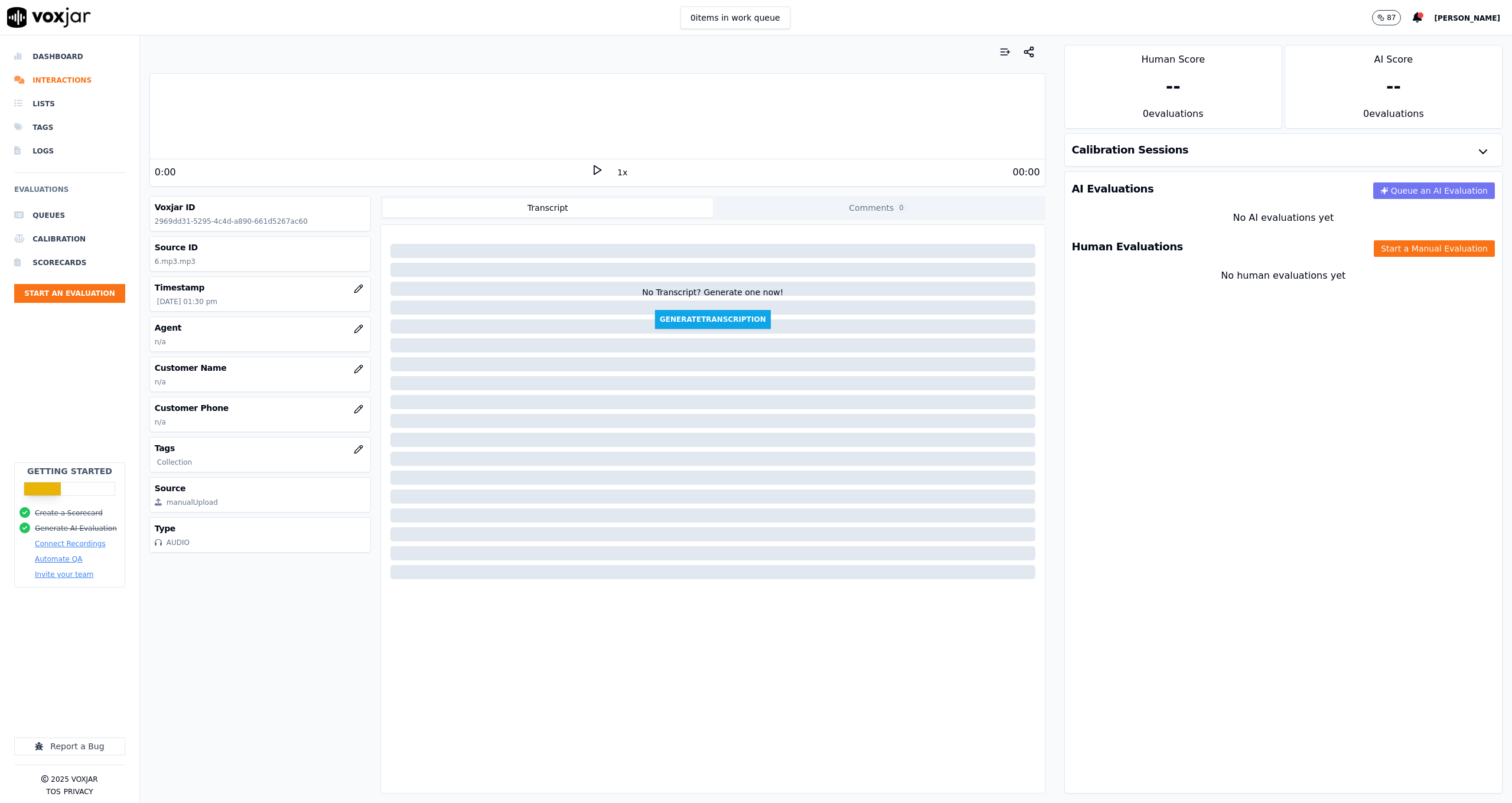
click at [1431, 191] on button "Queue an AI Evaluation" at bounding box center [1434, 191] width 122 height 17
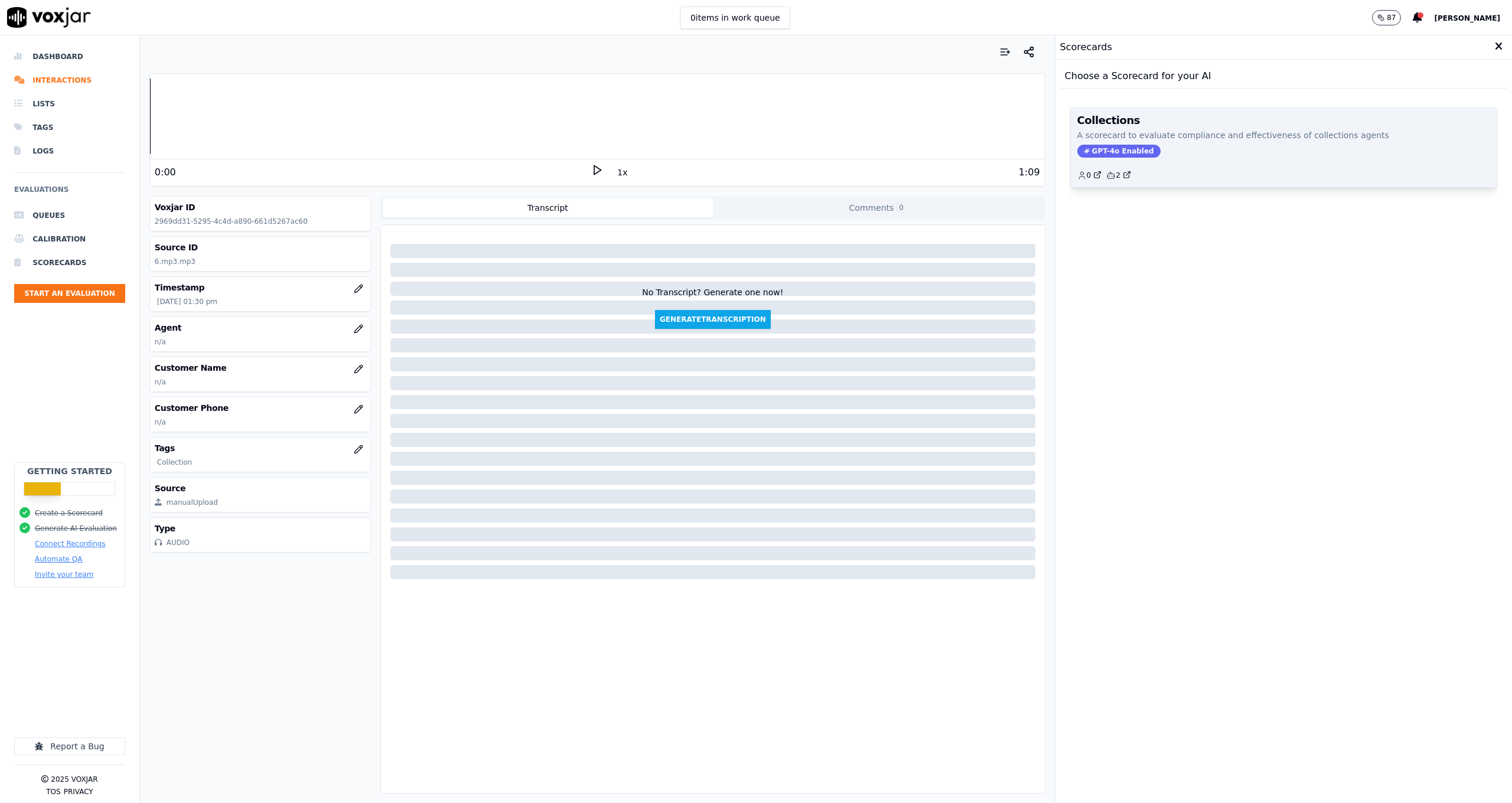
click at [1166, 150] on div "GPT-4o Enabled" at bounding box center [1283, 151] width 413 height 13
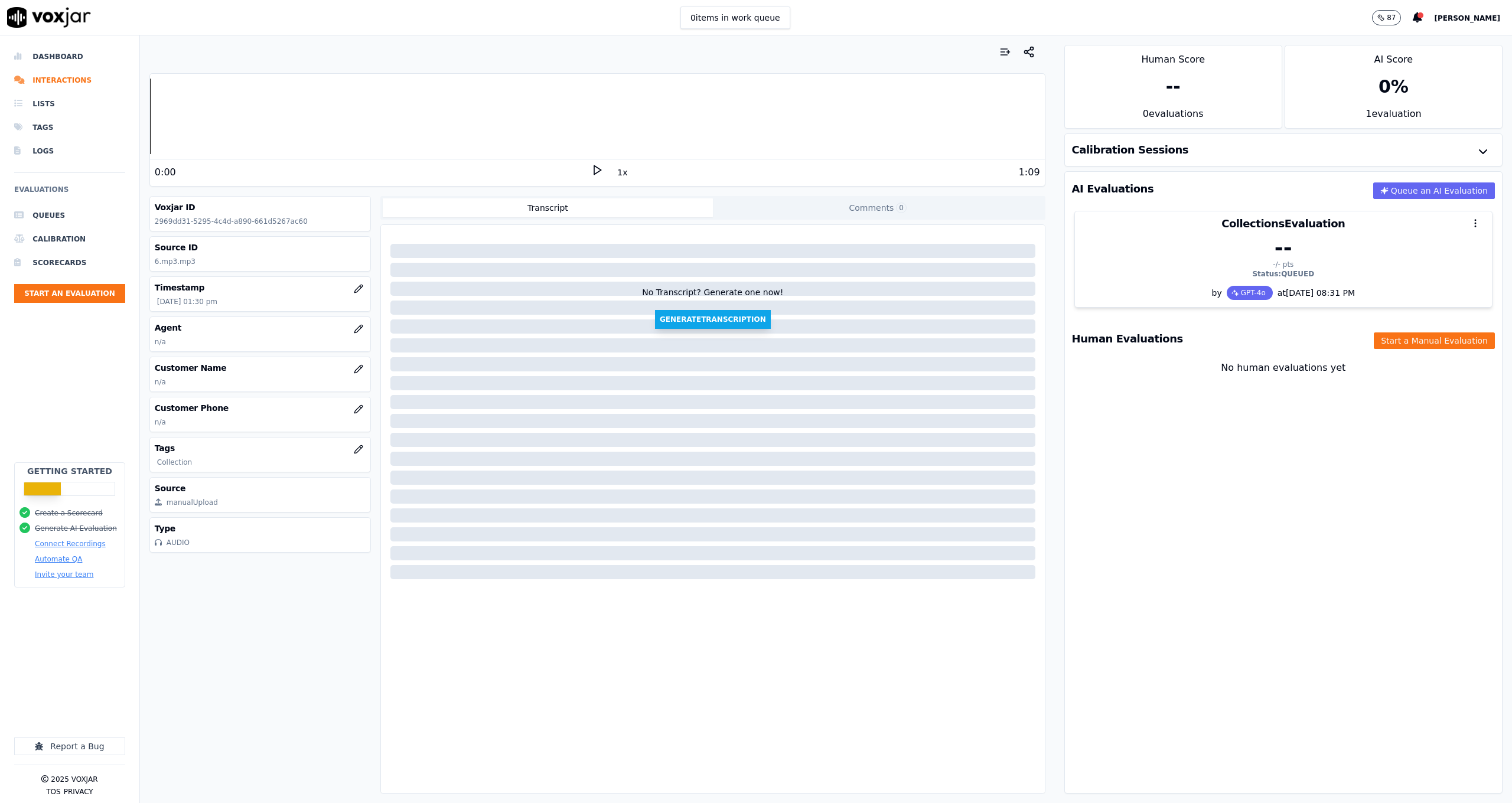
click at [732, 312] on button "Generate Transcription" at bounding box center [713, 319] width 116 height 19
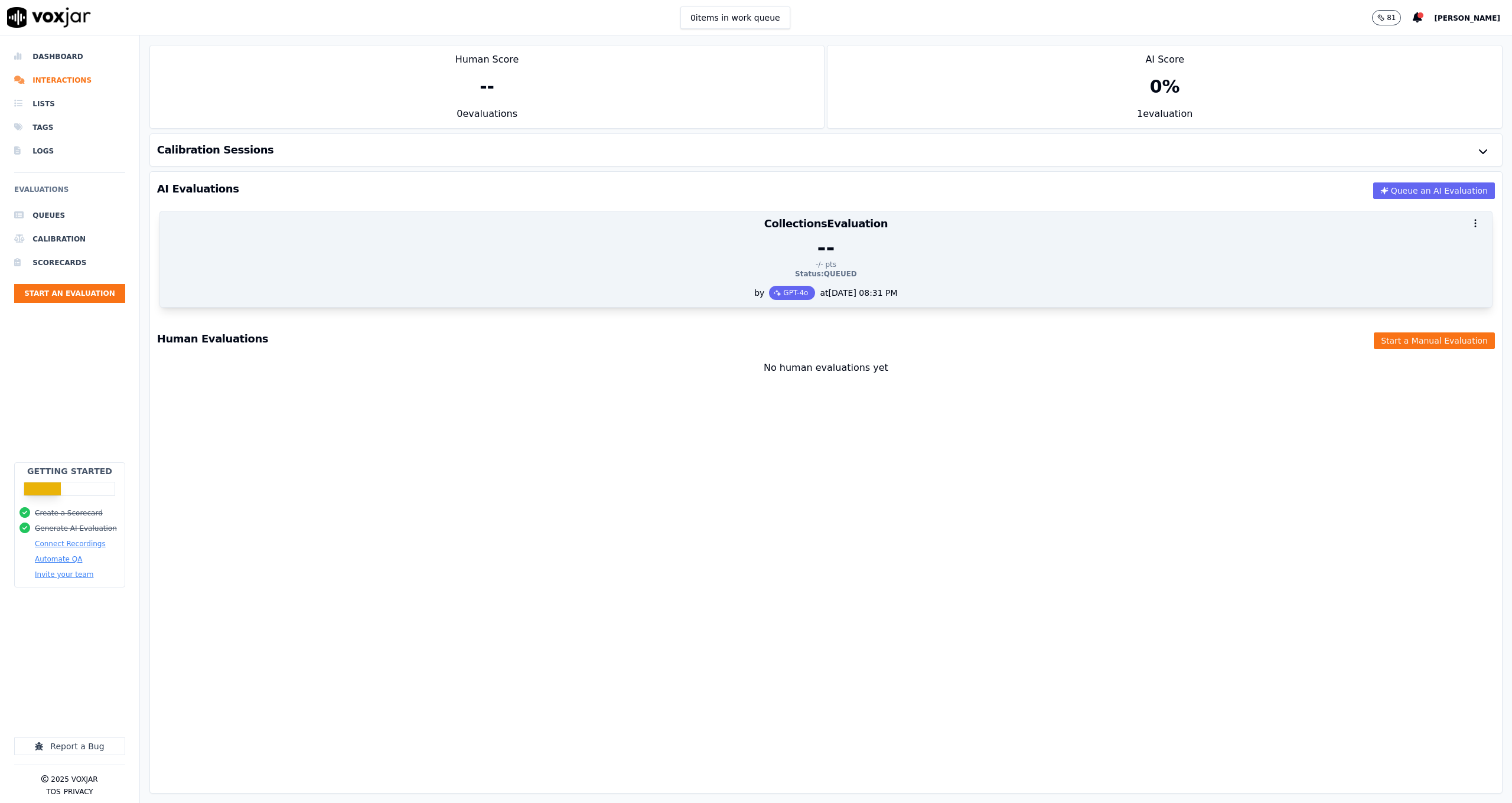
click at [840, 285] on div "-- -/- pts Status: QUEUED" at bounding box center [826, 261] width 1331 height 50
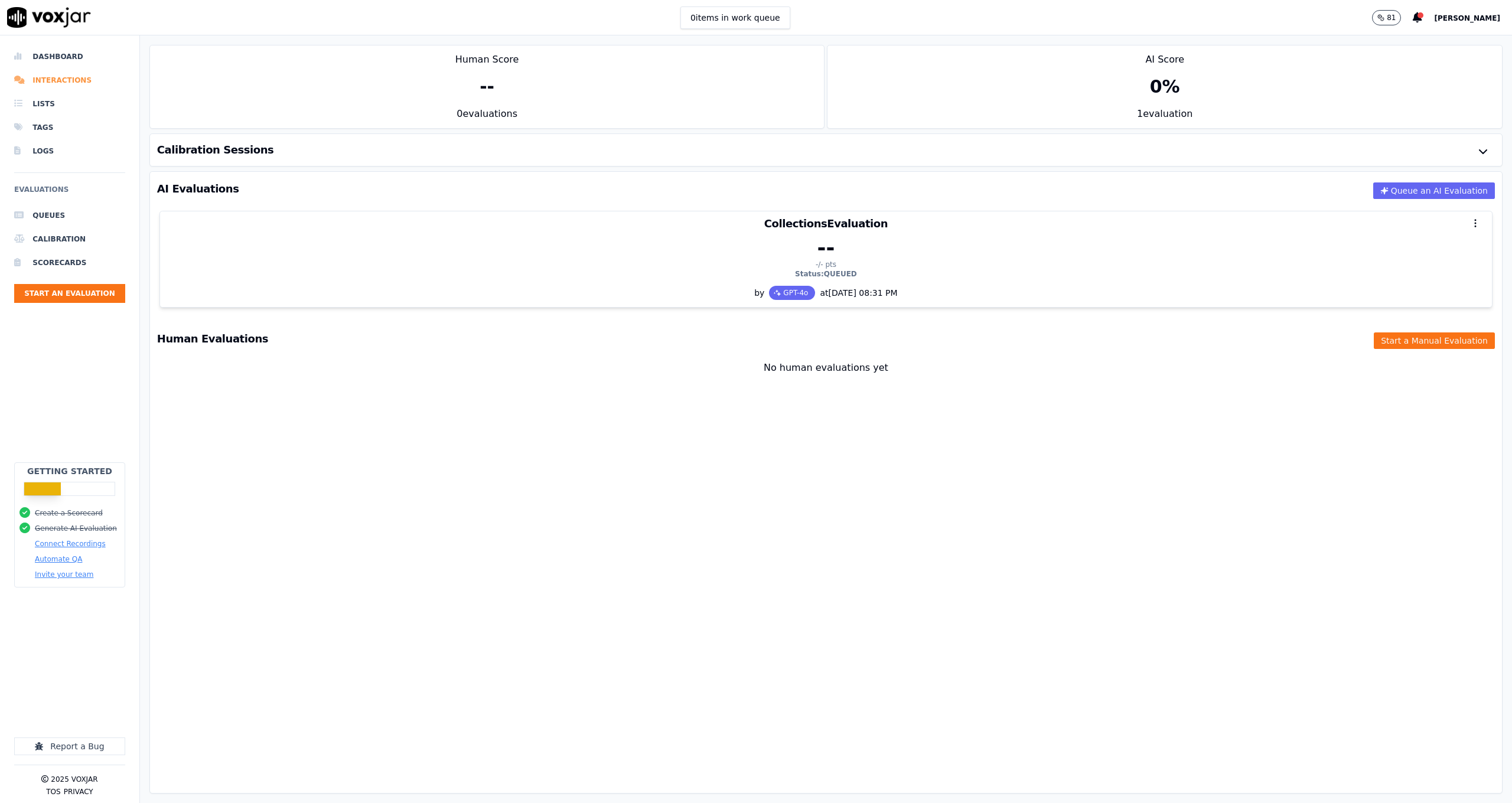
click at [84, 82] on li "Interactions" at bounding box center [69, 80] width 111 height 24
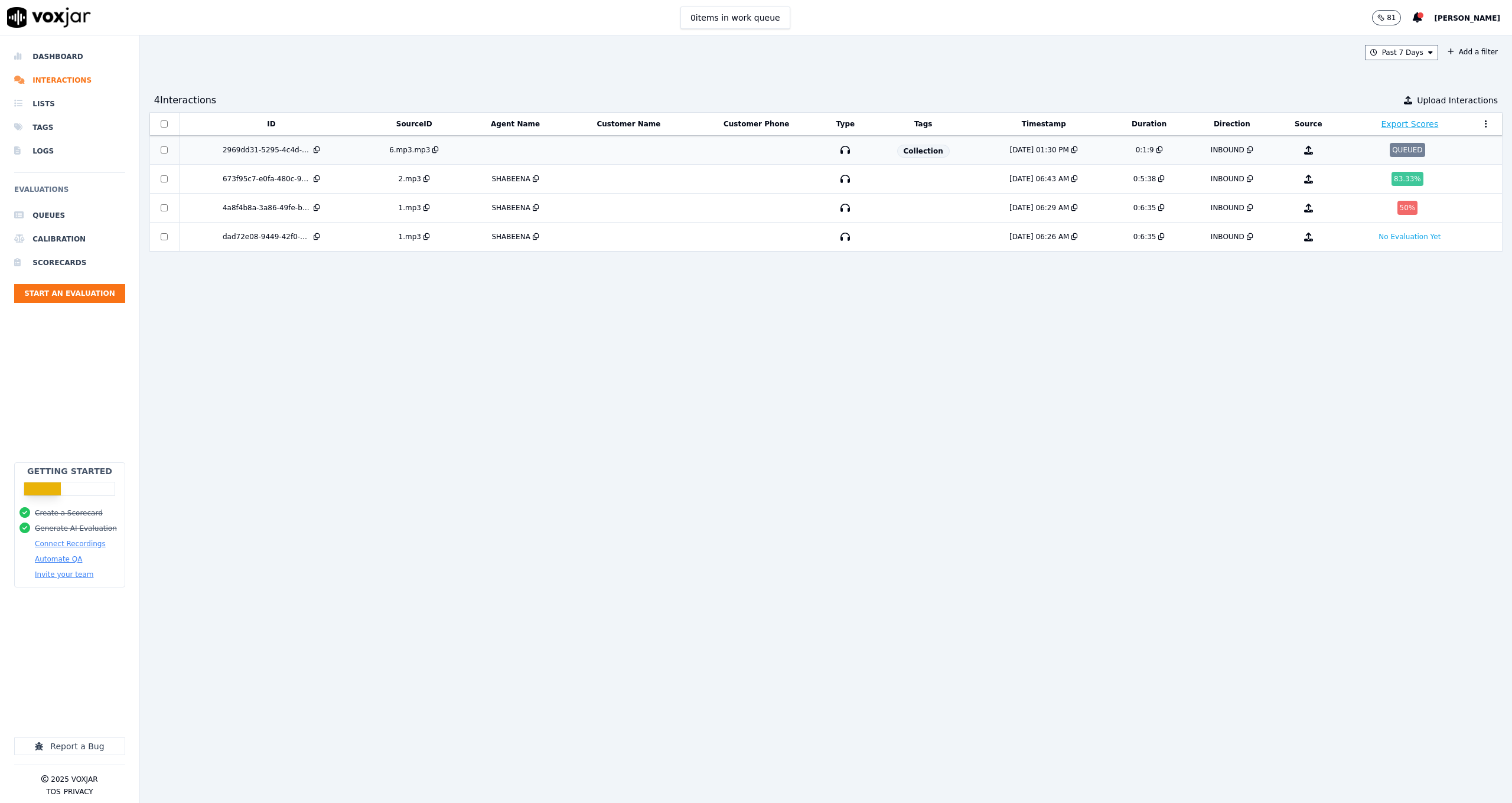
click at [1389, 148] on div "QUEUED" at bounding box center [1406, 150] width 35 height 14
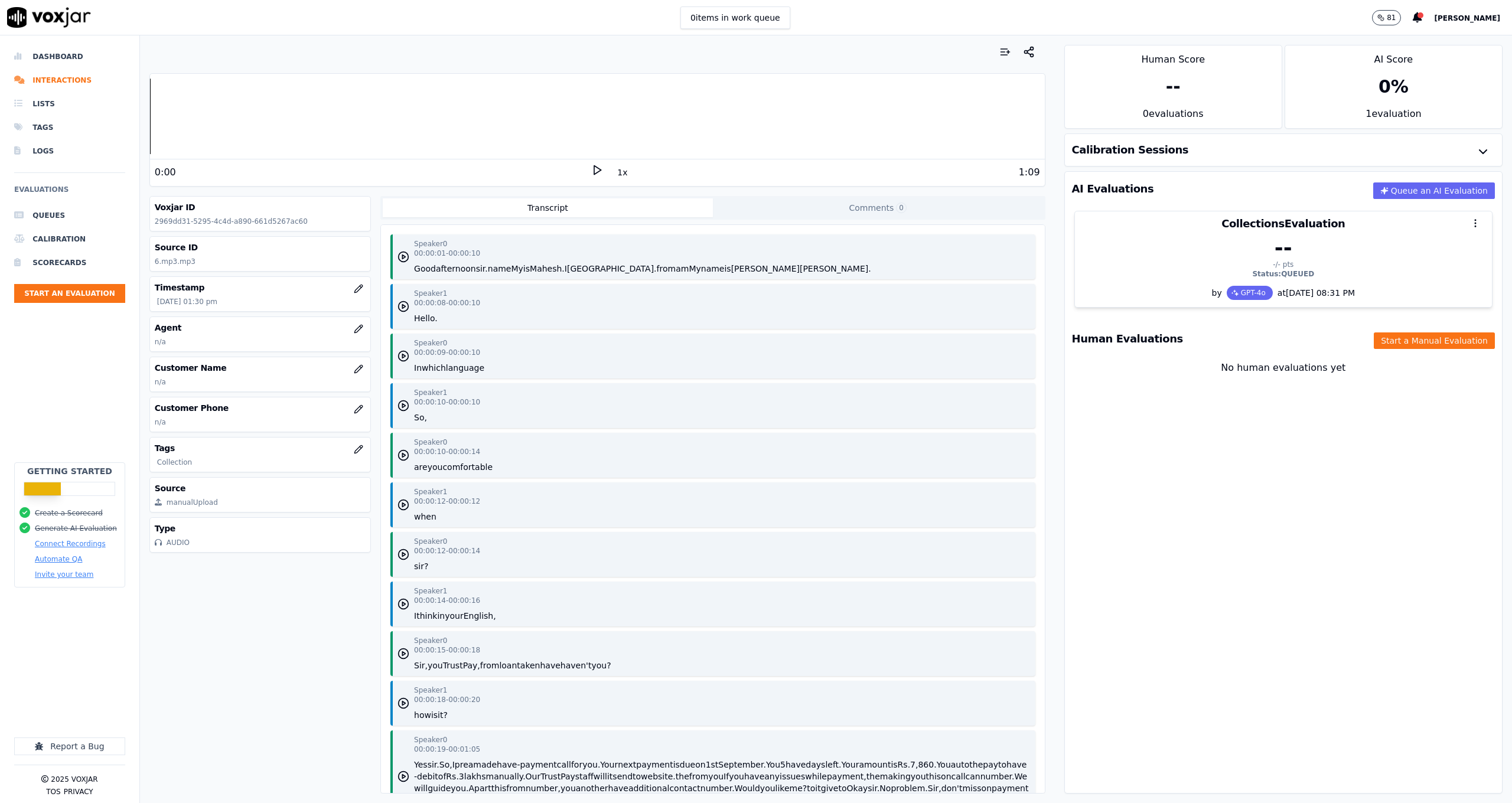
click at [641, 210] on button "Transcript" at bounding box center [547, 207] width 330 height 19
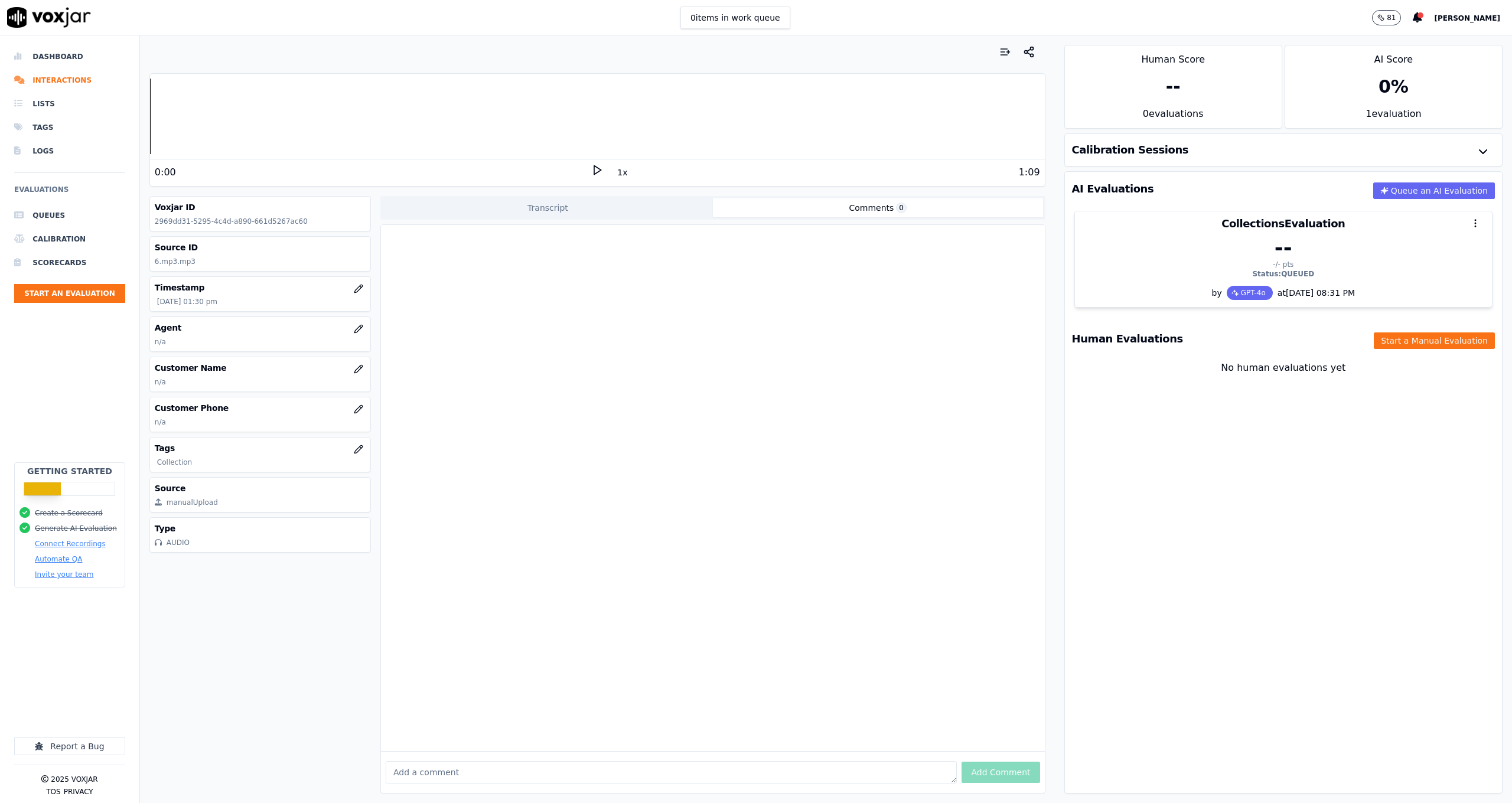
click at [783, 202] on button "Comments 0" at bounding box center [877, 207] width 330 height 19
click at [667, 205] on button "Transcript" at bounding box center [547, 207] width 330 height 19
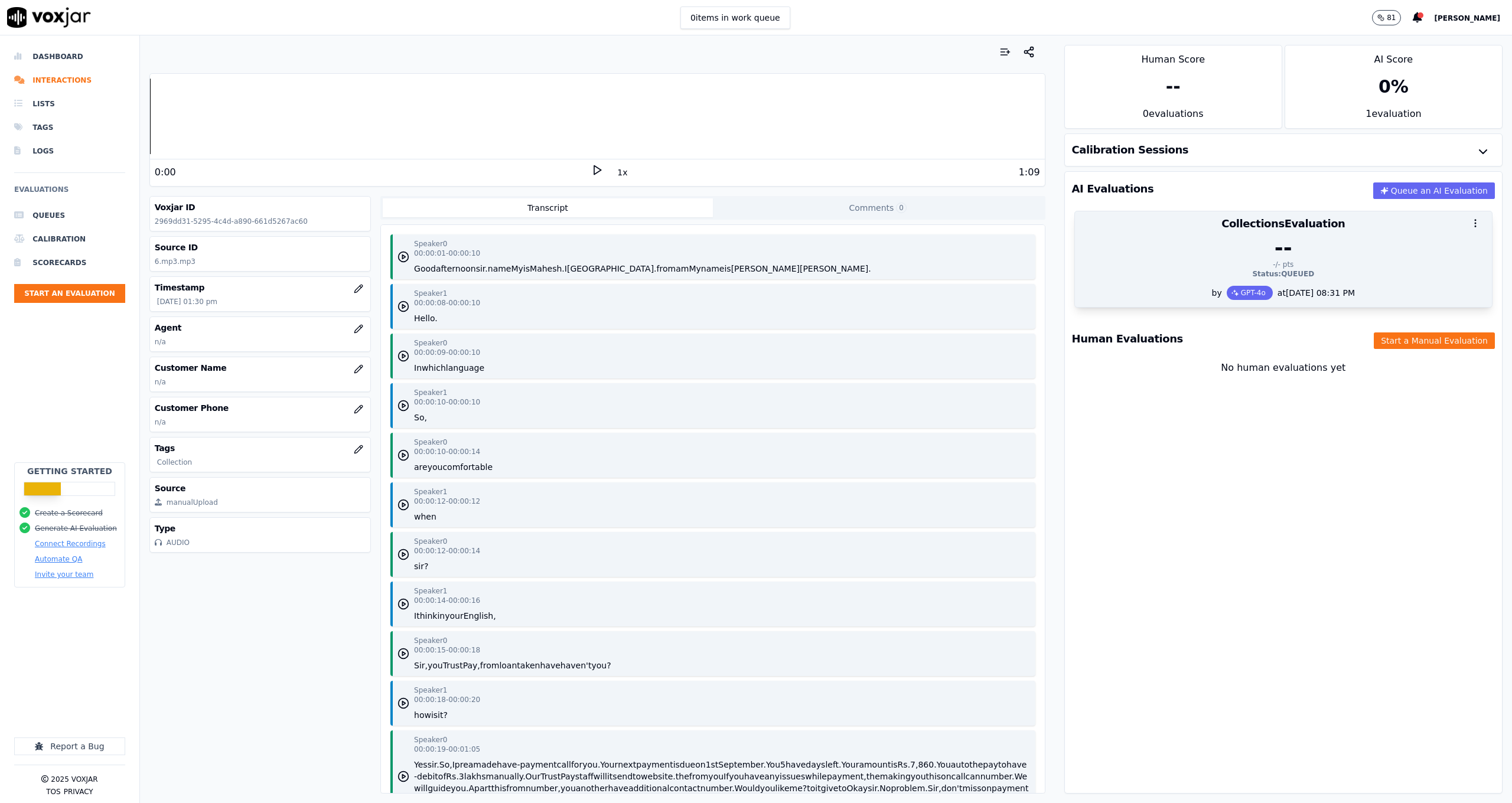
click at [1283, 258] on div "--" at bounding box center [1283, 247] width 403 height 24
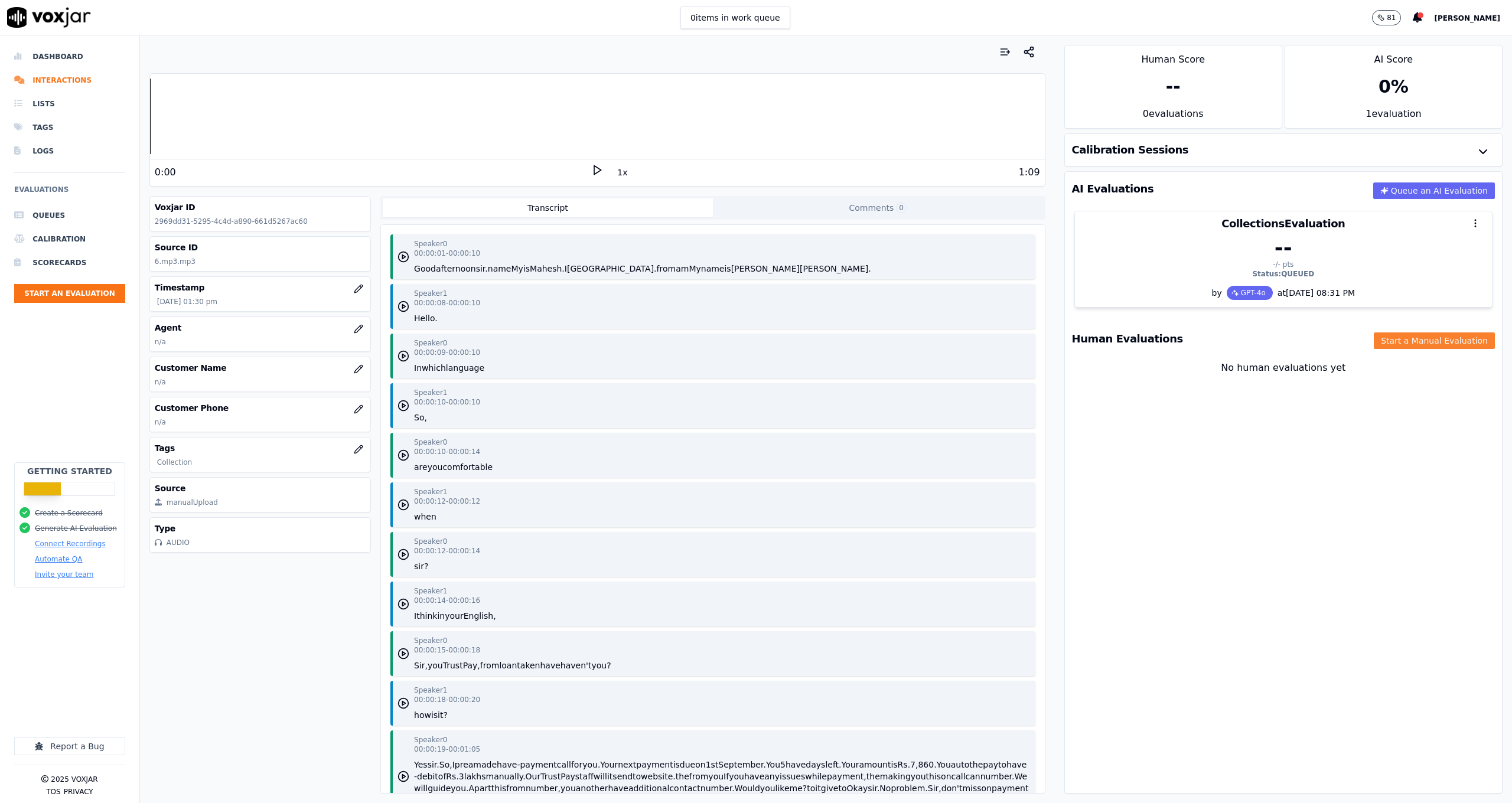
click at [1405, 340] on button "Start a Manual Evaluation" at bounding box center [1434, 341] width 121 height 17
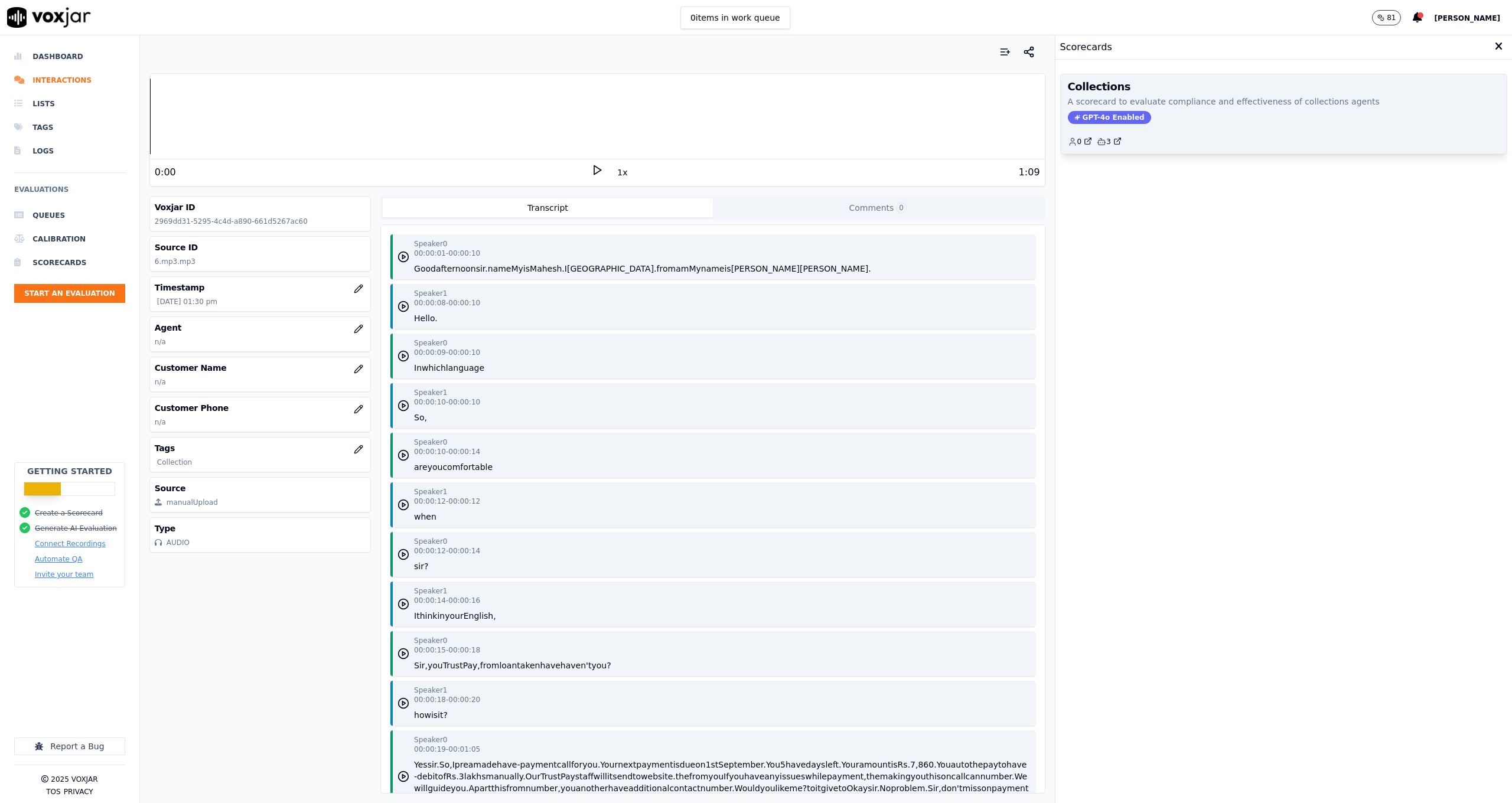
click at [1143, 143] on div "0 3" at bounding box center [1283, 136] width 432 height 19
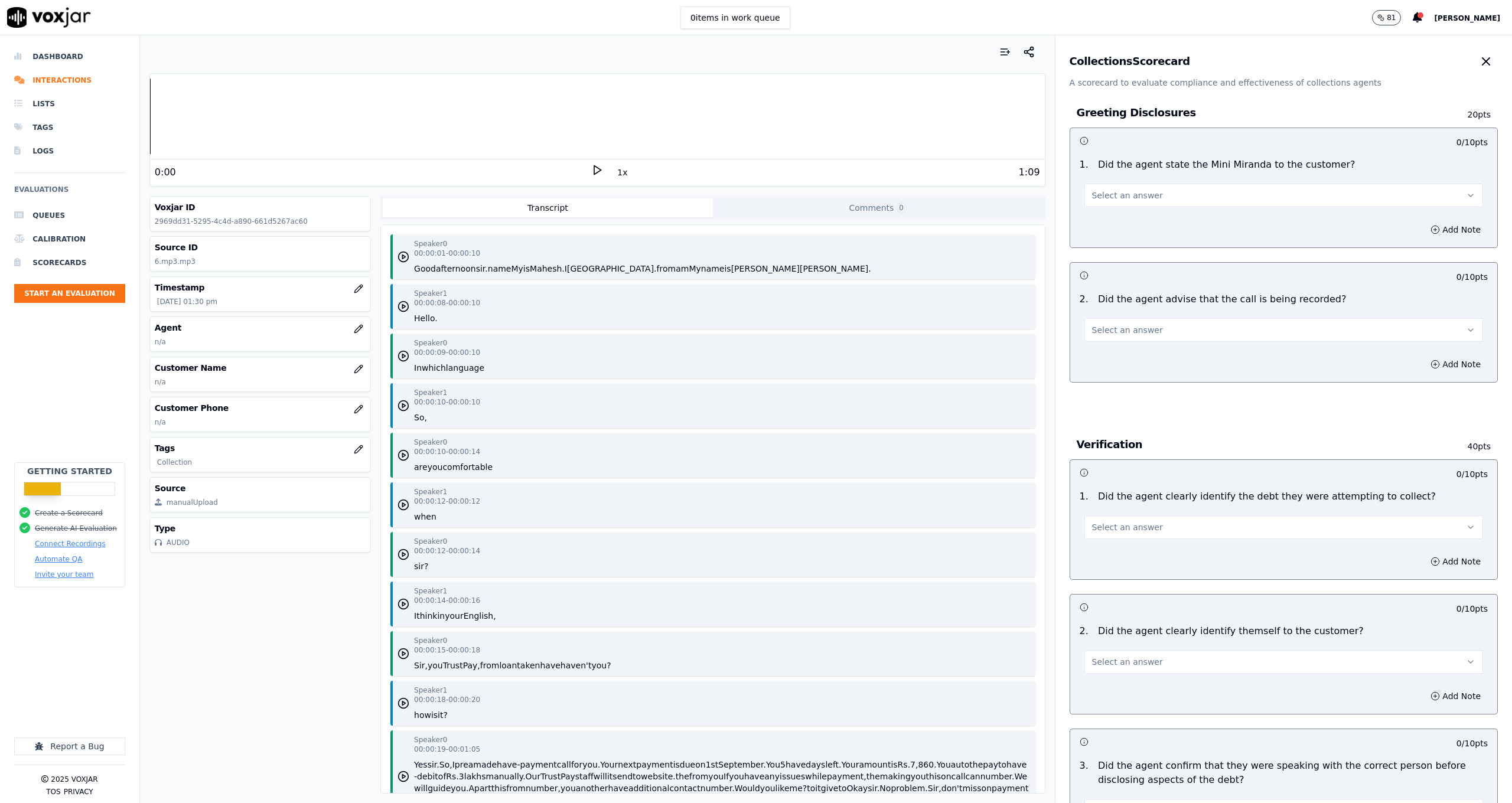
click at [1219, 208] on div "1 . Did the agent state the Mini Miranda to the customer? Select an answer" at bounding box center [1283, 182] width 427 height 59
click at [1225, 191] on button "Select an answer" at bounding box center [1283, 195] width 399 height 24
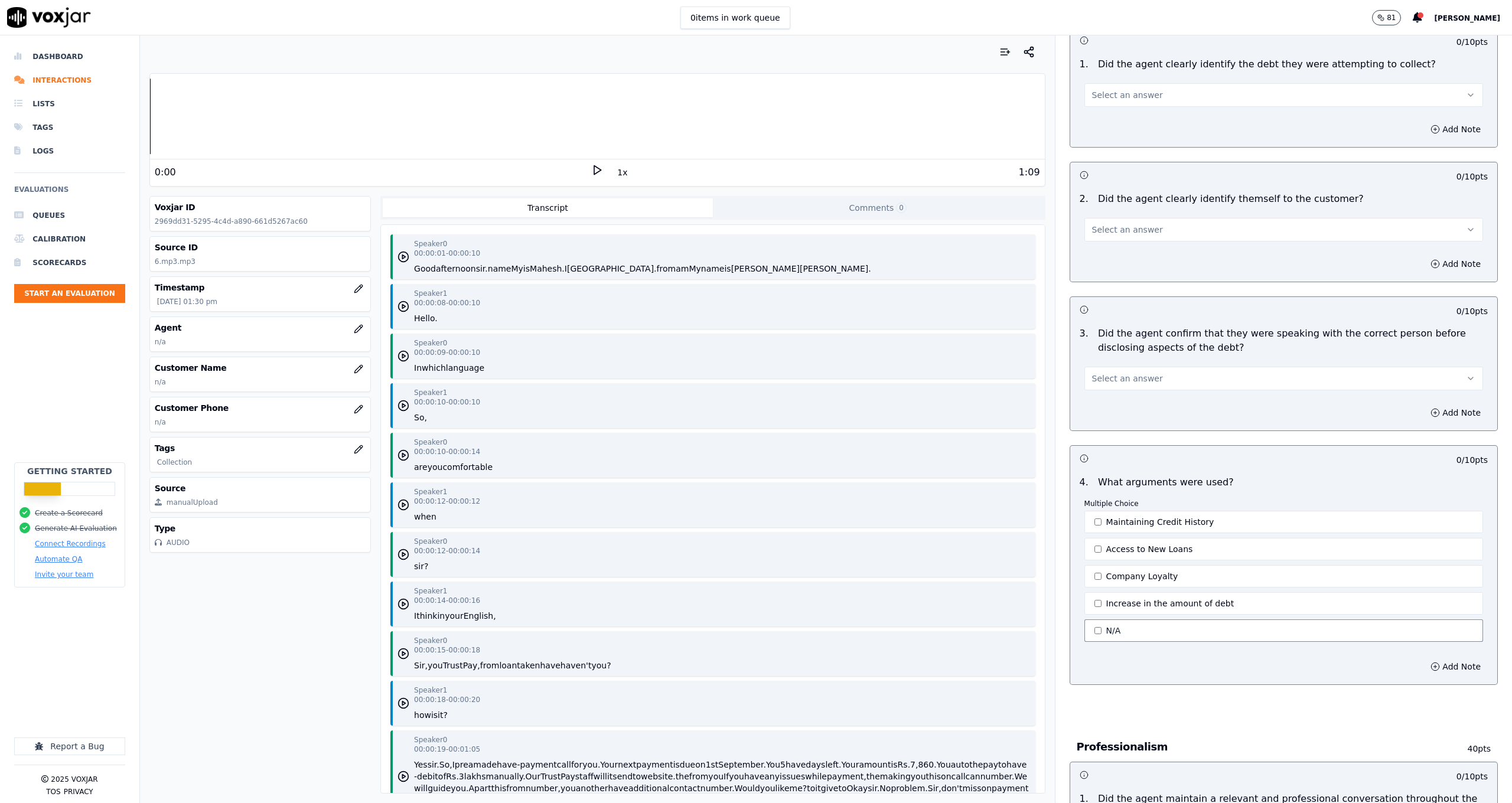
scroll to position [563, 0]
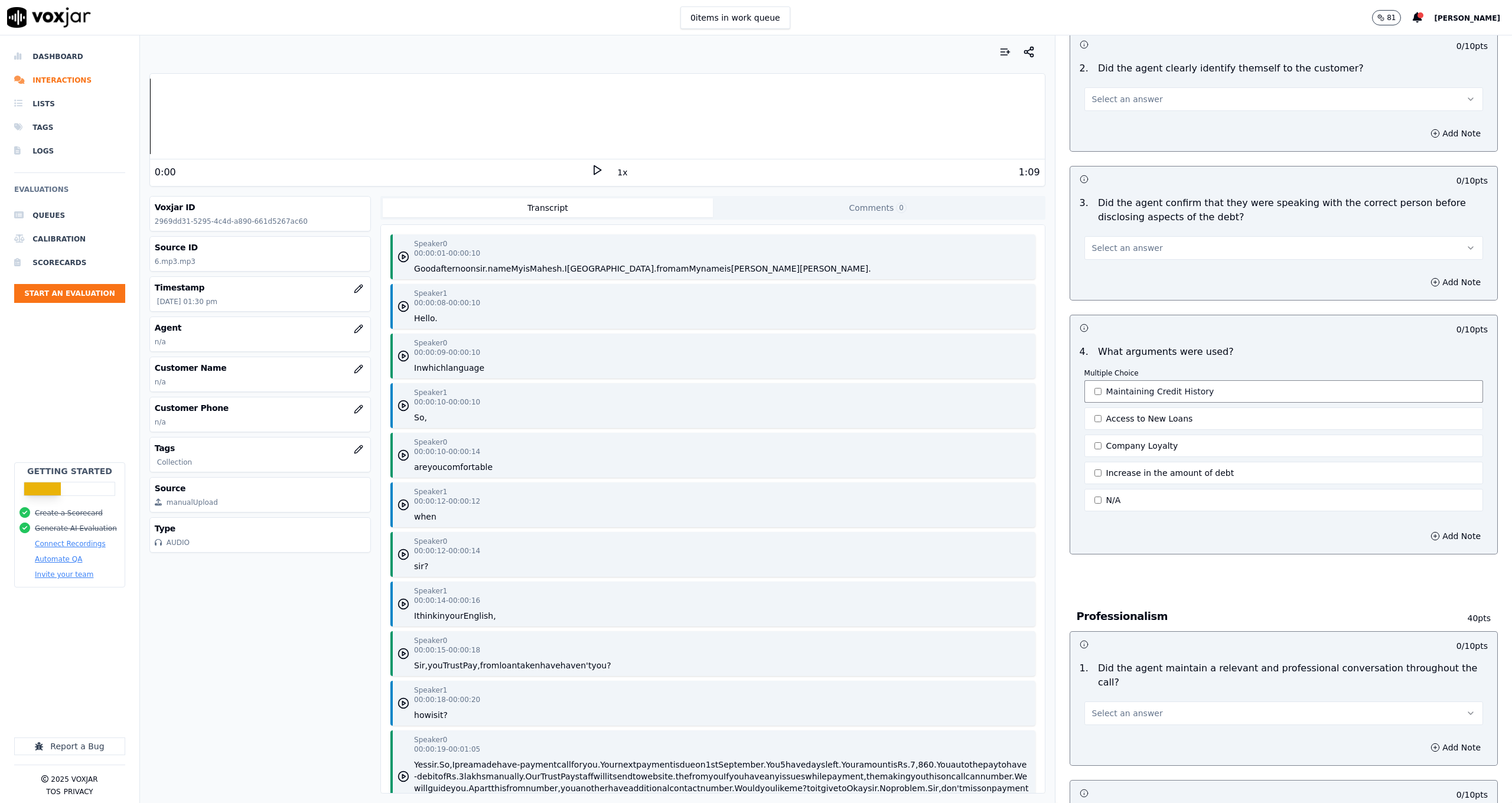
click at [1194, 395] on button "Maintaining Credit History" at bounding box center [1283, 391] width 399 height 22
click at [1181, 414] on button "Access to New Loans" at bounding box center [1283, 418] width 399 height 22
click at [1184, 402] on button "Maintaining Credit History" at bounding box center [1283, 391] width 399 height 22
click at [1185, 389] on button "Maintaining Credit History" at bounding box center [1283, 391] width 399 height 22
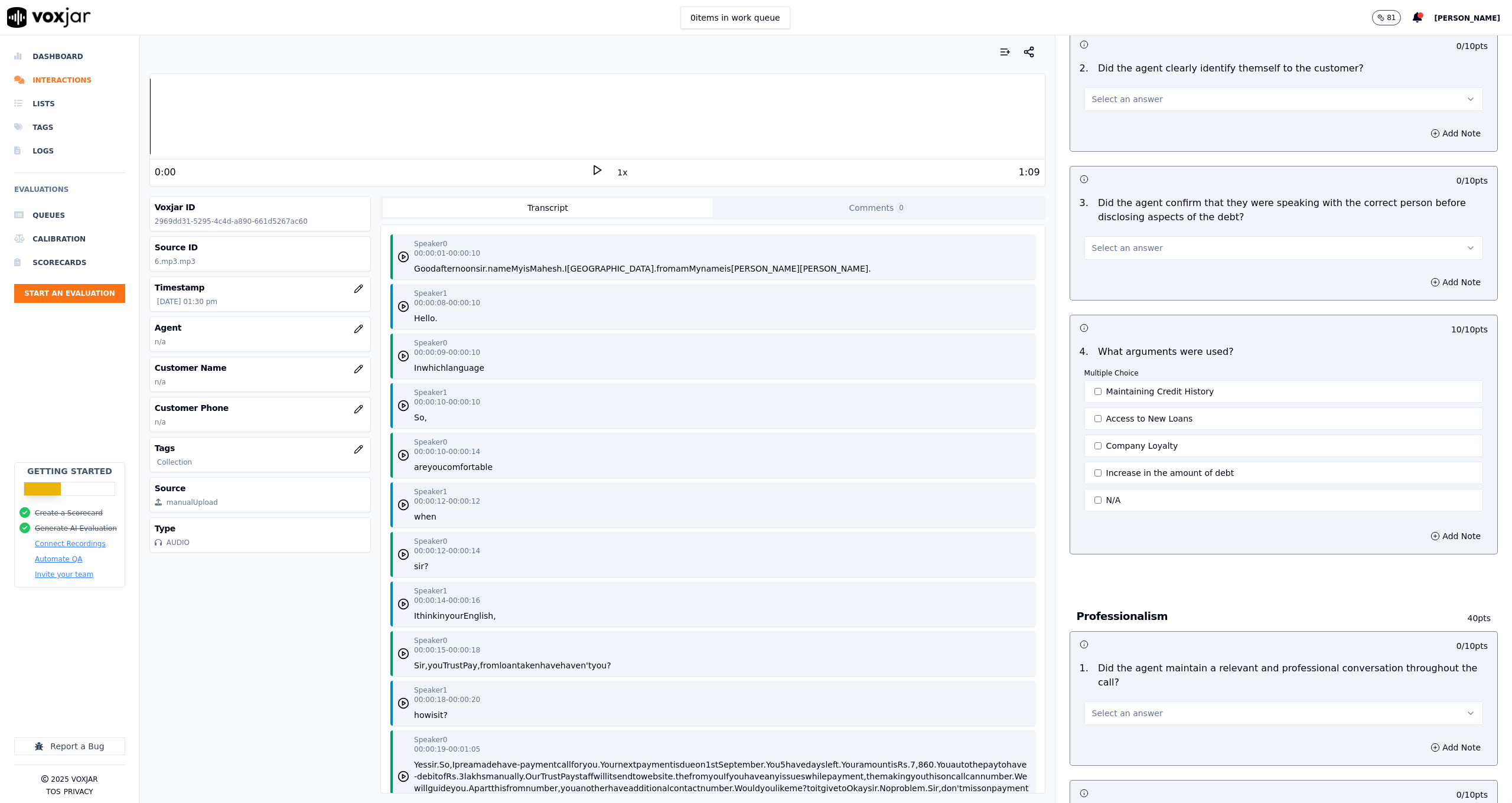
scroll to position [463, 0]
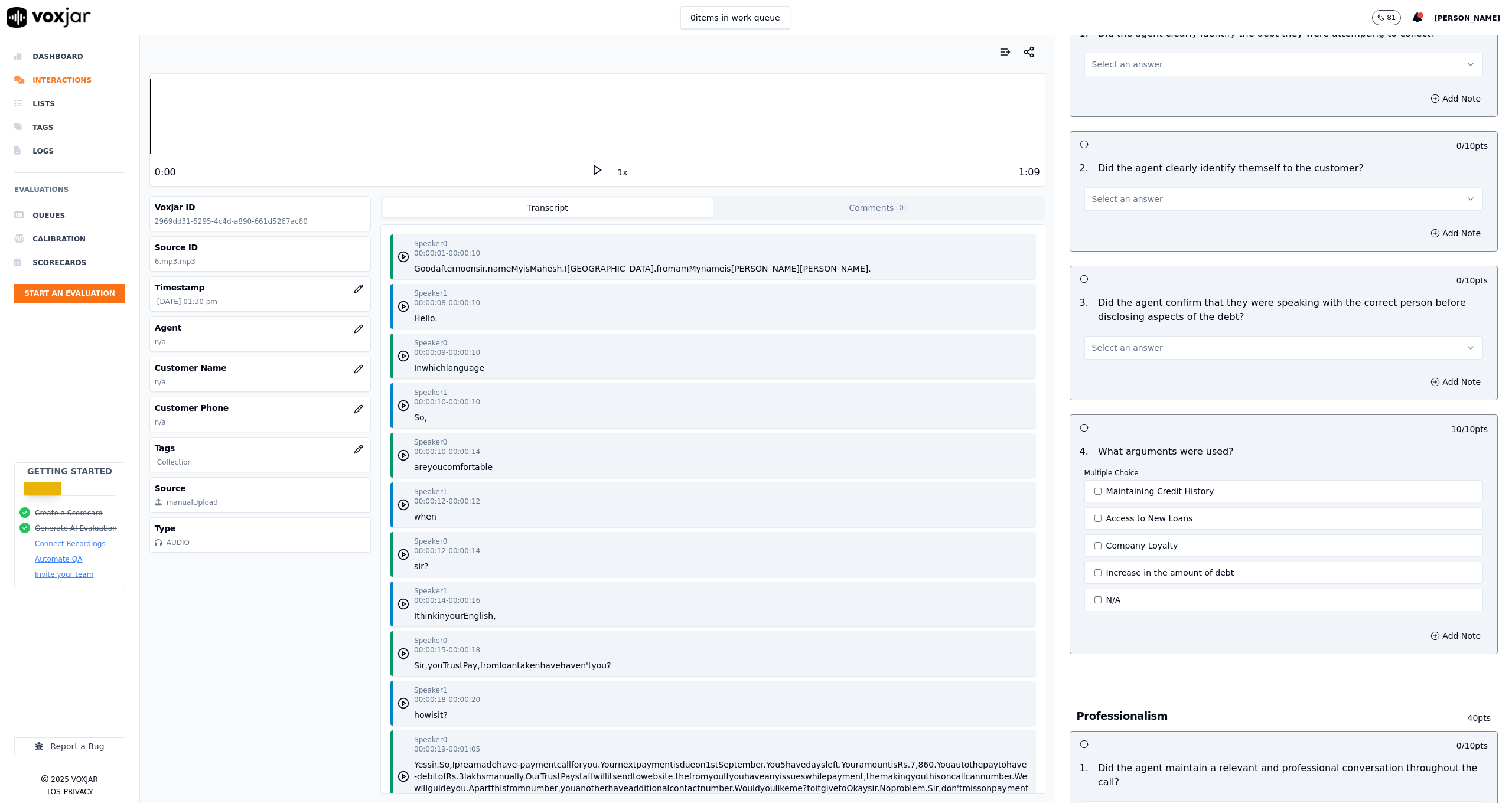
click at [1194, 357] on button "Select an answer" at bounding box center [1283, 348] width 399 height 24
click at [1171, 371] on div "Yes" at bounding box center [1264, 374] width 378 height 19
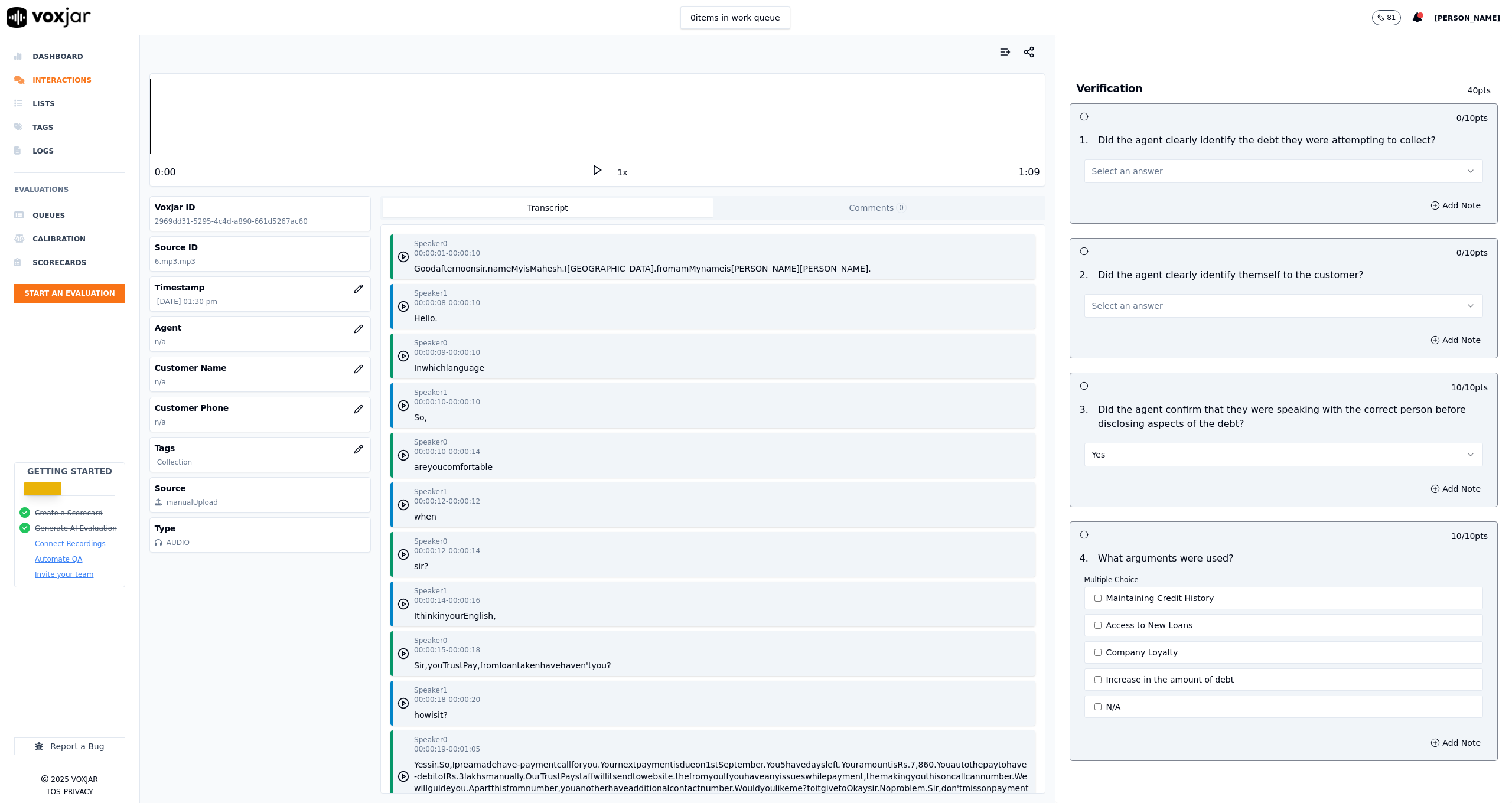
click at [1150, 314] on button "Select an answer" at bounding box center [1283, 305] width 399 height 24
click at [1139, 343] on div "No" at bounding box center [1264, 351] width 378 height 19
click at [1176, 174] on button "Select an answer" at bounding box center [1283, 171] width 399 height 24
click at [1168, 210] on div "No" at bounding box center [1264, 216] width 378 height 19
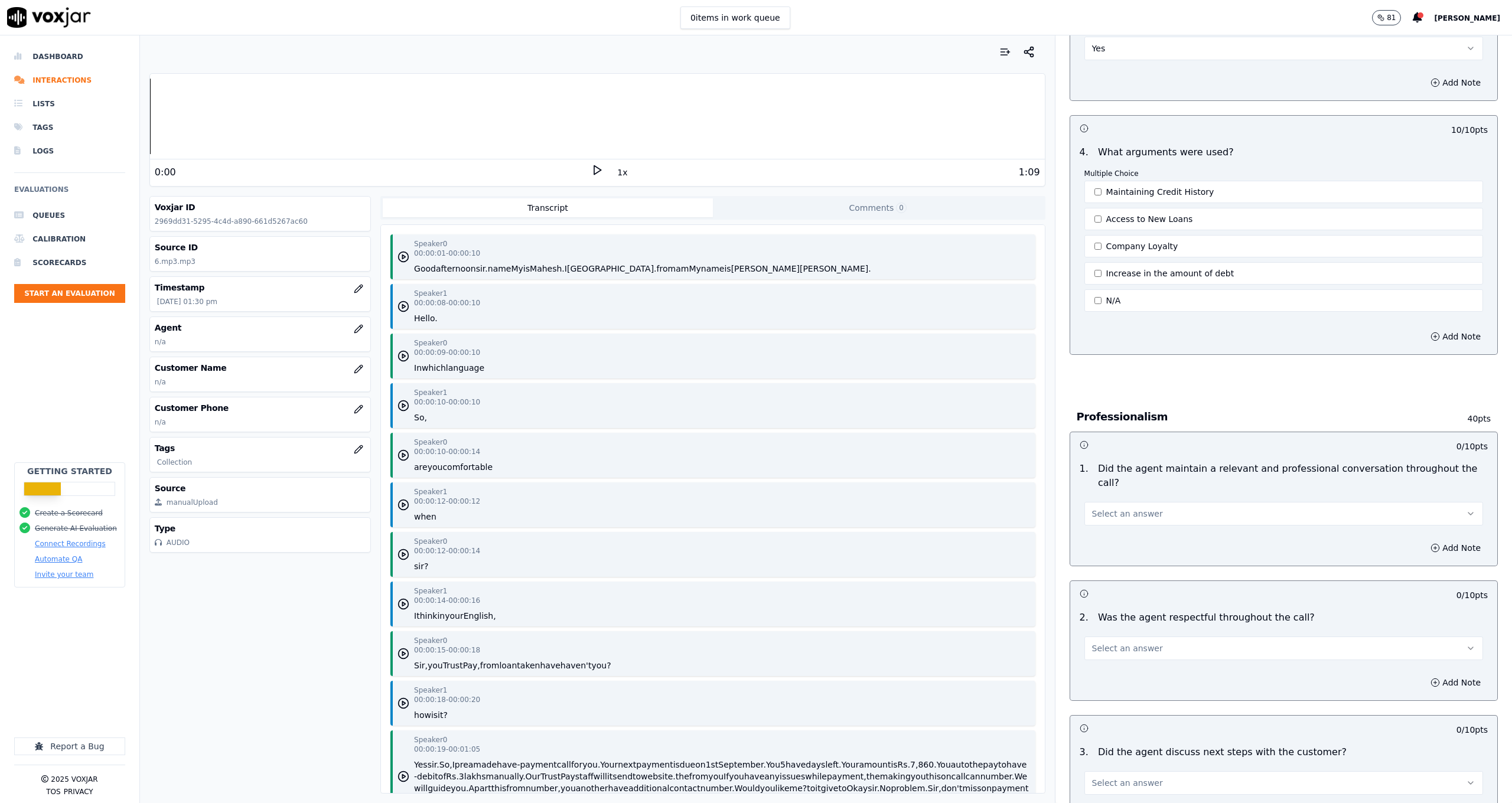
scroll to position [920, 0]
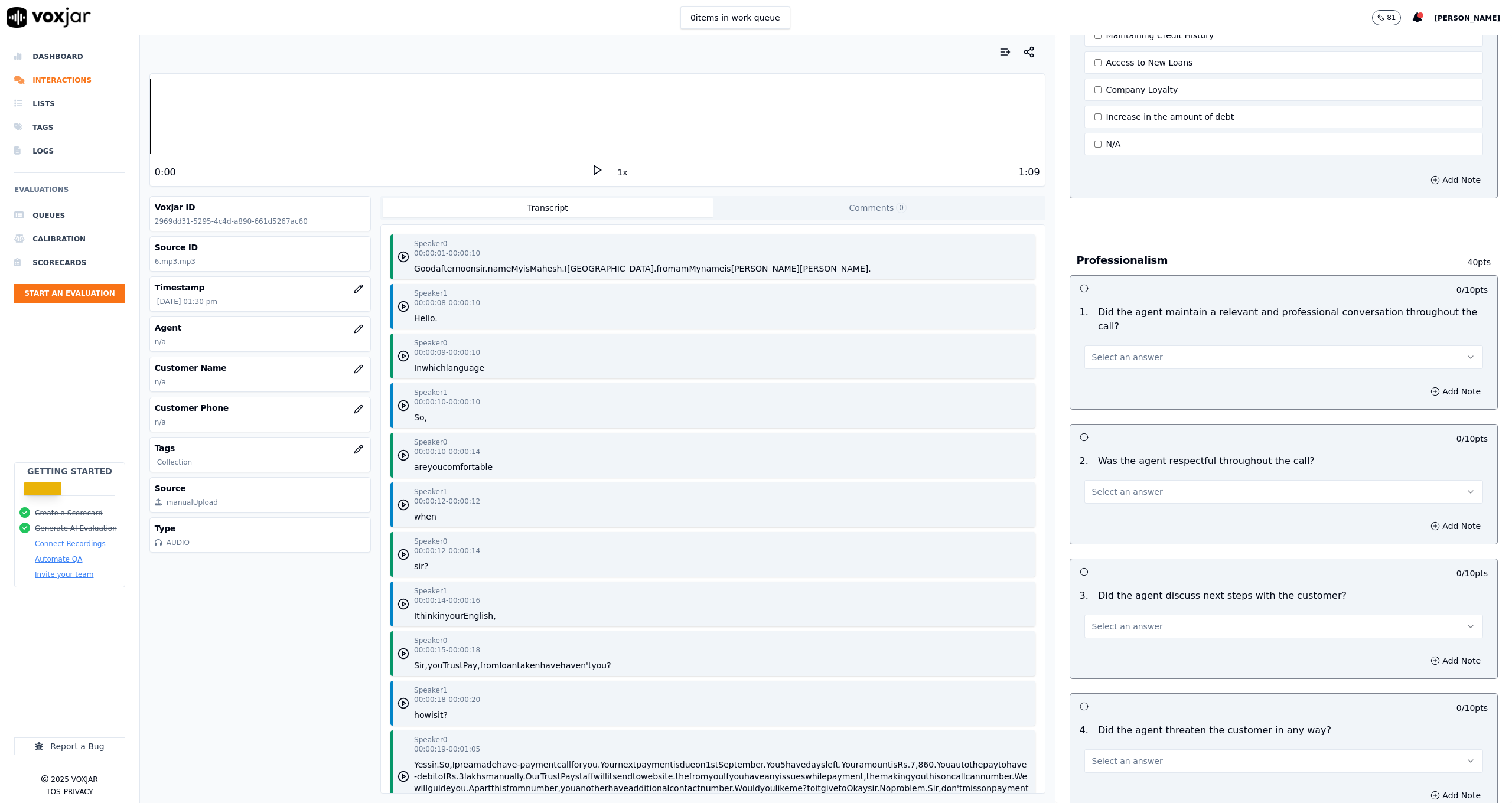
click at [1152, 345] on button "Select an answer" at bounding box center [1283, 357] width 399 height 24
click at [1147, 366] on div "Yes" at bounding box center [1264, 369] width 378 height 19
click at [1151, 480] on button "Select an answer" at bounding box center [1283, 491] width 399 height 24
click at [1141, 508] on div "Yes" at bounding box center [1264, 504] width 378 height 19
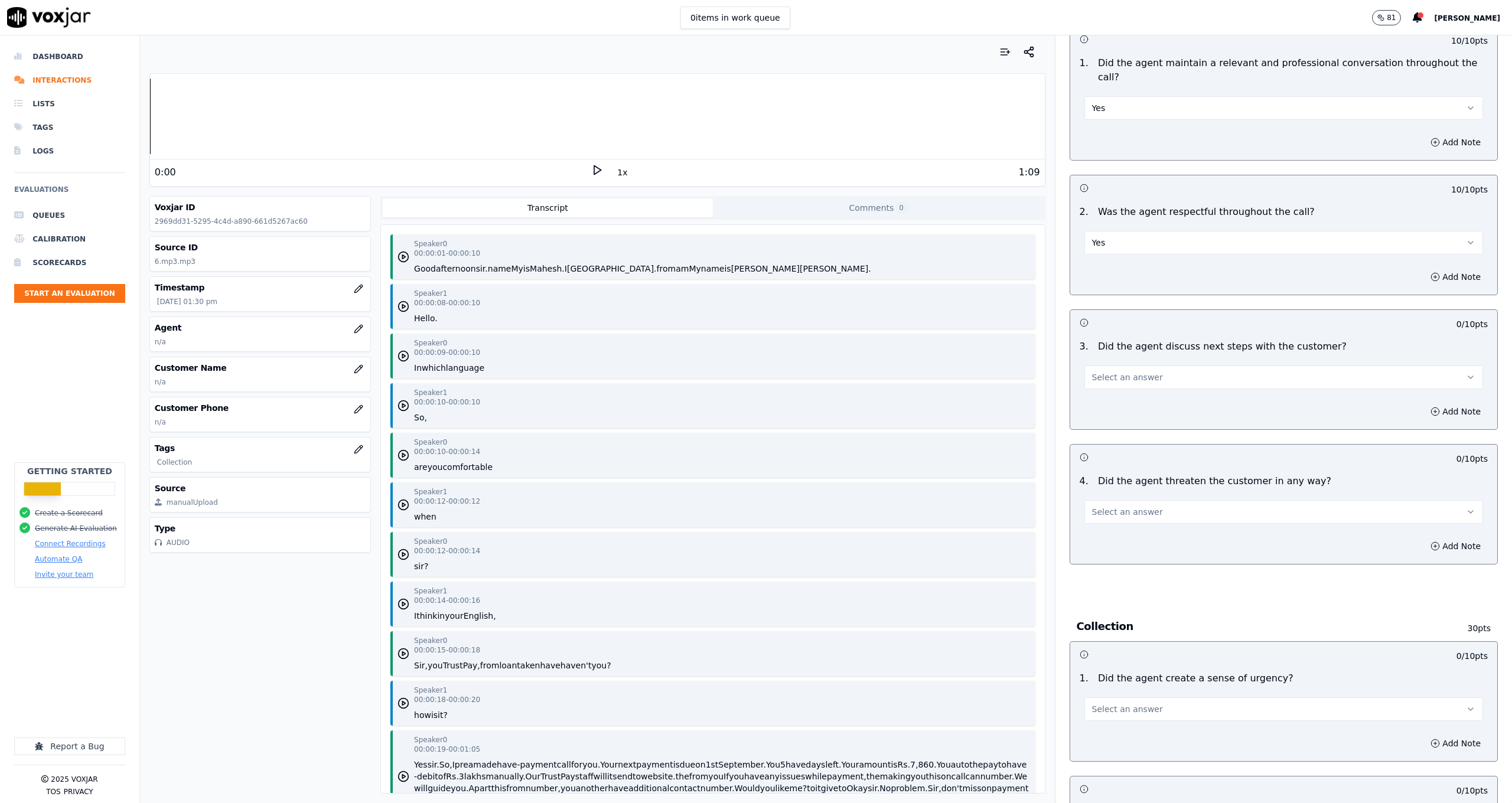
click at [1141, 500] on button "Select an answer" at bounding box center [1283, 512] width 399 height 24
click at [1133, 535] on div "No" at bounding box center [1264, 543] width 378 height 19
click at [1152, 366] on button "Select an answer" at bounding box center [1283, 377] width 399 height 24
click at [1144, 391] on div "Yes" at bounding box center [1264, 389] width 378 height 19
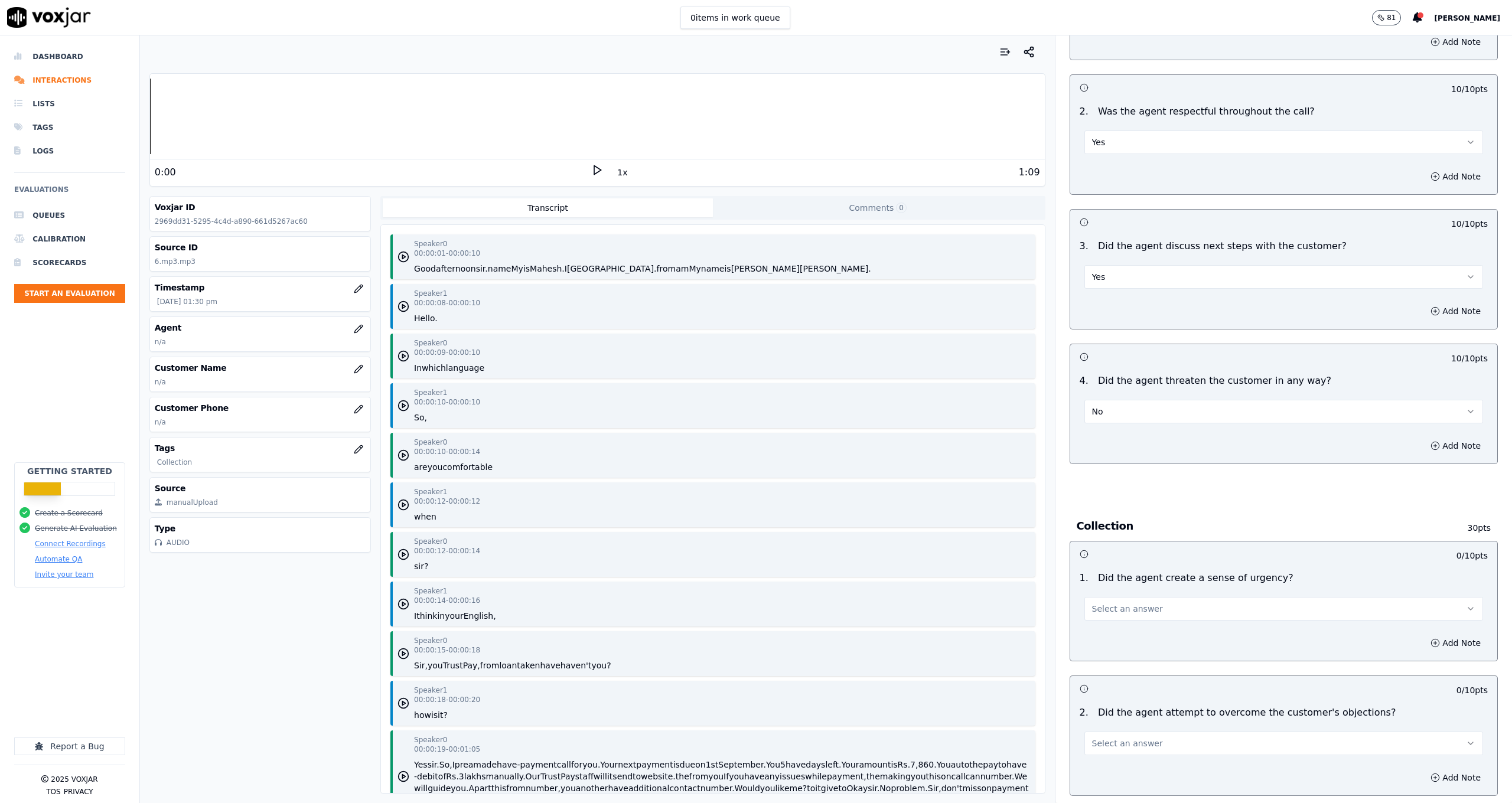
scroll to position [1353, 0]
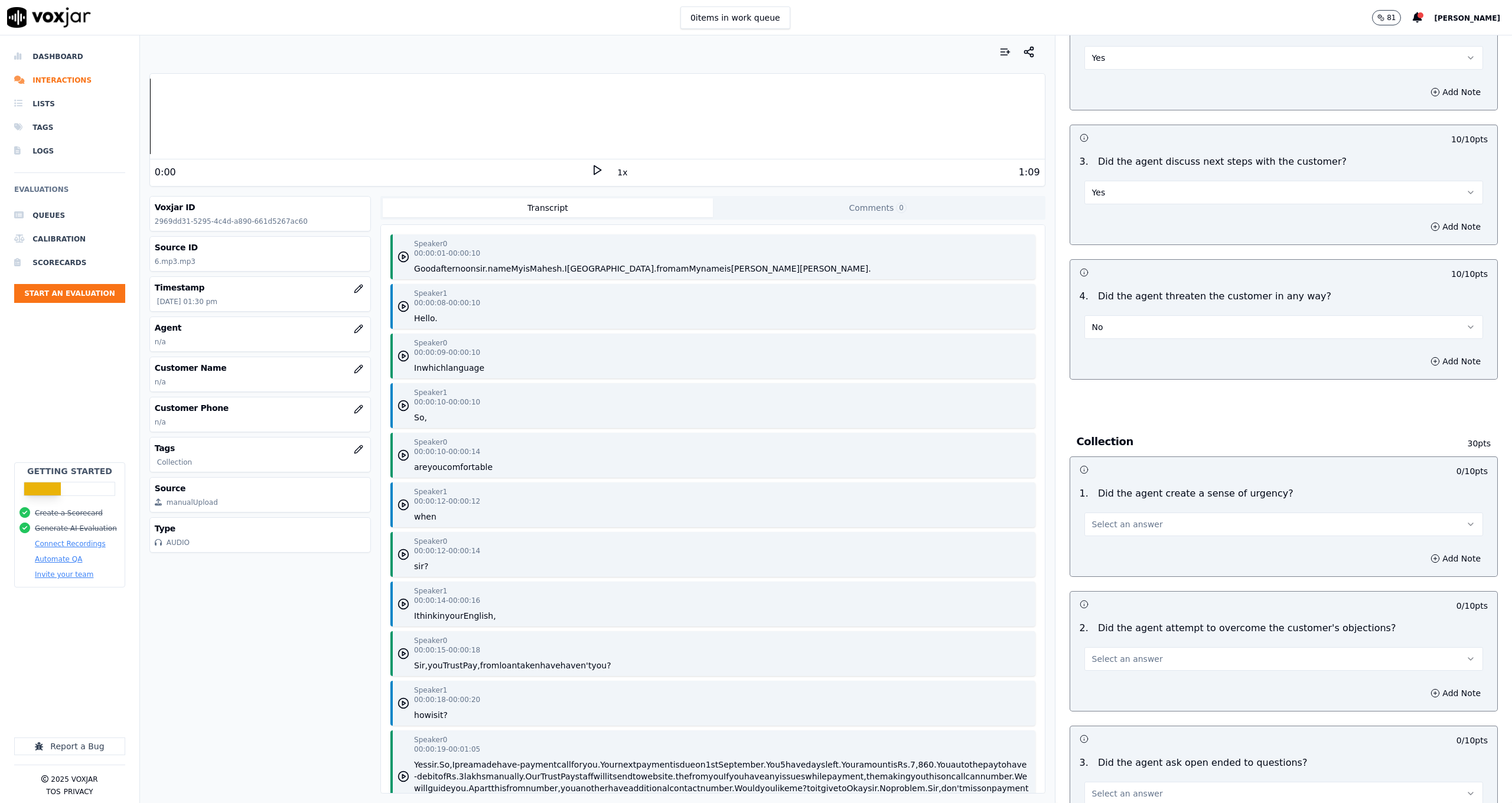
click at [1160, 519] on button "Select an answer" at bounding box center [1283, 524] width 399 height 24
click at [1145, 530] on div "Yes" at bounding box center [1264, 537] width 378 height 19
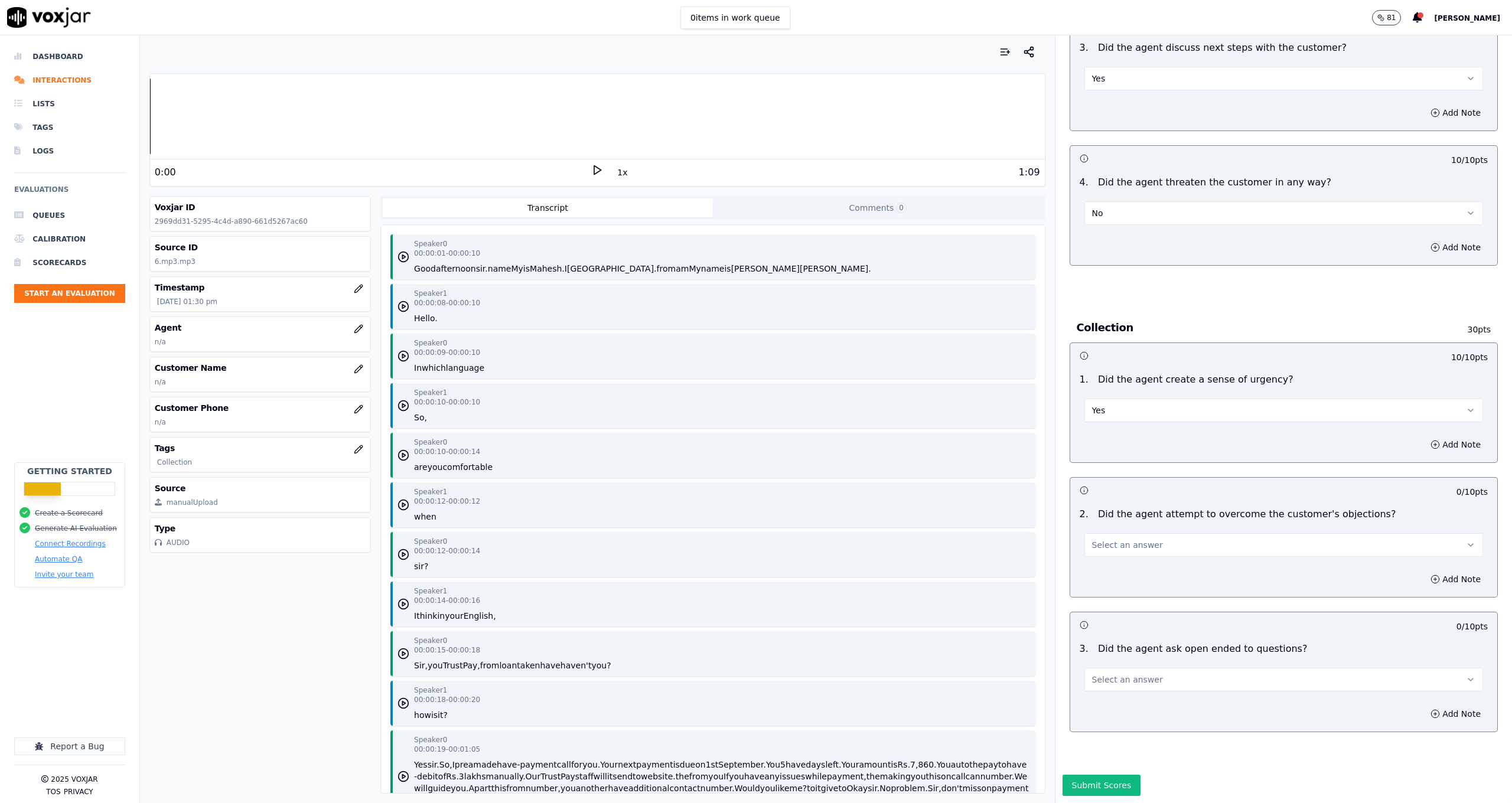
click at [1149, 533] on button "Select an answer" at bounding box center [1283, 545] width 399 height 24
click at [1136, 548] on div "Yes" at bounding box center [1264, 545] width 378 height 19
click at [1134, 668] on button "Select an answer" at bounding box center [1283, 679] width 399 height 24
click at [1130, 703] on div "No" at bounding box center [1264, 698] width 378 height 19
click at [1096, 775] on button "Submit Scores" at bounding box center [1102, 786] width 78 height 21
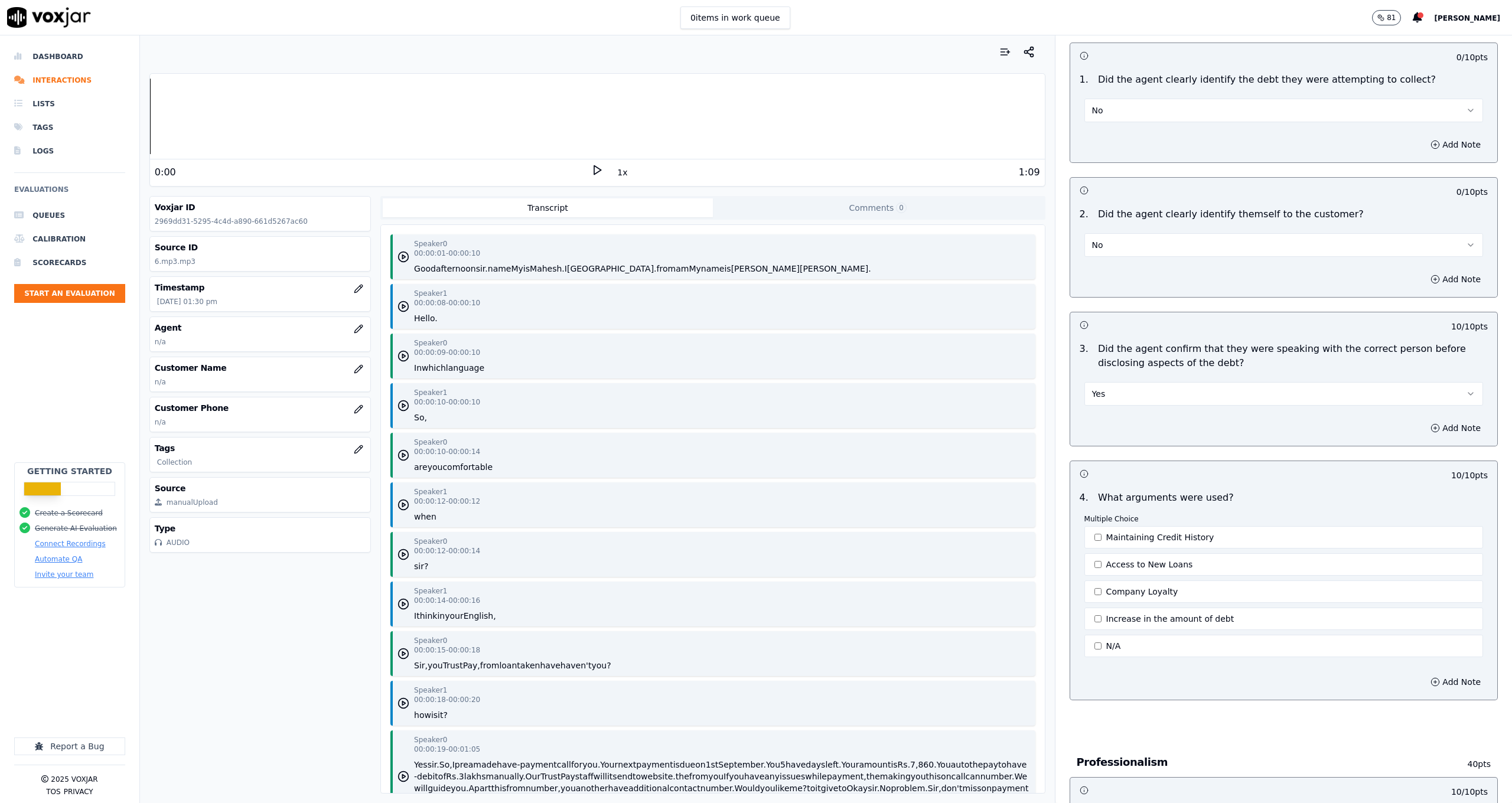
scroll to position [0, 0]
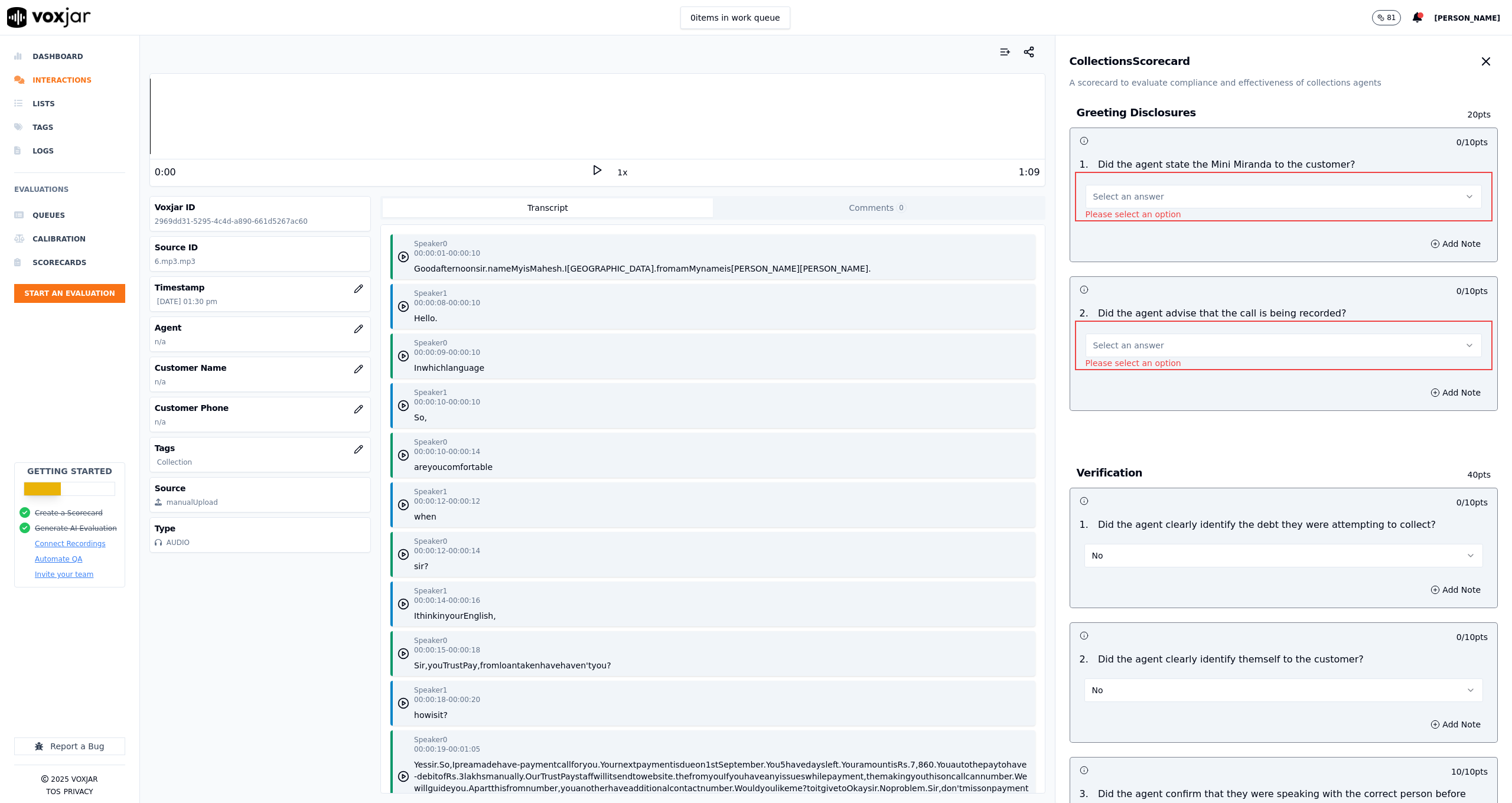
drag, startPoint x: 1151, startPoint y: 175, endPoint x: 1152, endPoint y: 192, distance: 17.0
click at [1151, 175] on div "Select an answer Please select an option" at bounding box center [1283, 197] width 417 height 50
click at [1152, 194] on button "Select an answer" at bounding box center [1283, 197] width 396 height 24
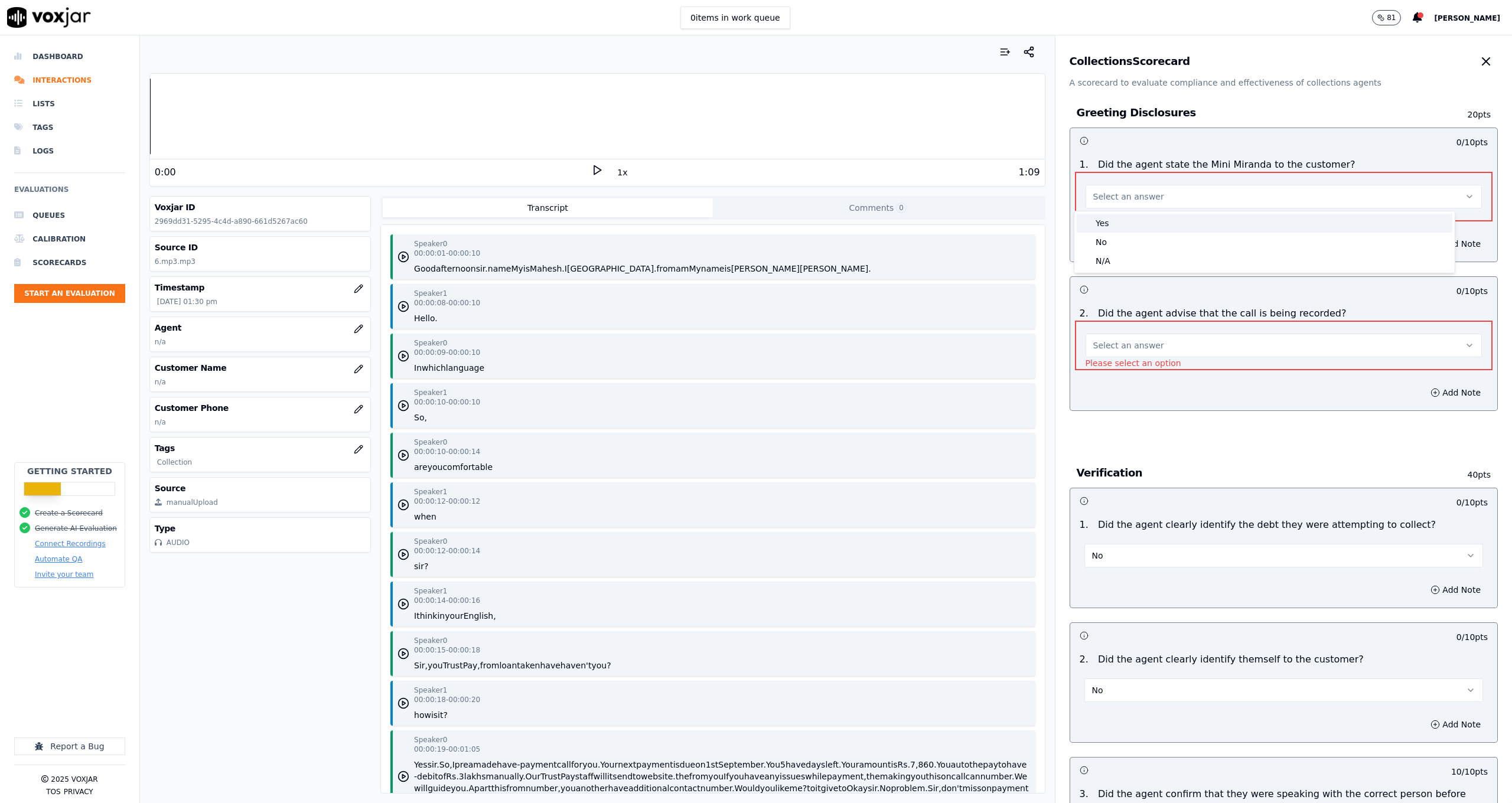
click at [1142, 238] on div "No" at bounding box center [1265, 241] width 376 height 19
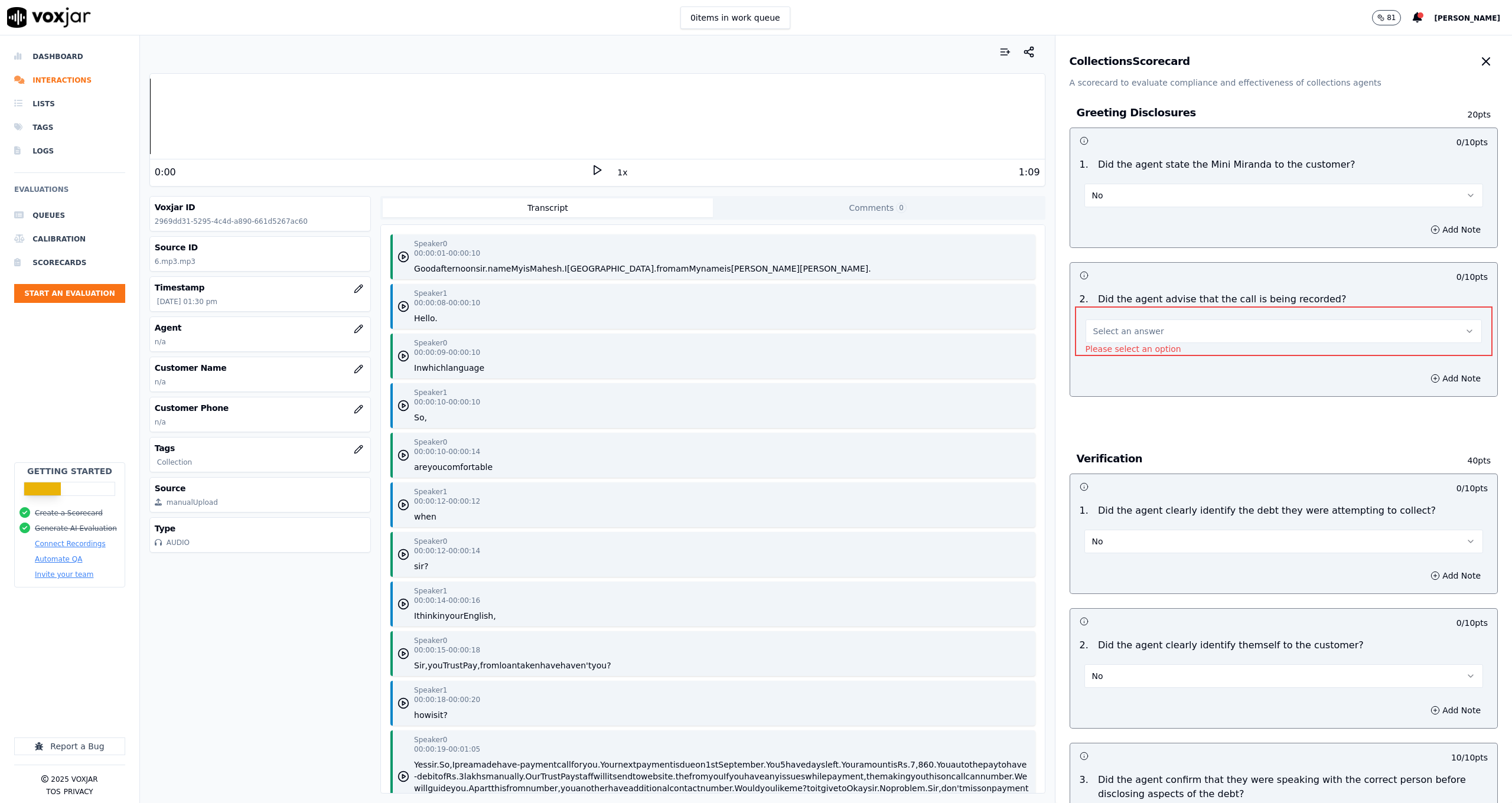
click at [1156, 332] on button "Select an answer" at bounding box center [1283, 331] width 396 height 24
click at [1135, 364] on div "Yes" at bounding box center [1265, 358] width 376 height 19
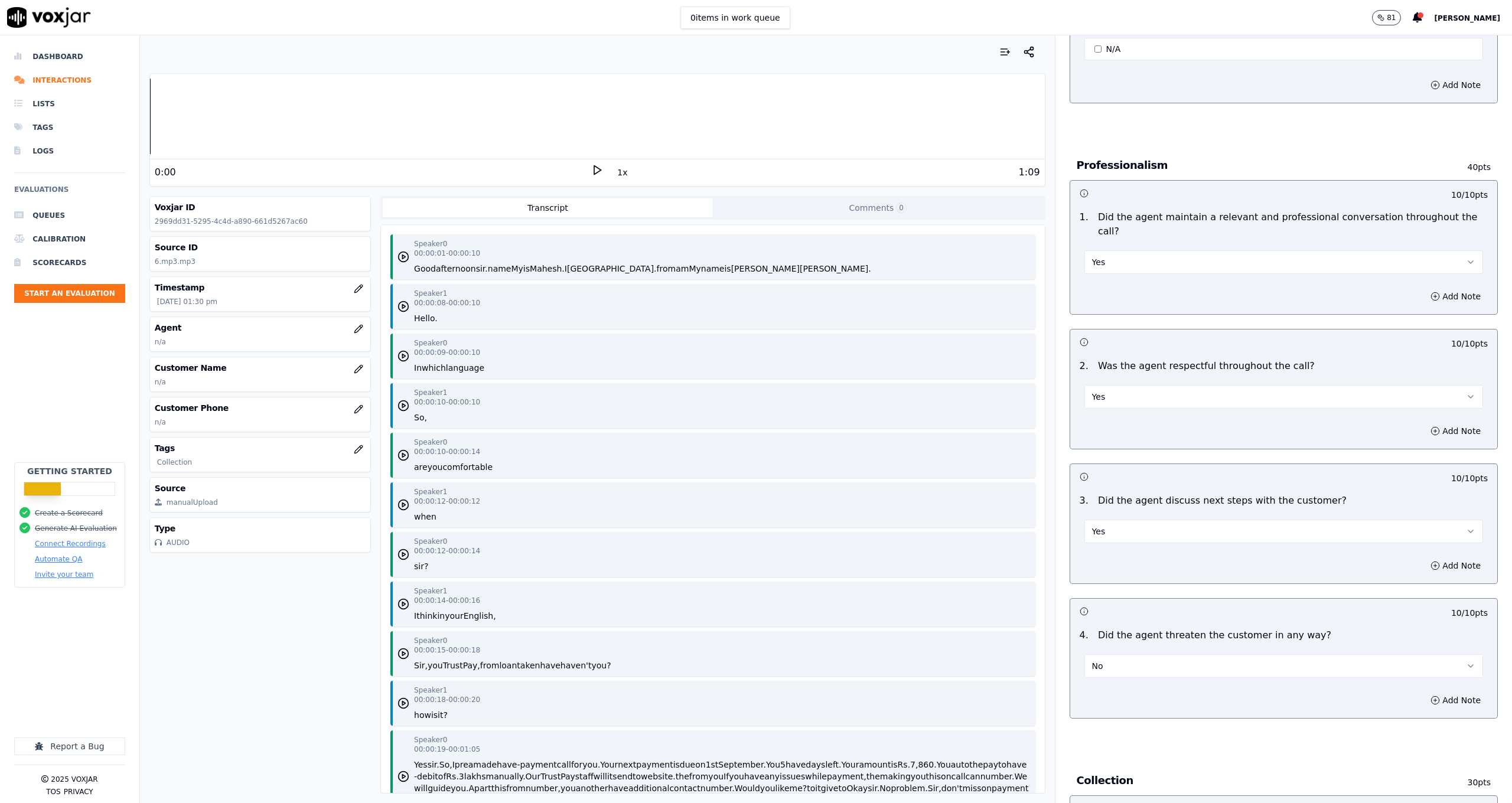
scroll to position [1480, 0]
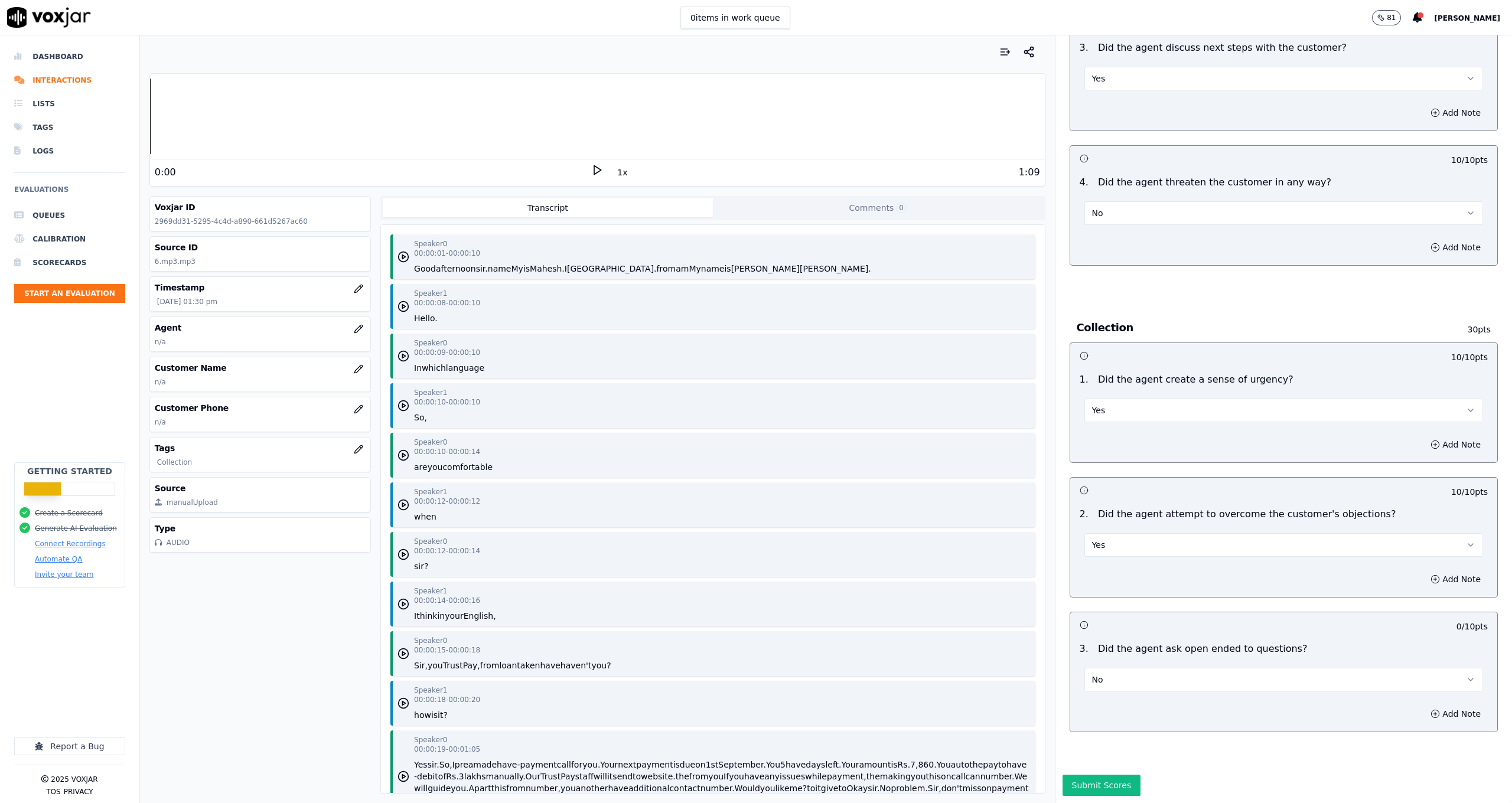
click at [1110, 775] on button "Submit Scores" at bounding box center [1102, 786] width 78 height 21
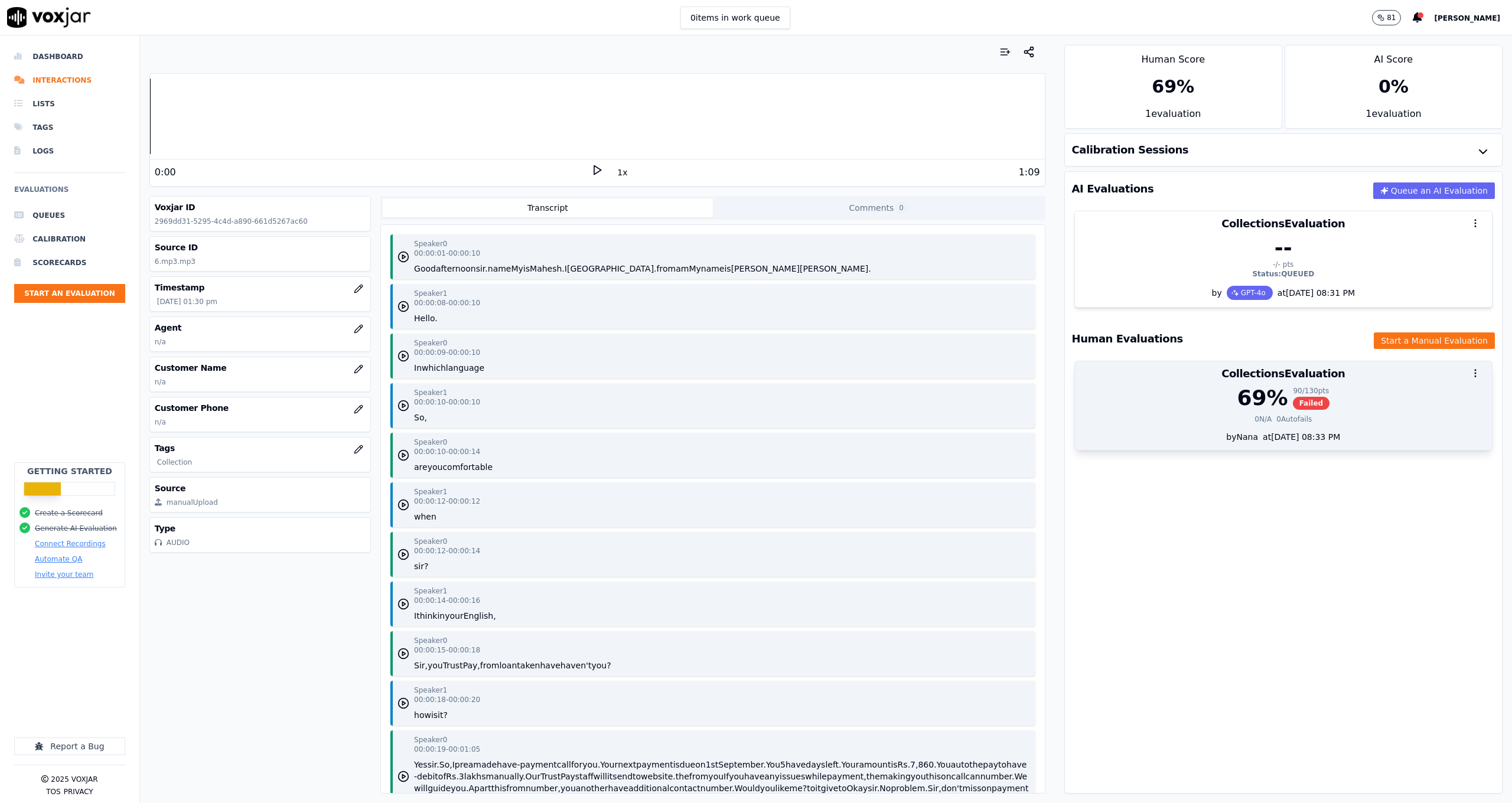
click at [1340, 377] on div at bounding box center [1283, 373] width 416 height 24
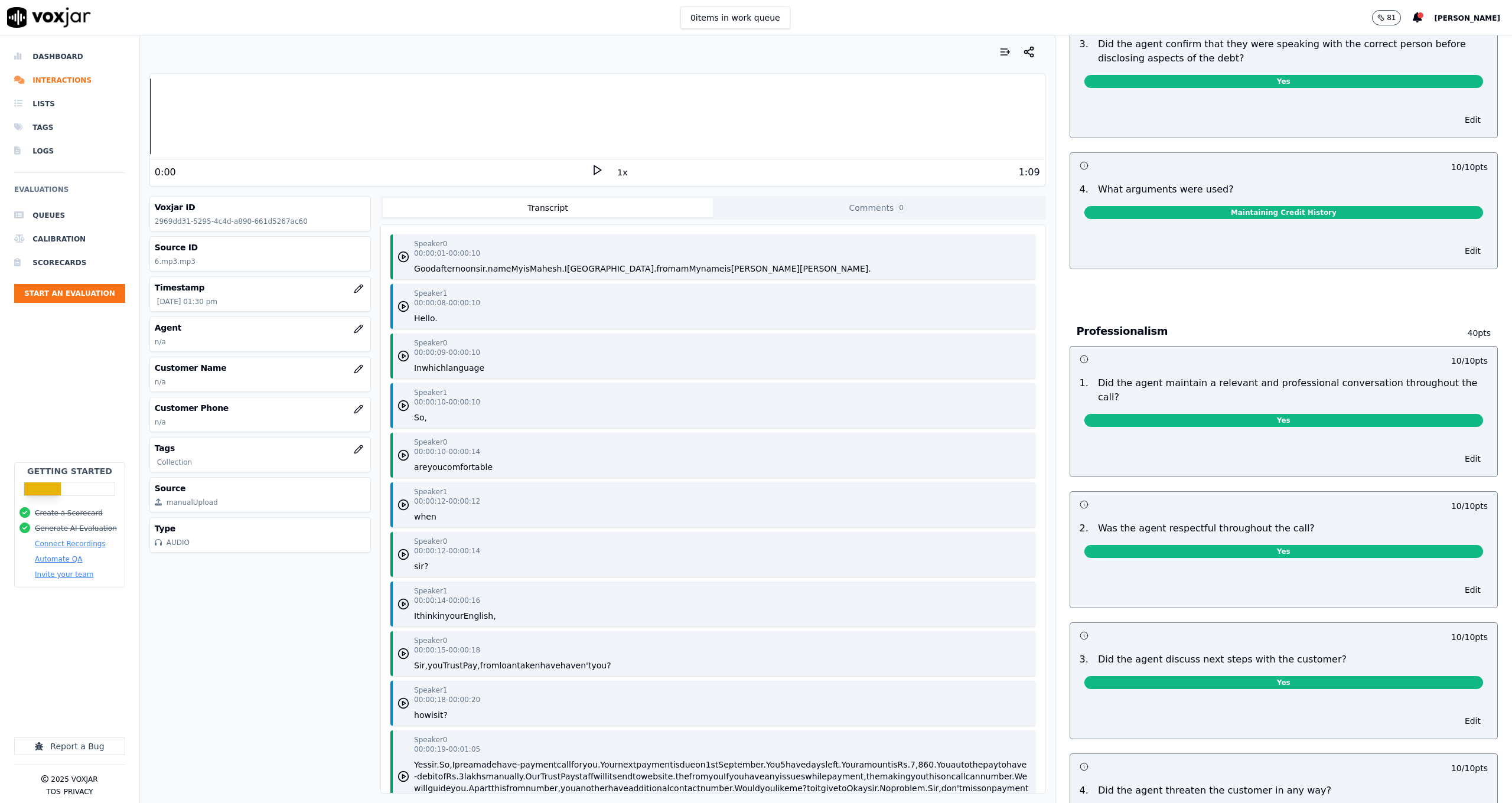
scroll to position [638, 0]
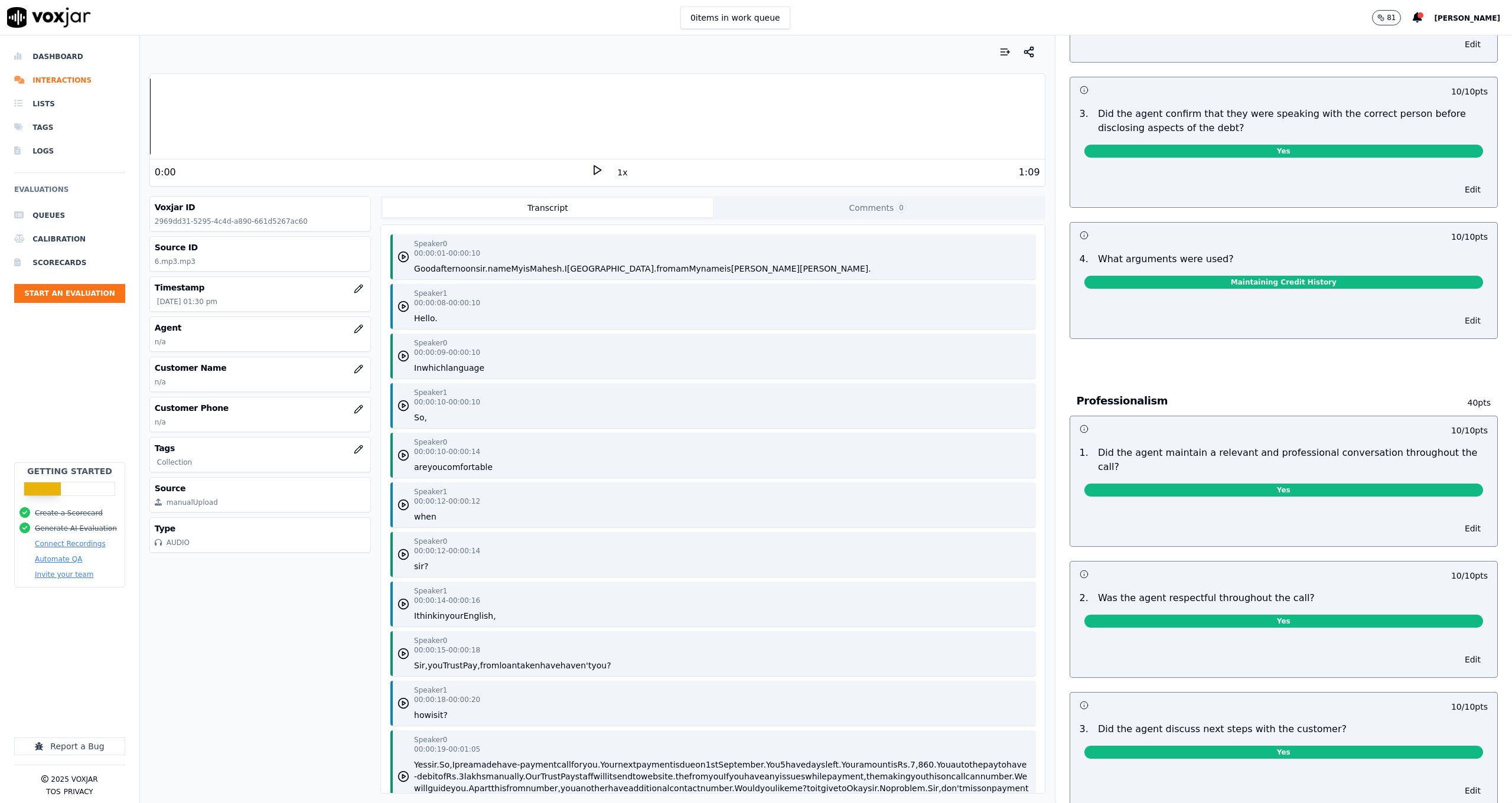
click at [1458, 318] on button "Edit" at bounding box center [1473, 320] width 30 height 17
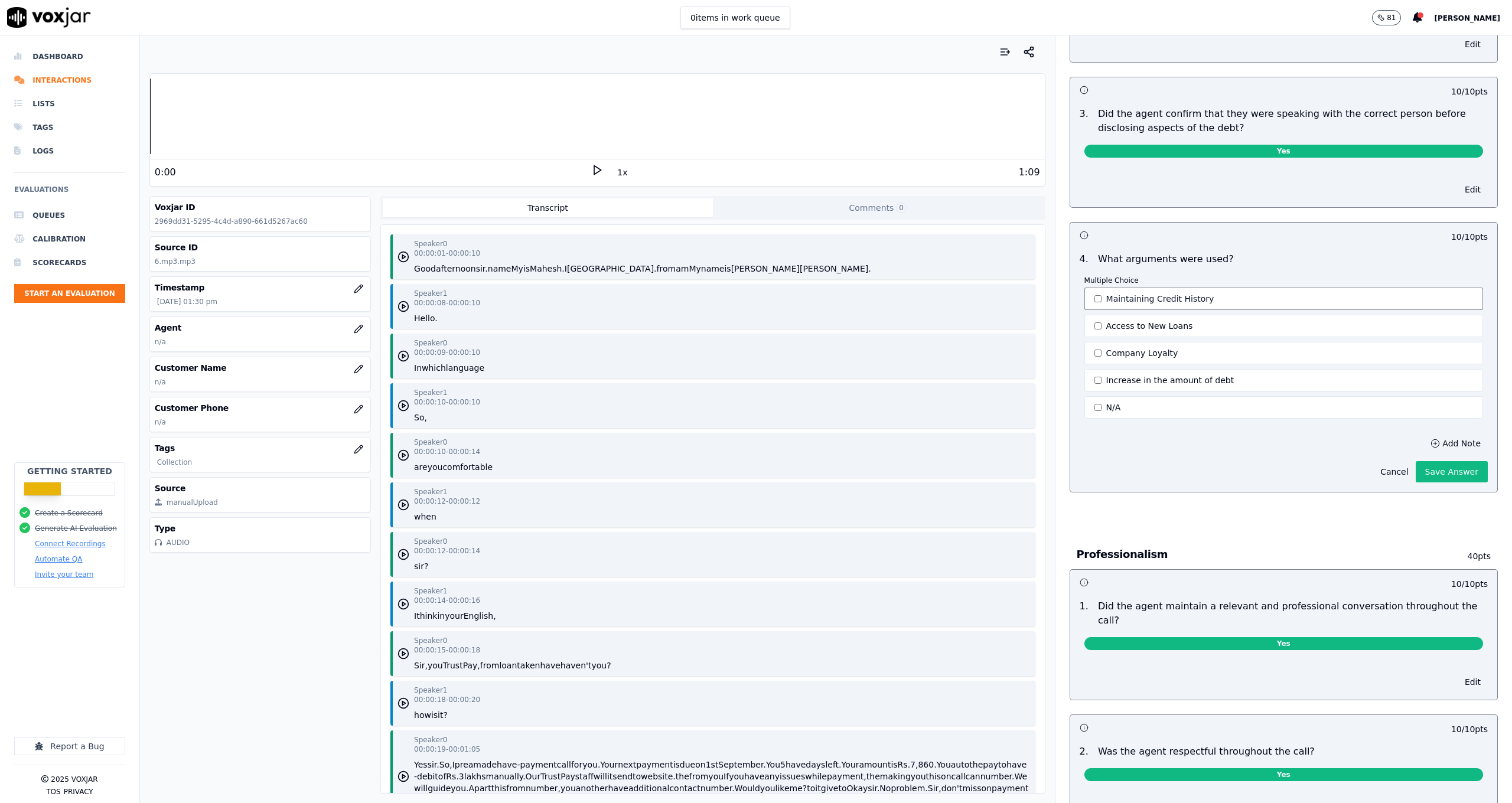
click at [1198, 290] on button "Maintaining Credit History" at bounding box center [1283, 298] width 399 height 22
click at [1192, 324] on button "Access to New Loans" at bounding box center [1283, 326] width 399 height 22
click at [1423, 469] on button "Save Answer" at bounding box center [1451, 472] width 72 height 21
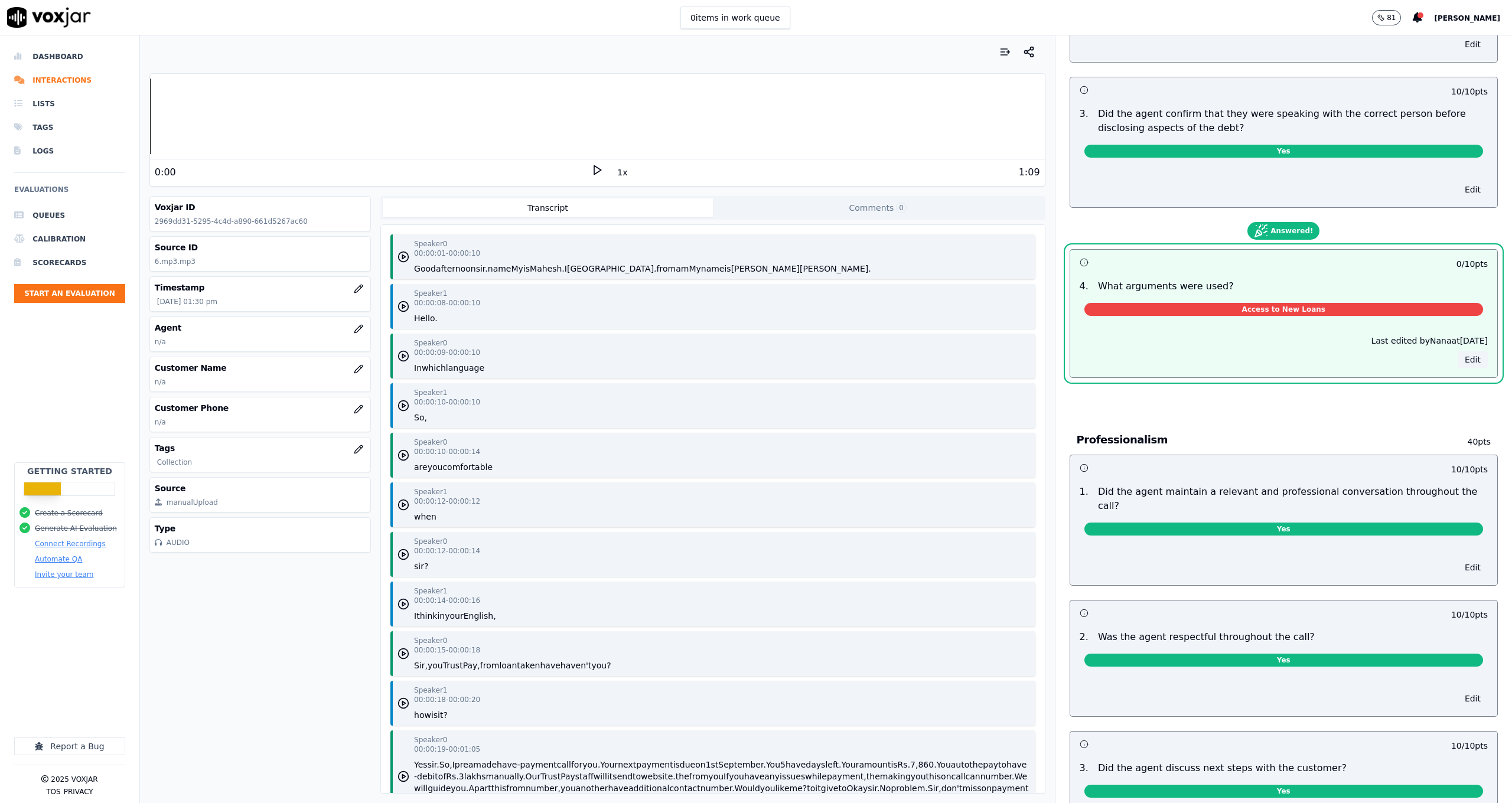
click at [1458, 363] on button "Edit" at bounding box center [1473, 360] width 30 height 17
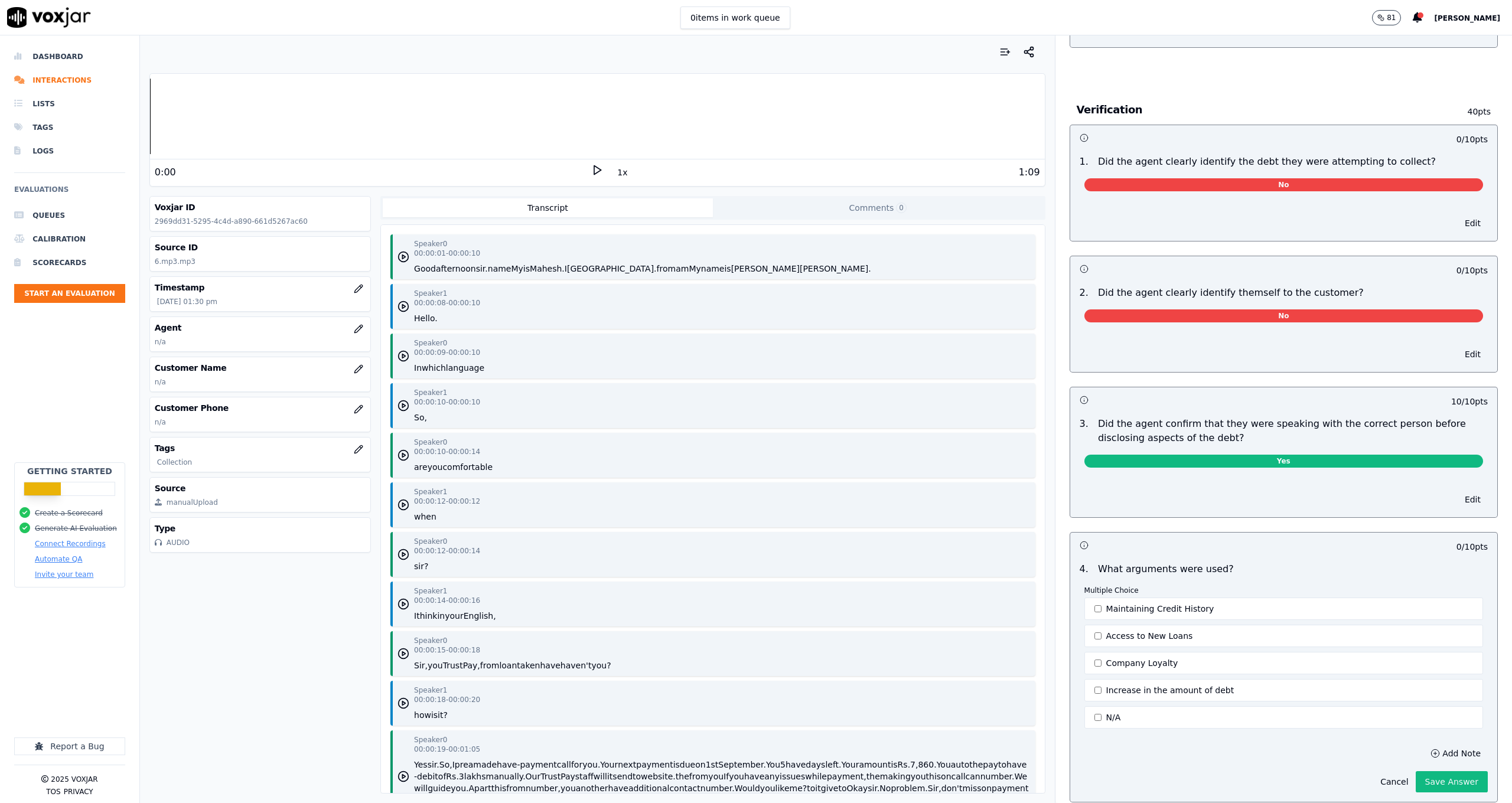
scroll to position [0, 0]
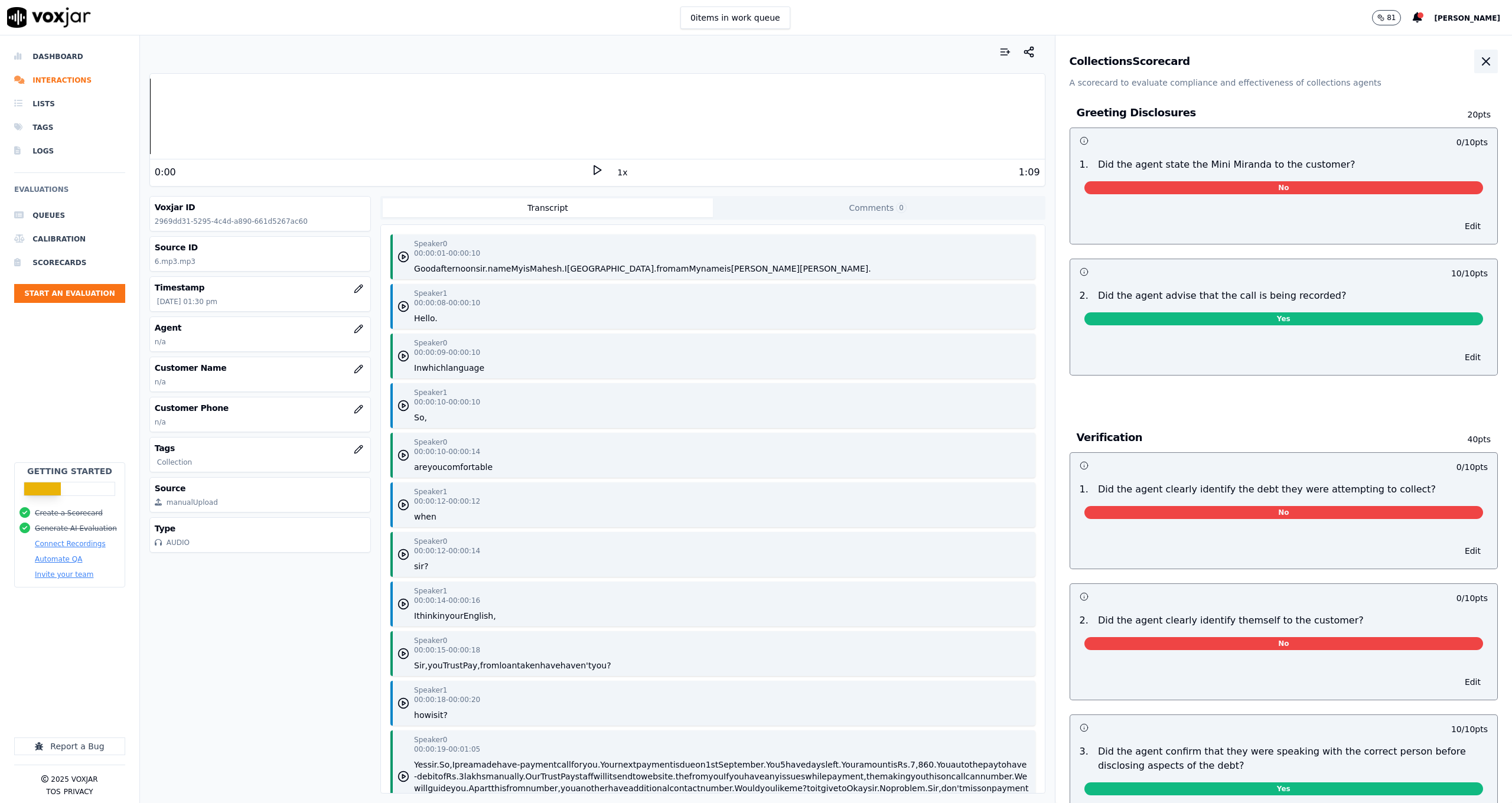
click at [1479, 61] on icon "button" at bounding box center [1486, 61] width 14 height 14
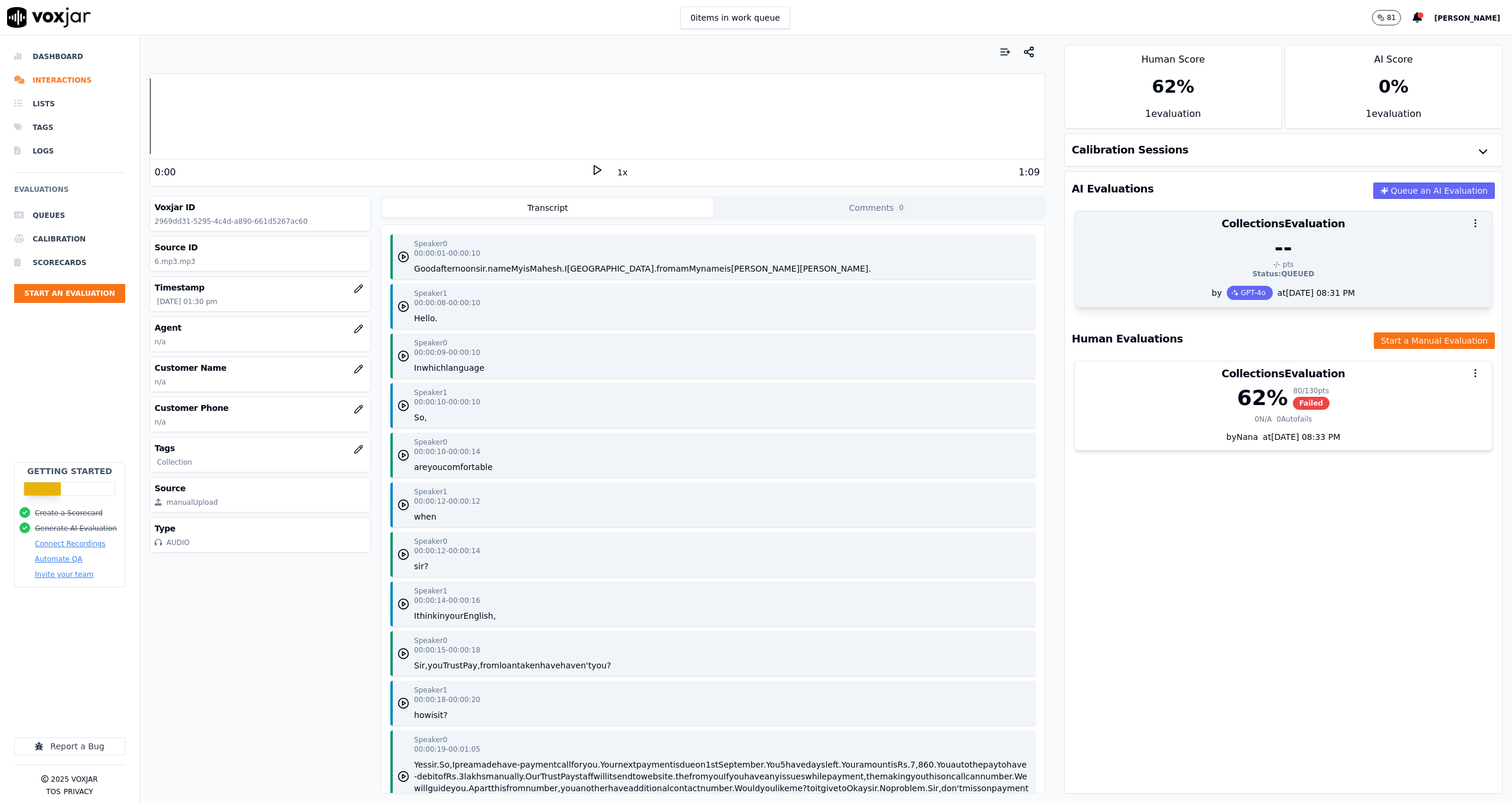
click at [1306, 238] on div "--" at bounding box center [1283, 247] width 403 height 24
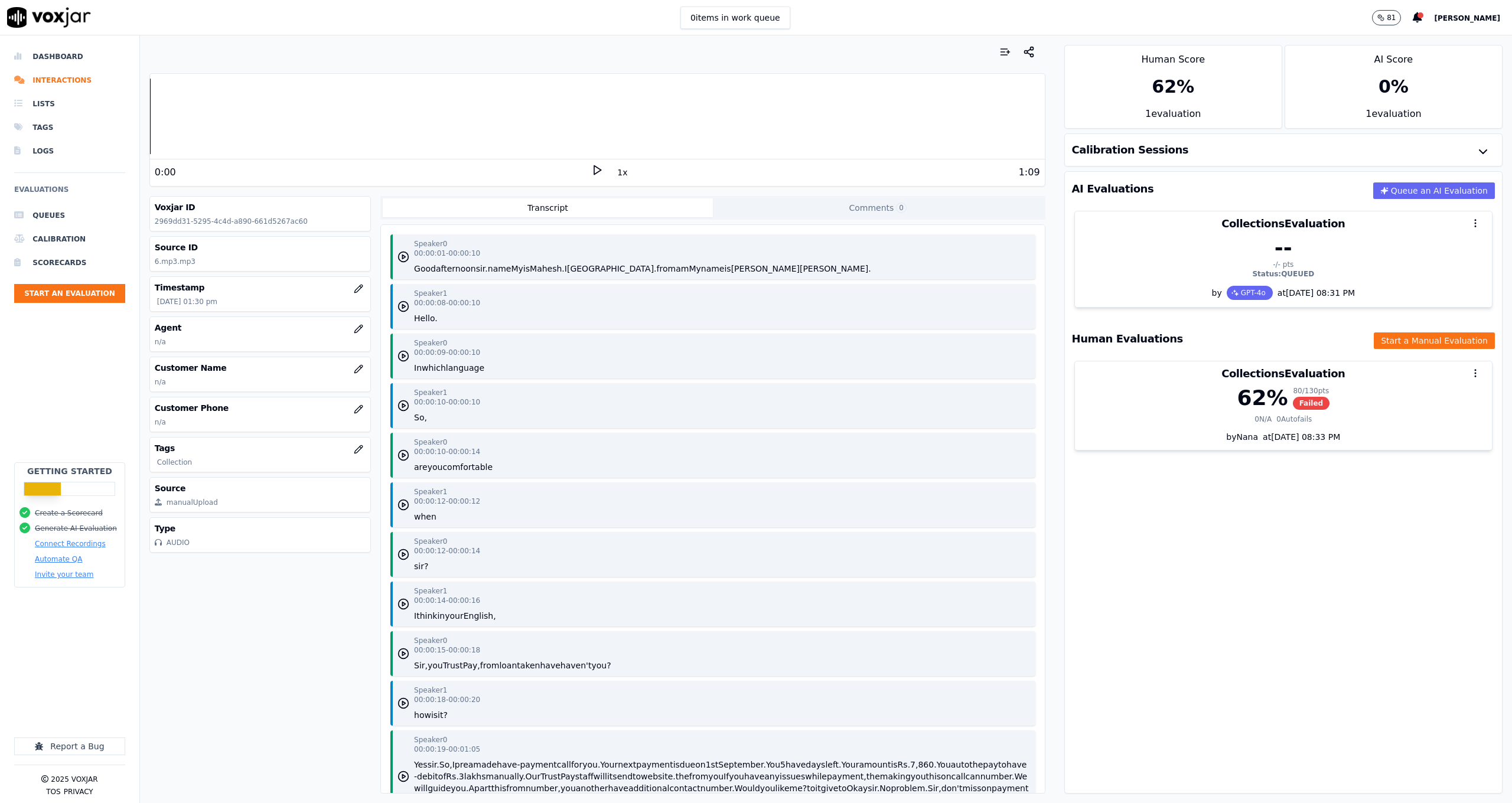
click at [1398, 152] on div "Calibration Sessions" at bounding box center [1282, 150] width 437 height 32
click at [1476, 151] on icon "button" at bounding box center [1483, 152] width 14 height 14
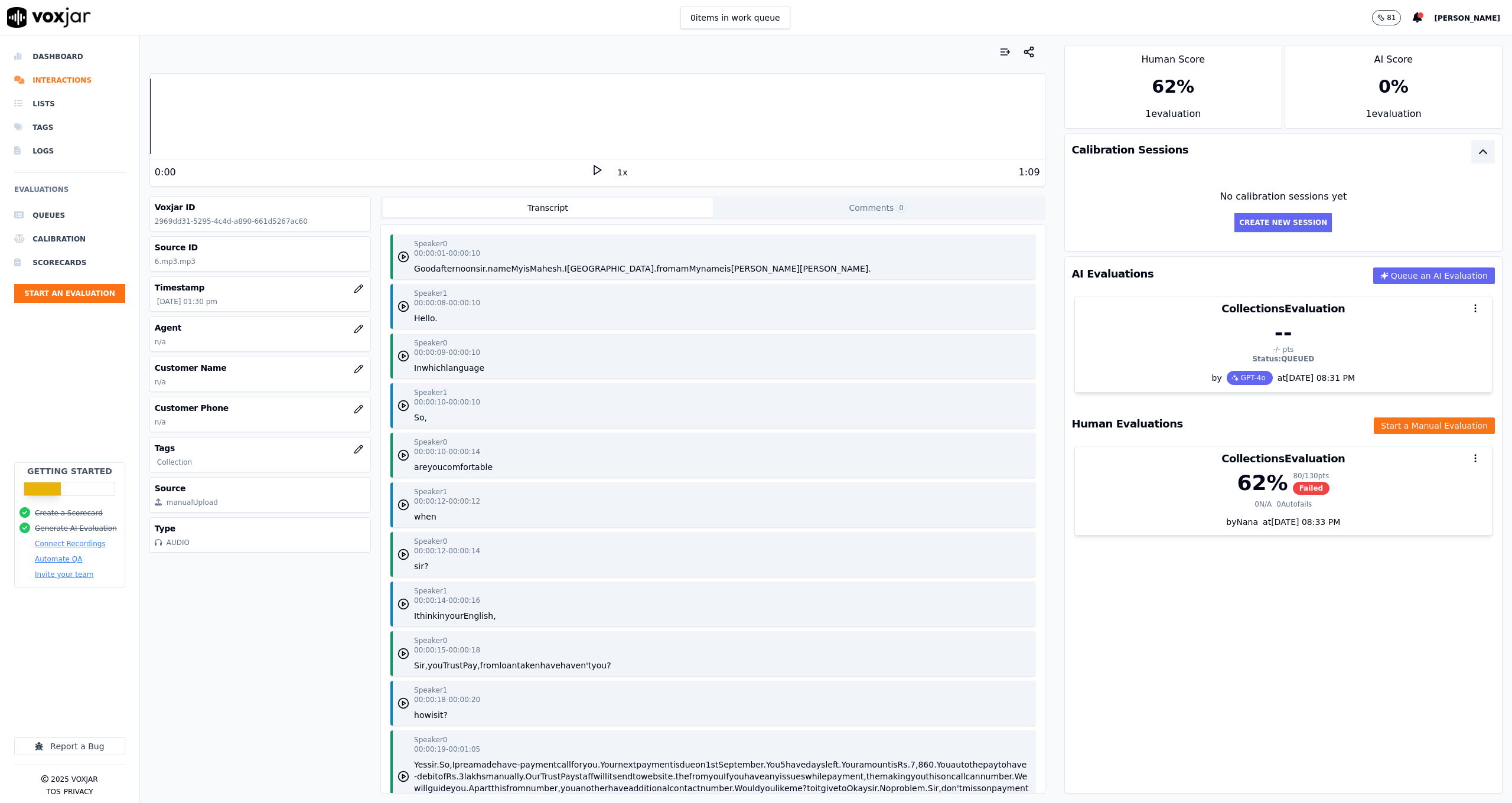
click at [1476, 151] on icon "button" at bounding box center [1483, 152] width 14 height 14
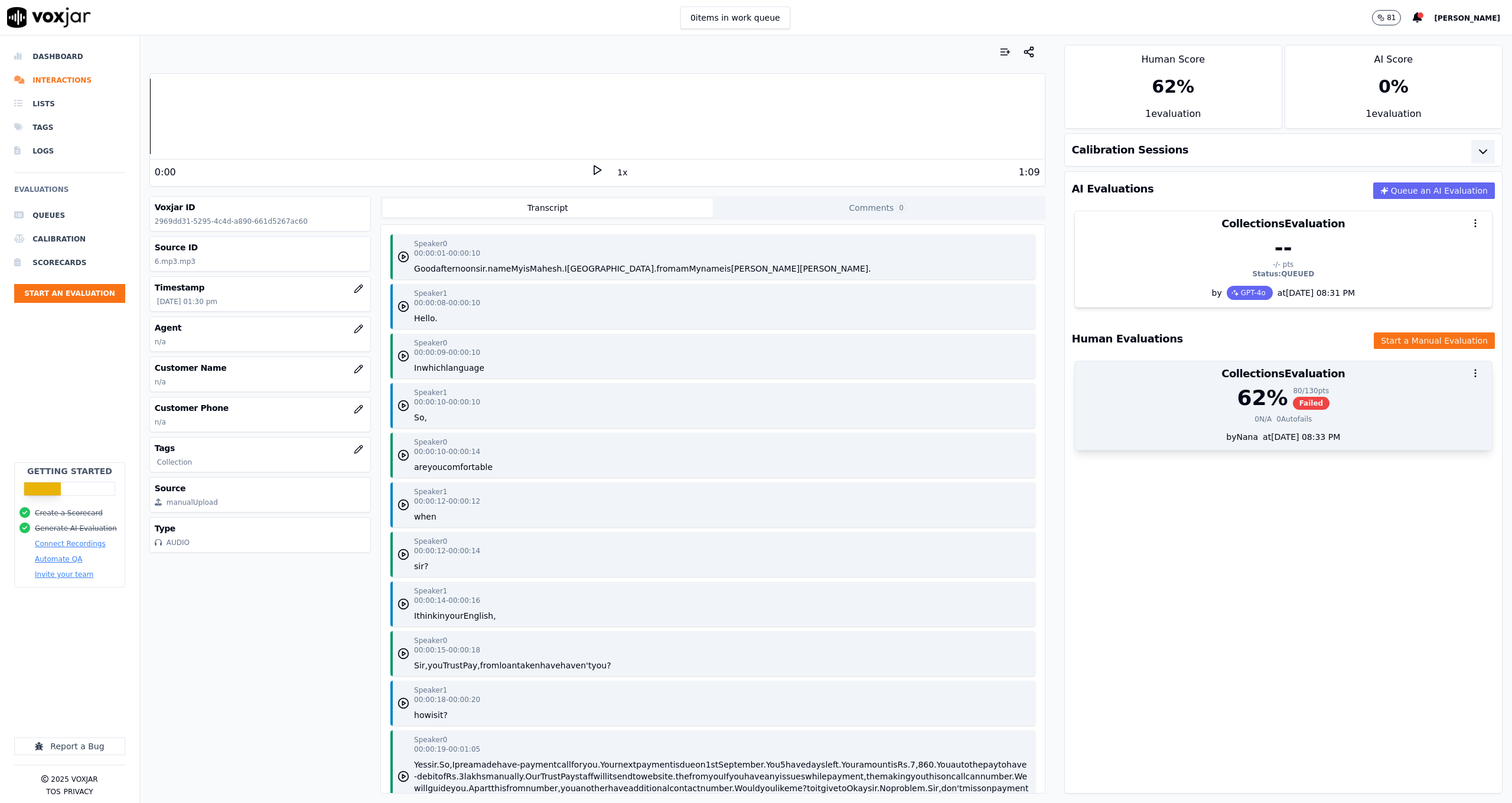
click at [1310, 410] on div "62 % 80 / 130 pts Failed" at bounding box center [1283, 398] width 403 height 24
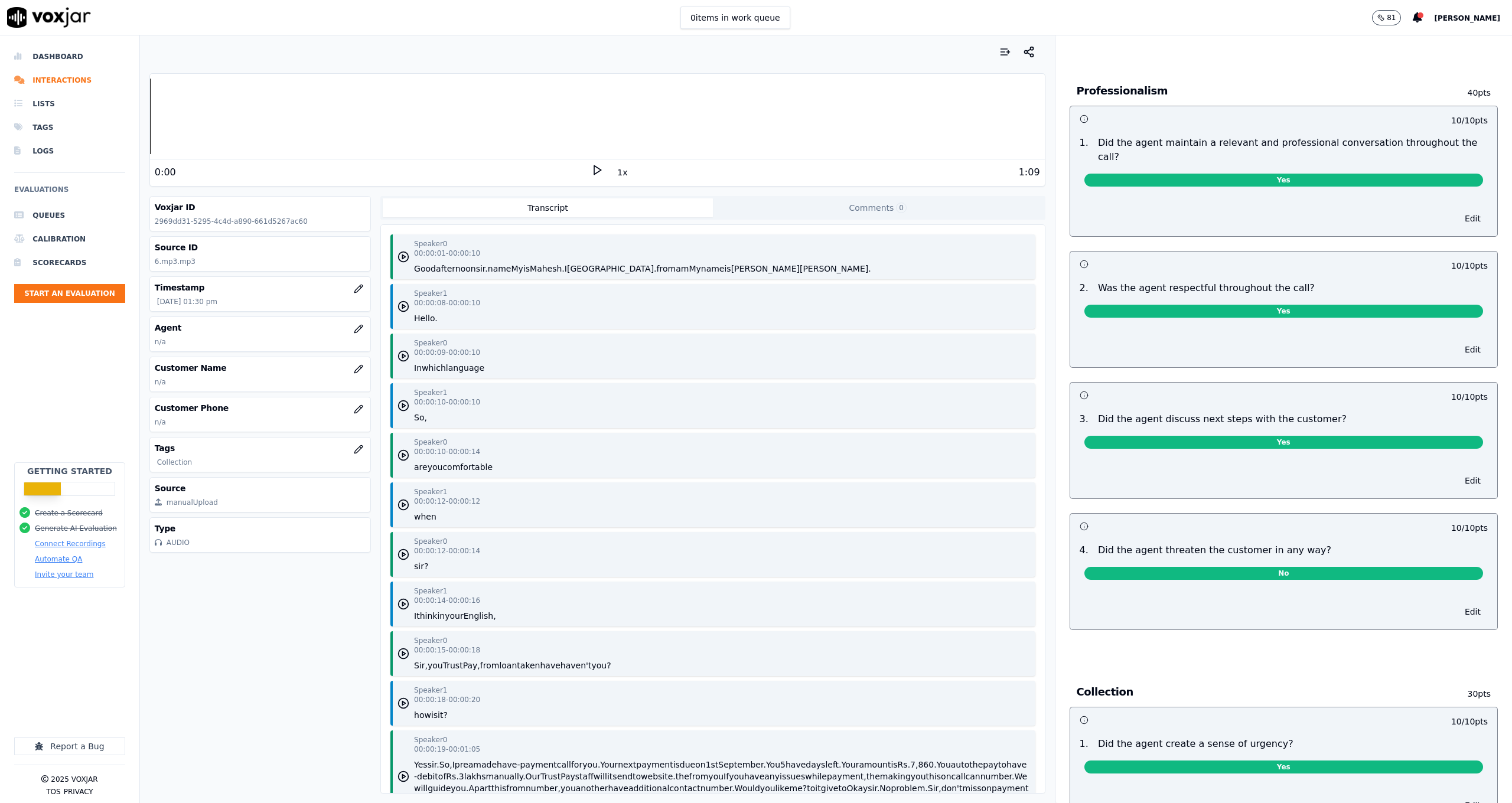
scroll to position [1298, 0]
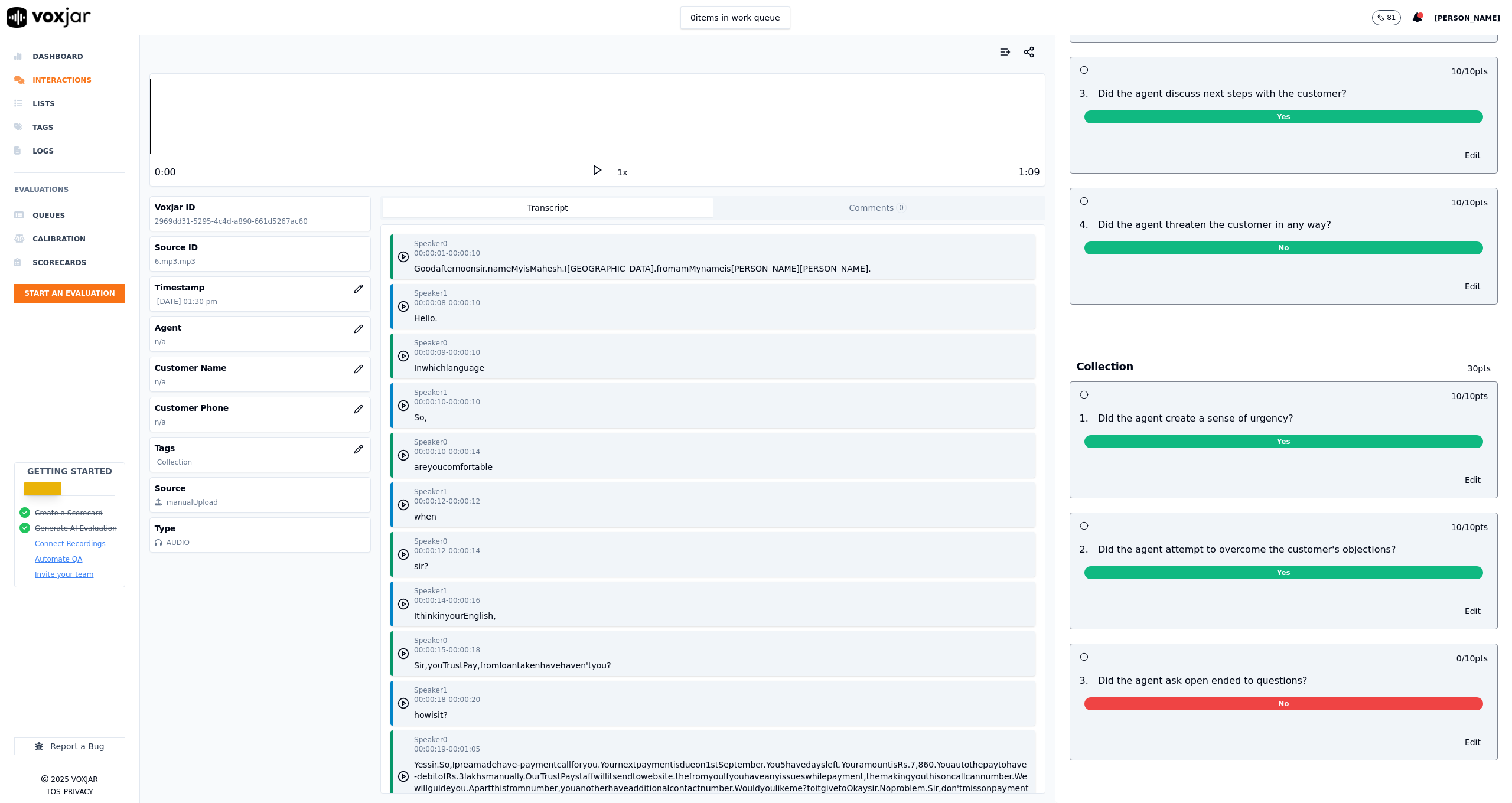
click at [774, 207] on button "Comments 0" at bounding box center [877, 207] width 330 height 19
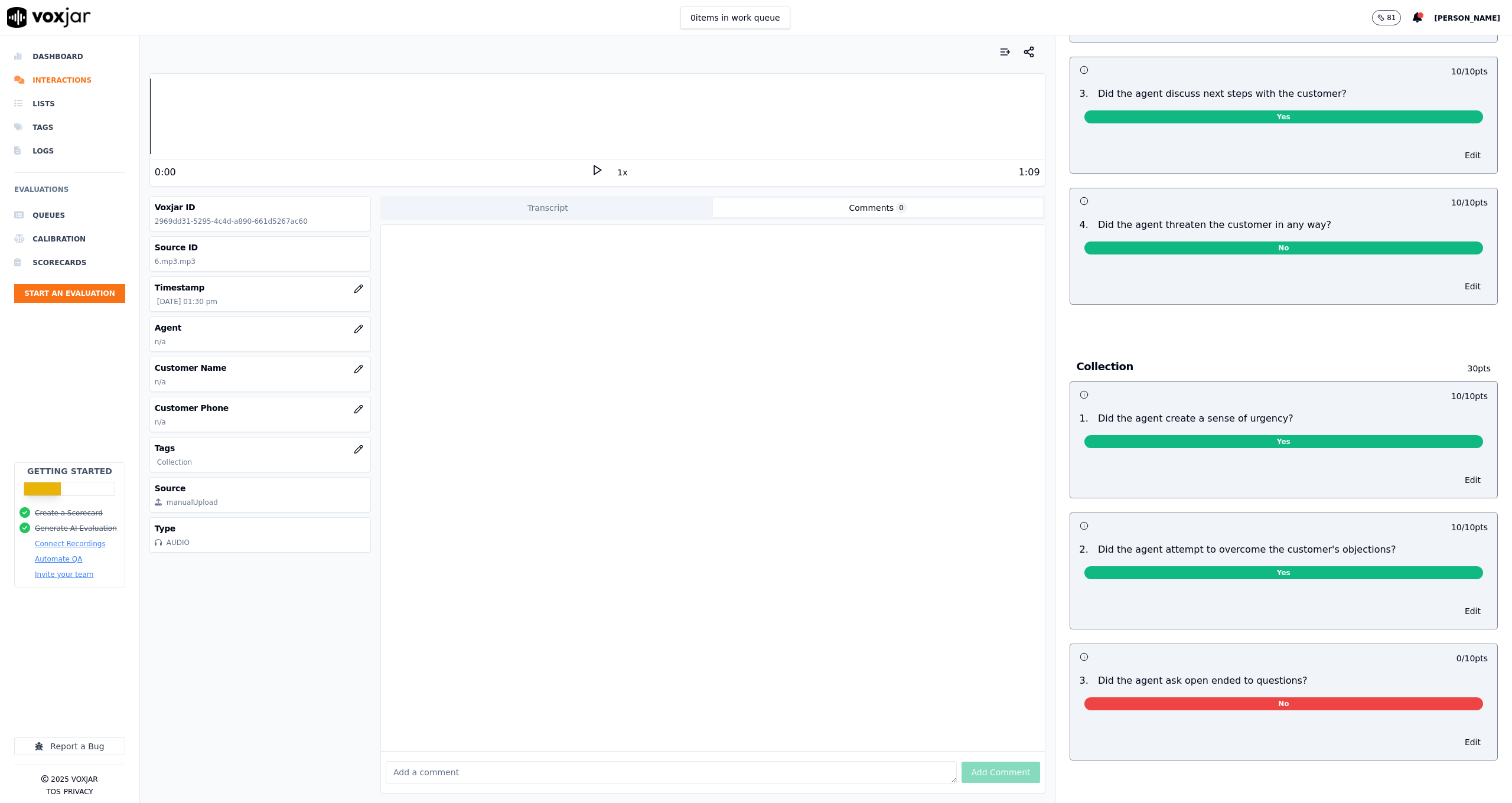
click at [647, 205] on button "Transcript" at bounding box center [547, 207] width 330 height 19
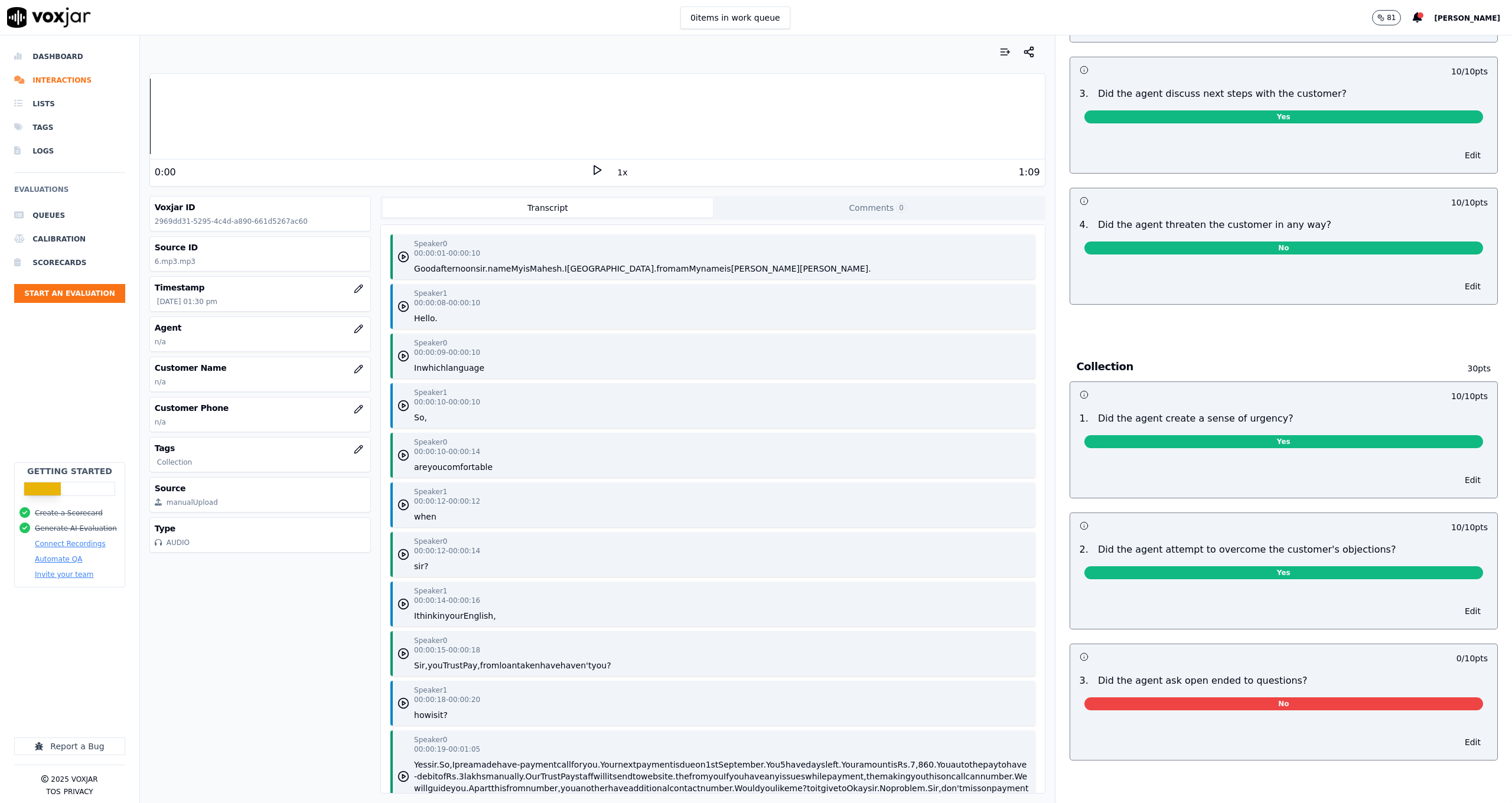
click at [775, 216] on button "Comments 0" at bounding box center [877, 207] width 330 height 19
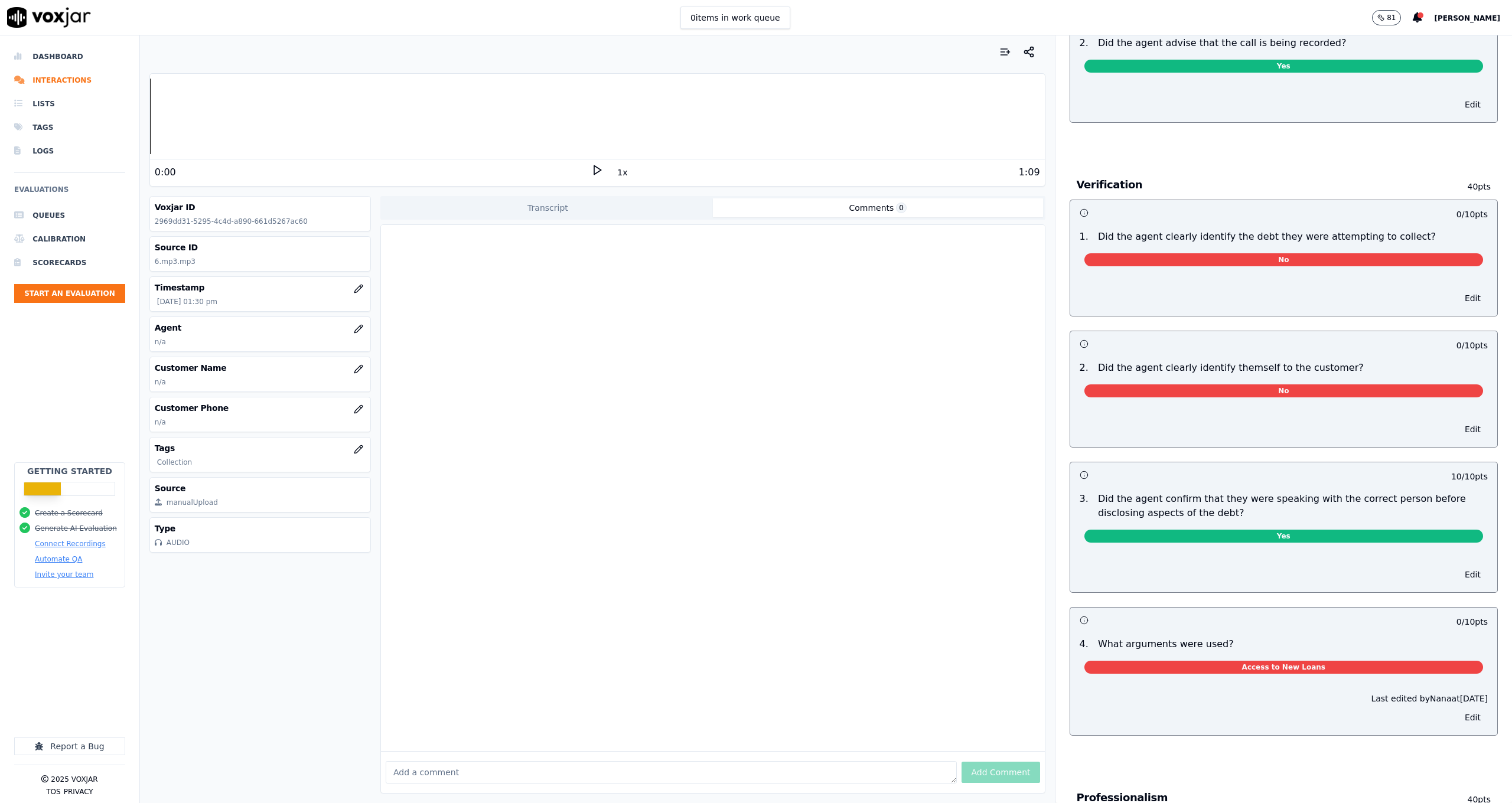
scroll to position [0, 0]
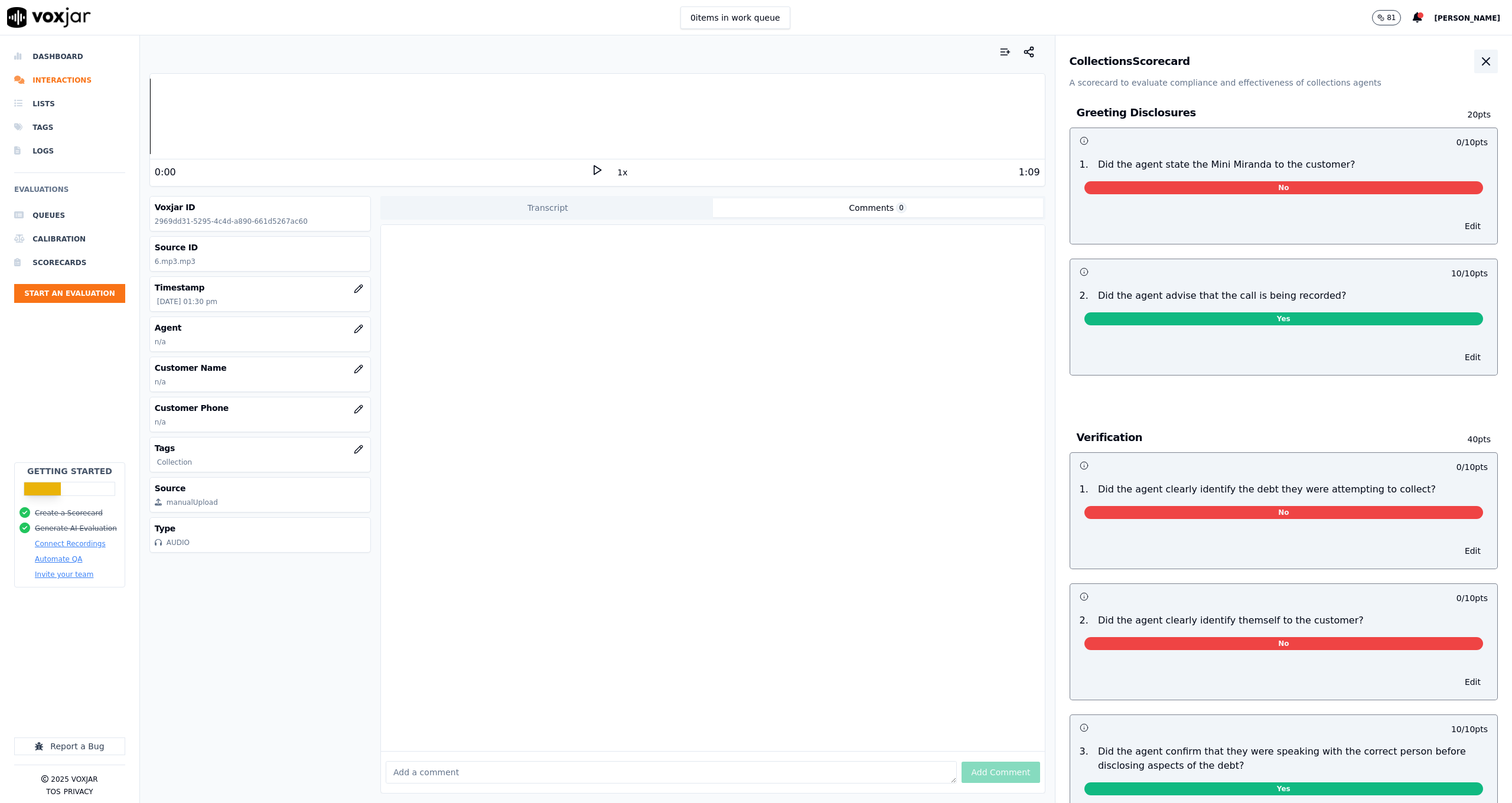
click at [1479, 63] on icon "button" at bounding box center [1486, 61] width 14 height 14
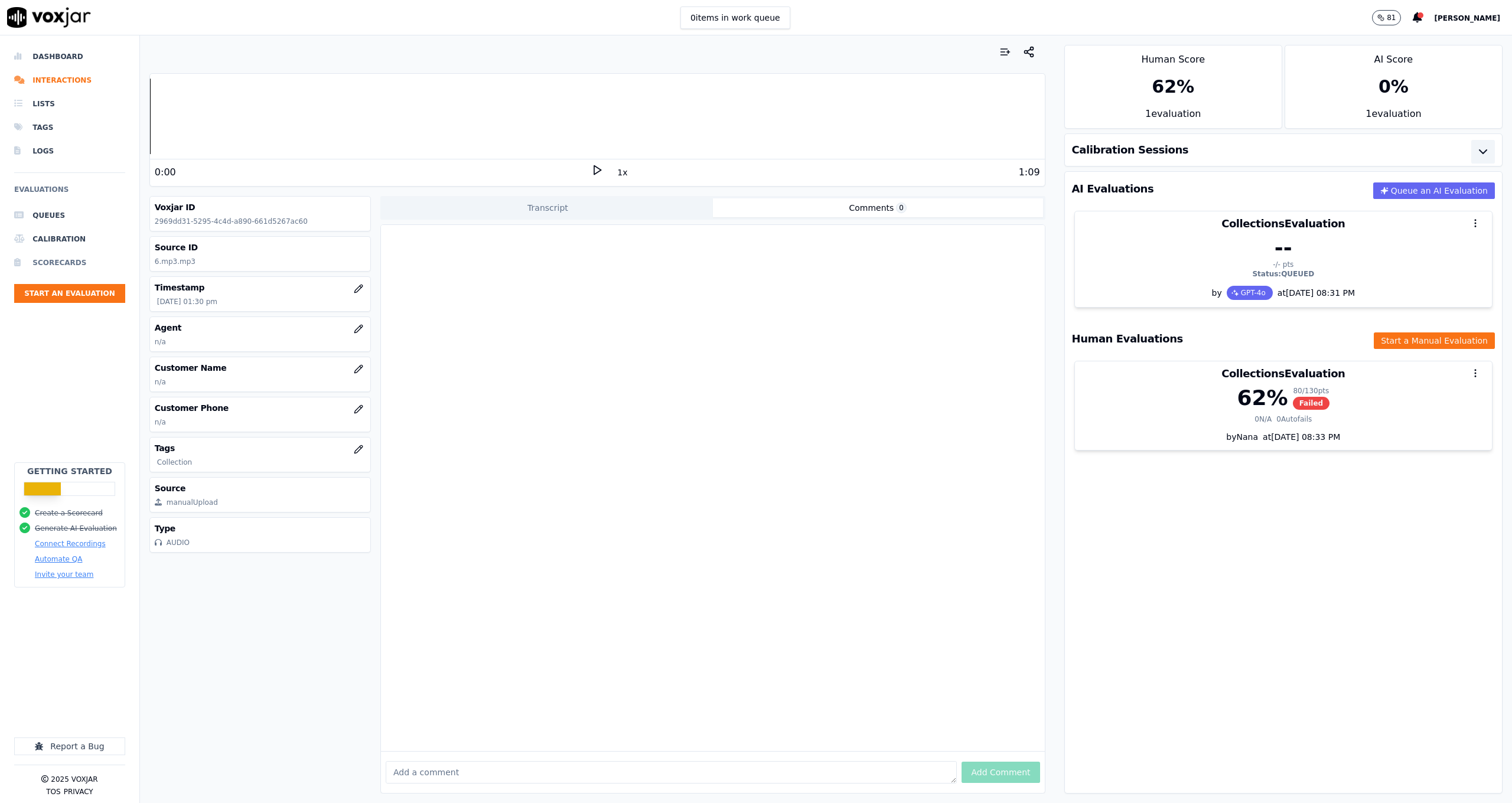
click at [75, 267] on li "Scorecards" at bounding box center [69, 263] width 111 height 24
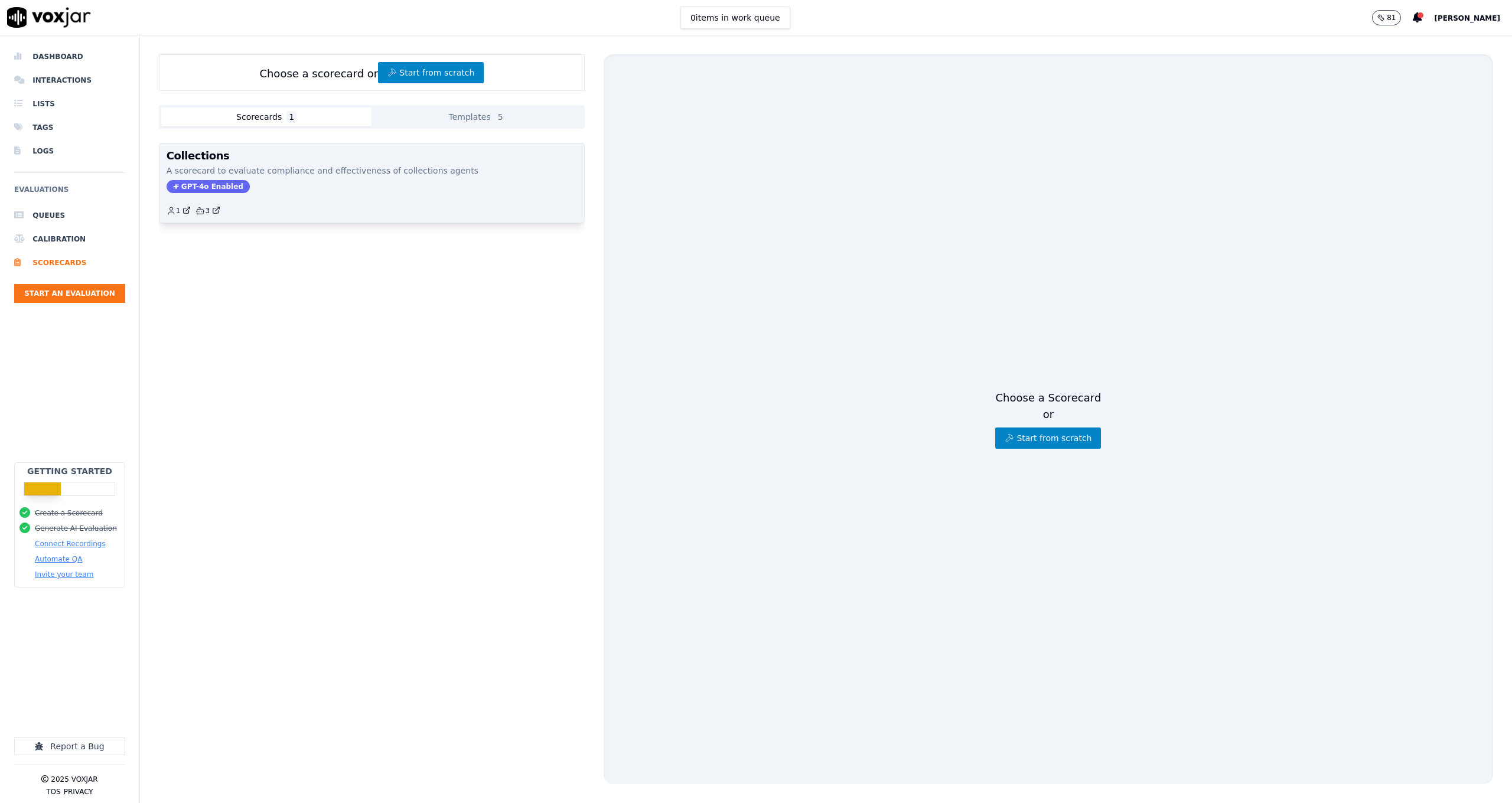
click at [408, 193] on div "Collections A scorecard to evaluate compliance and effectiveness of collections…" at bounding box center [371, 182] width 424 height 79
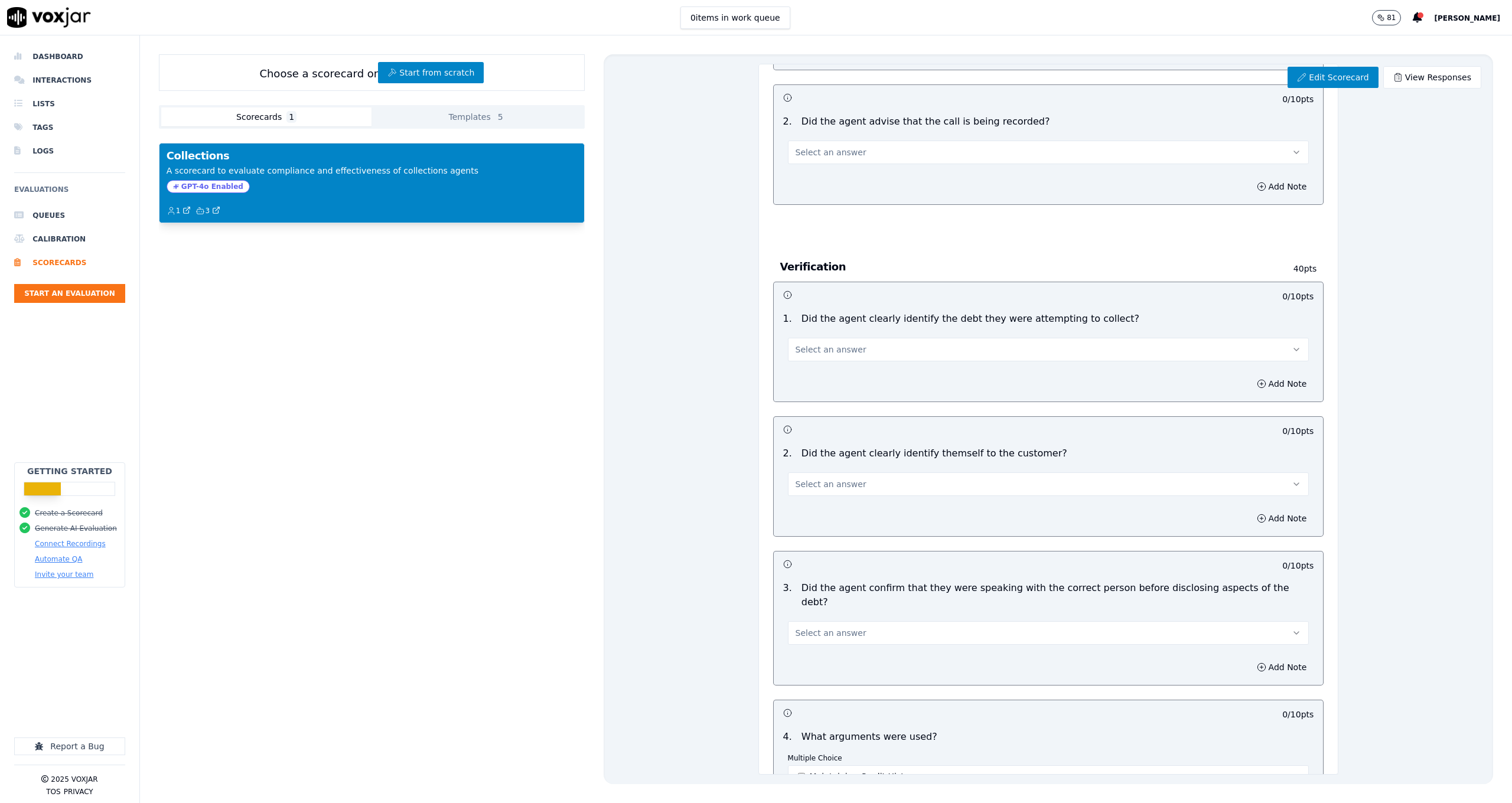
scroll to position [191, 0]
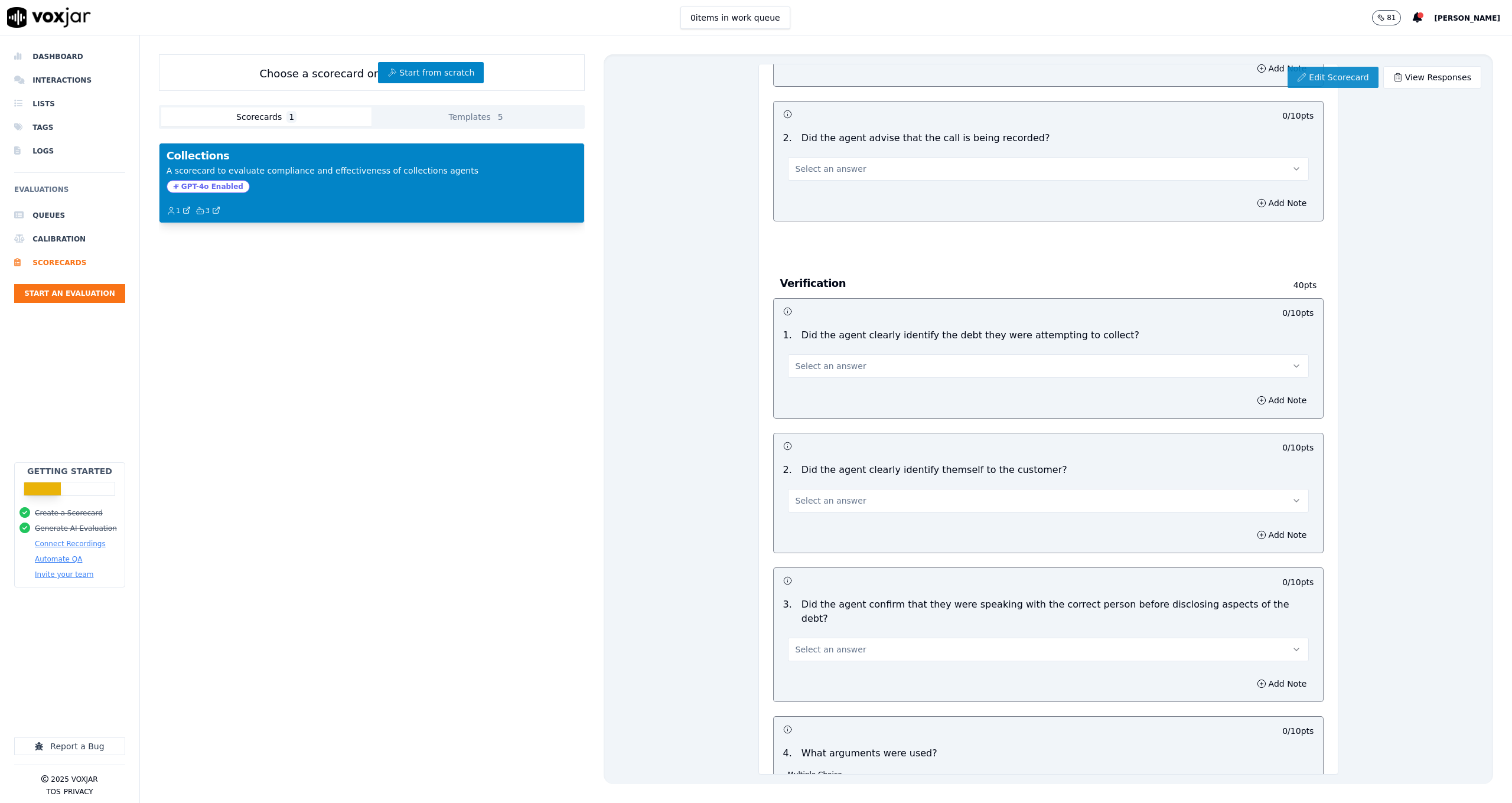
click at [1341, 80] on link "Edit Scorecard" at bounding box center [1333, 77] width 91 height 21
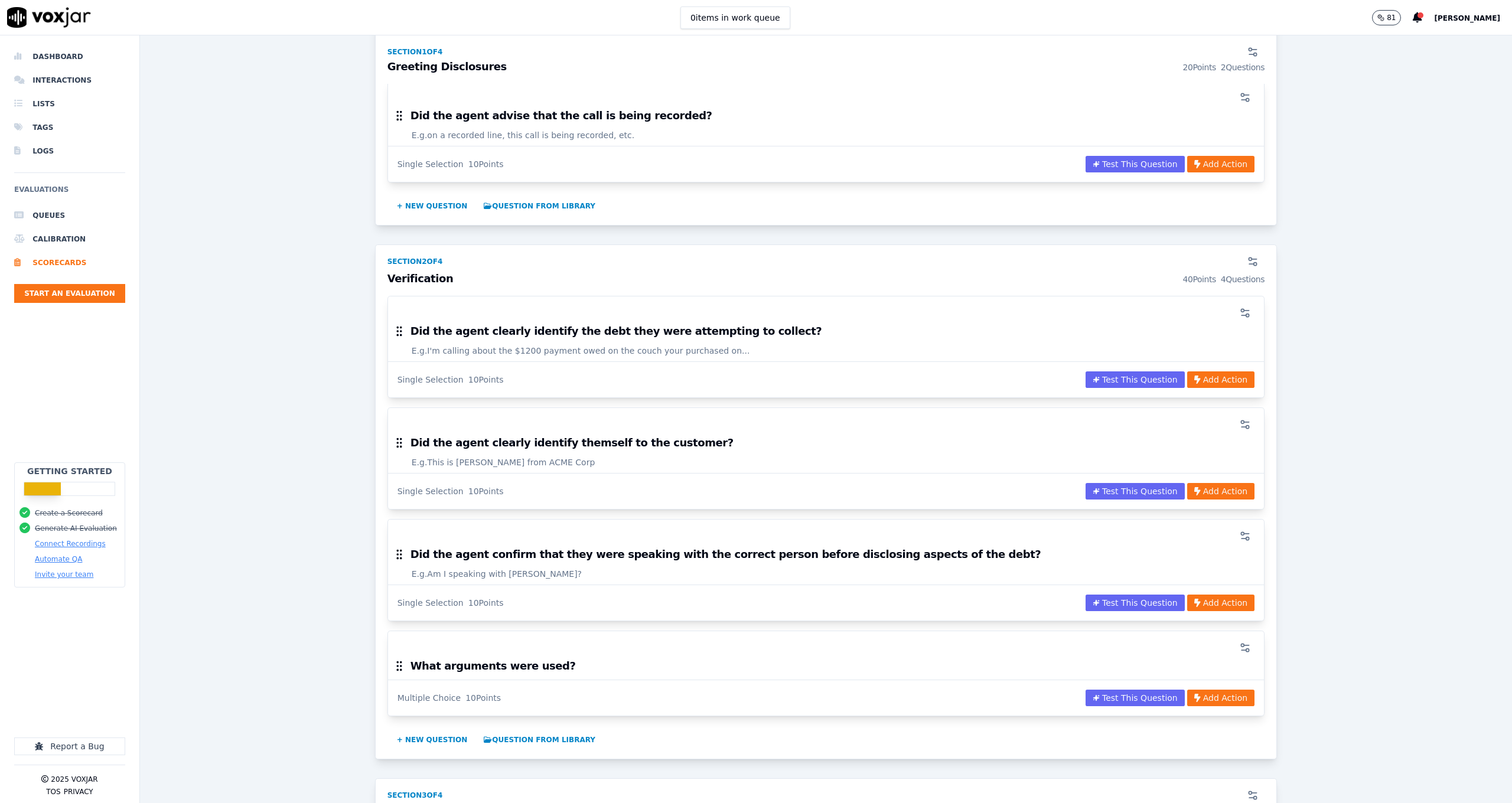
scroll to position [336, 0]
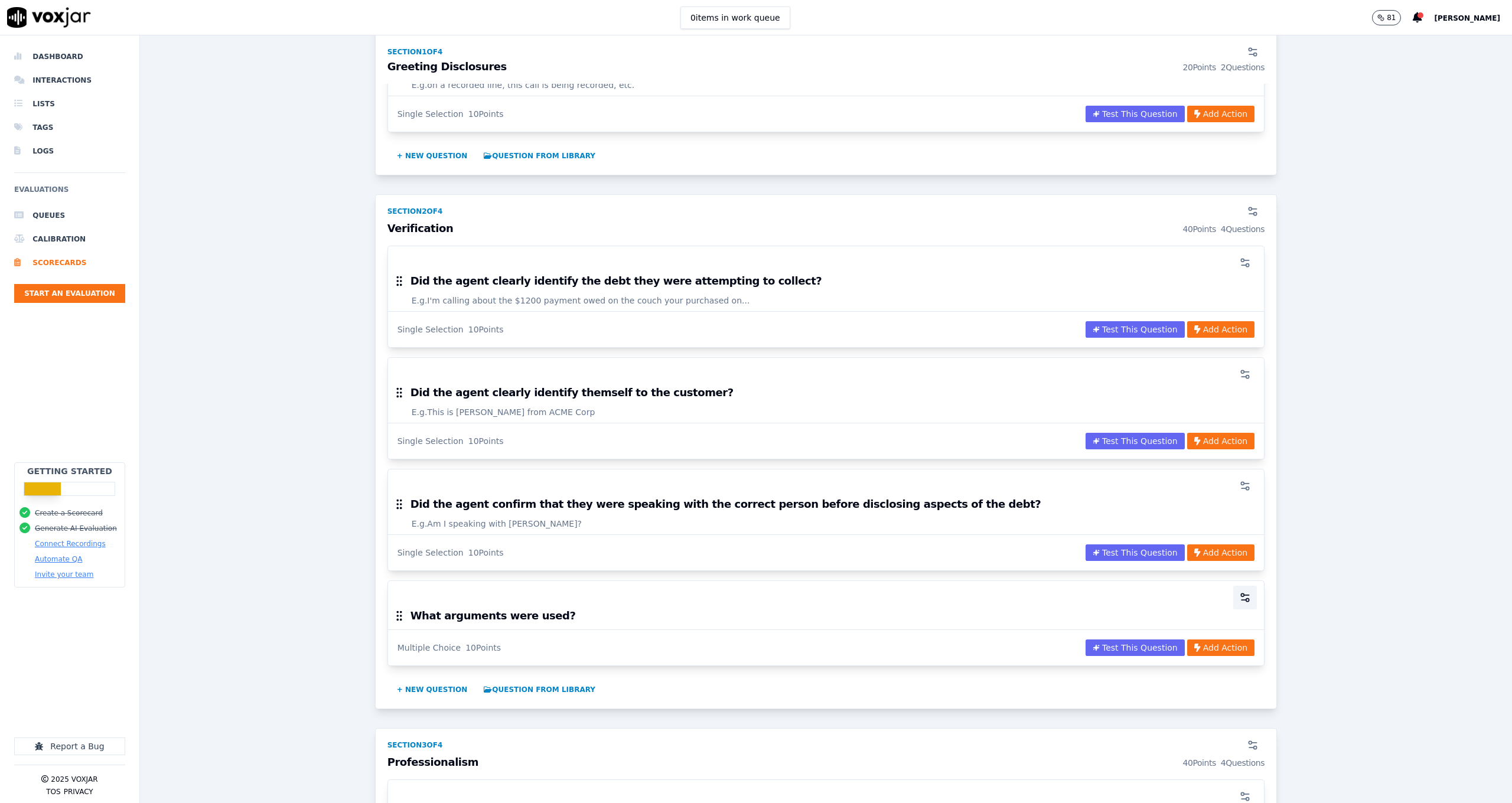
click at [1239, 598] on icon "button" at bounding box center [1244, 597] width 12 height 12
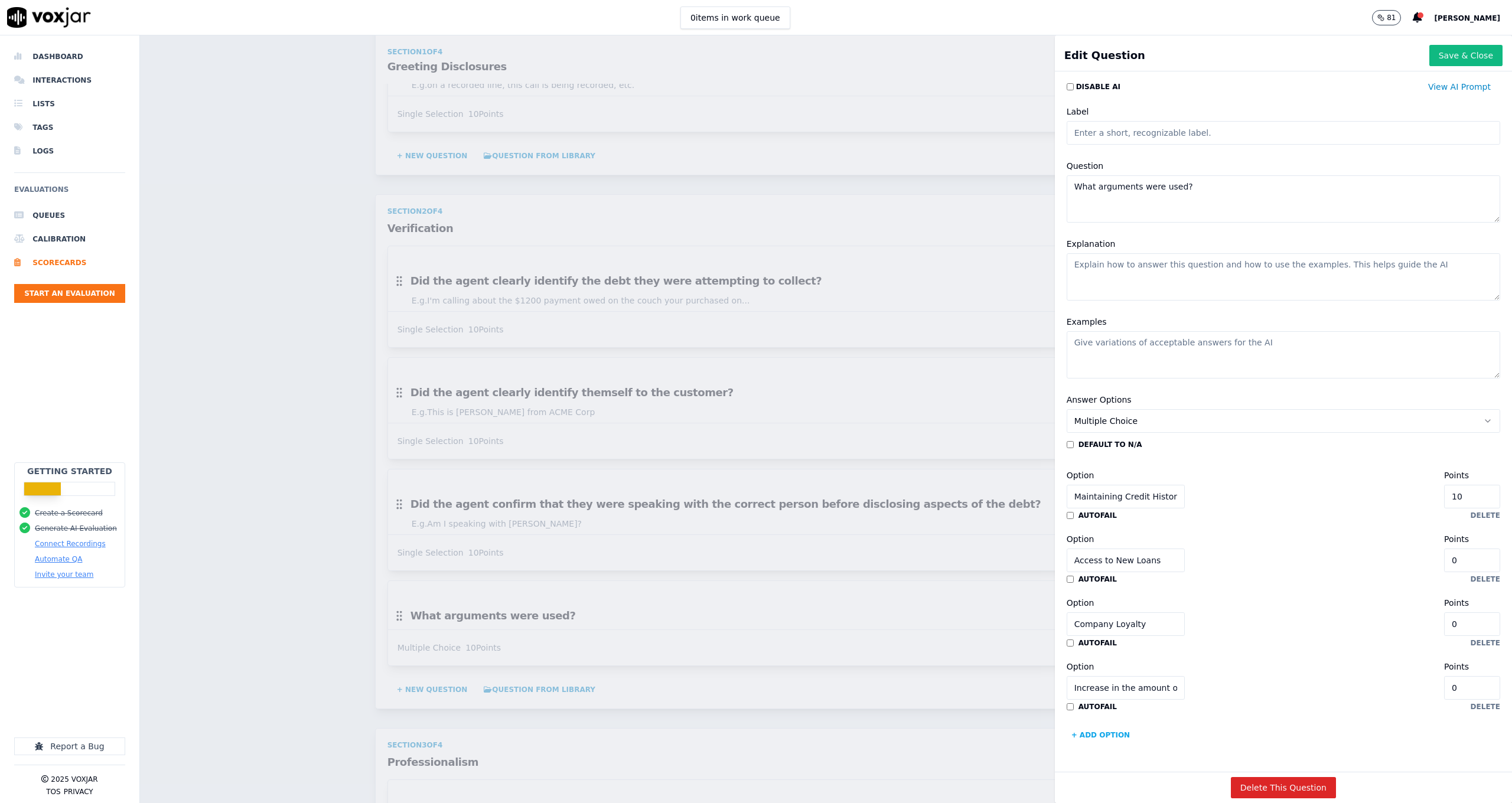
scroll to position [29, 0]
click at [1436, 57] on button "Save & Close" at bounding box center [1466, 55] width 73 height 21
